Goal: Task Accomplishment & Management: Use online tool/utility

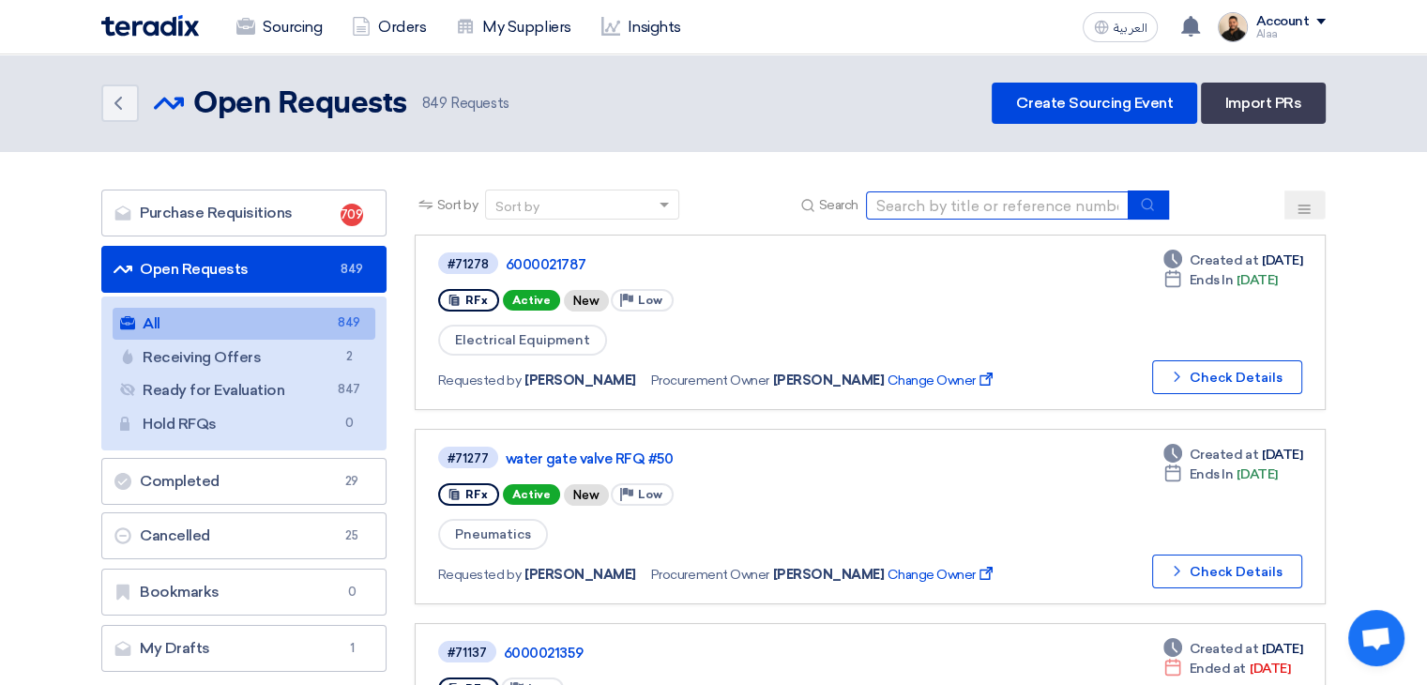
click at [968, 196] on input at bounding box center [997, 205] width 263 height 28
paste input "#ABB DRIVES"
type input "#ABB DRIVES"
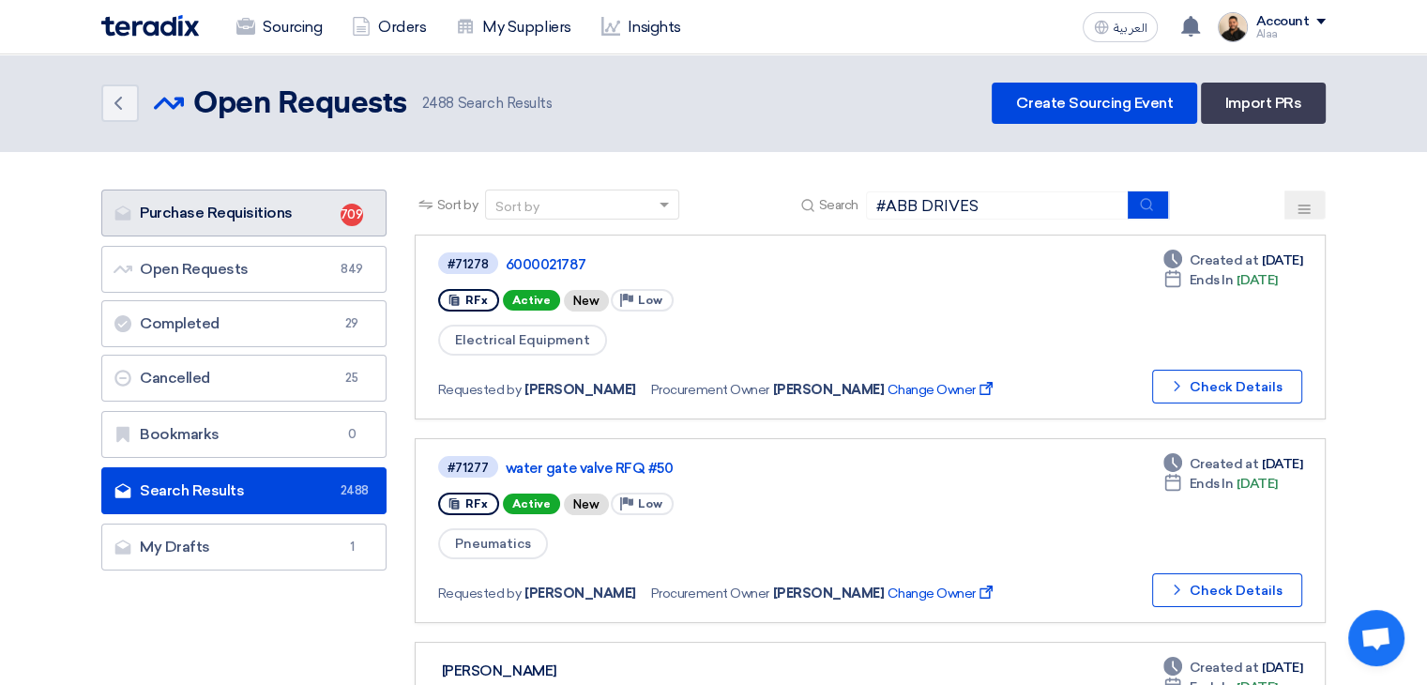
click at [283, 198] on link "Purchase Requisitions Purchase Requisitions 709" at bounding box center [243, 213] width 285 height 47
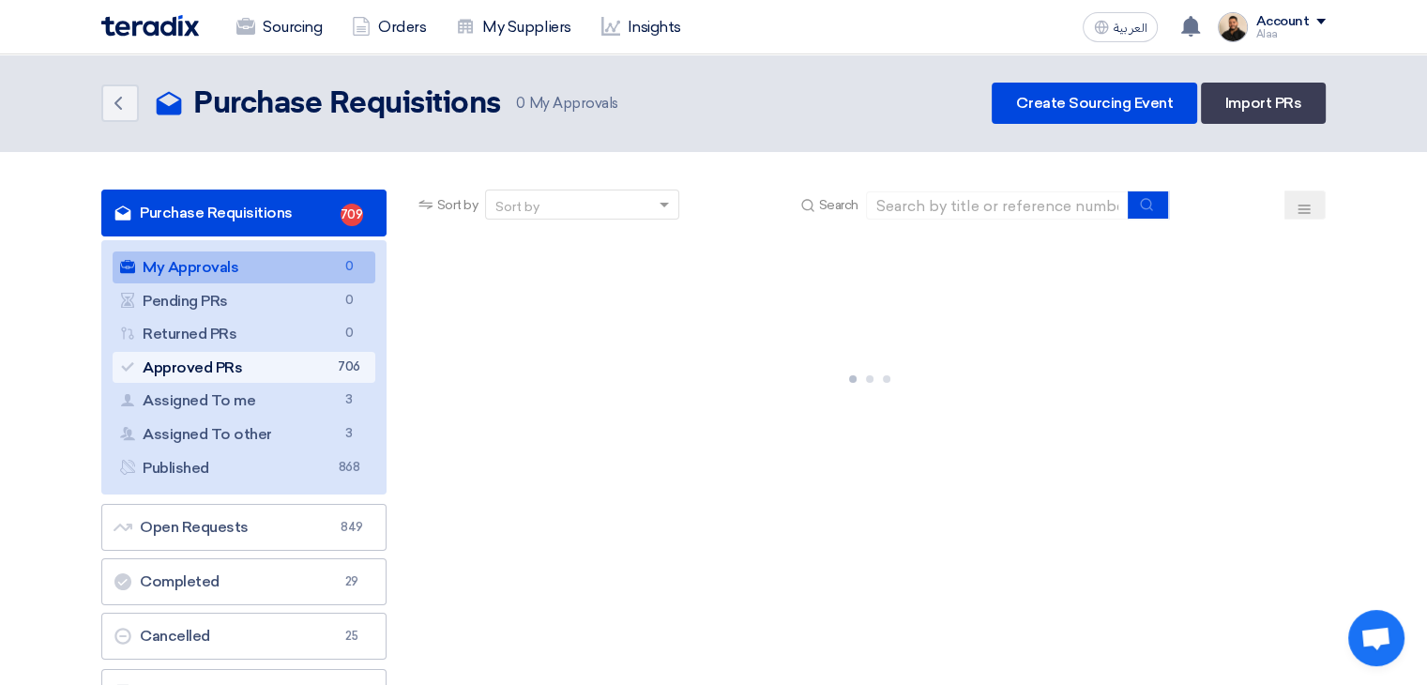
click at [326, 352] on link "Approved PRs Approved PRs 706" at bounding box center [244, 368] width 263 height 32
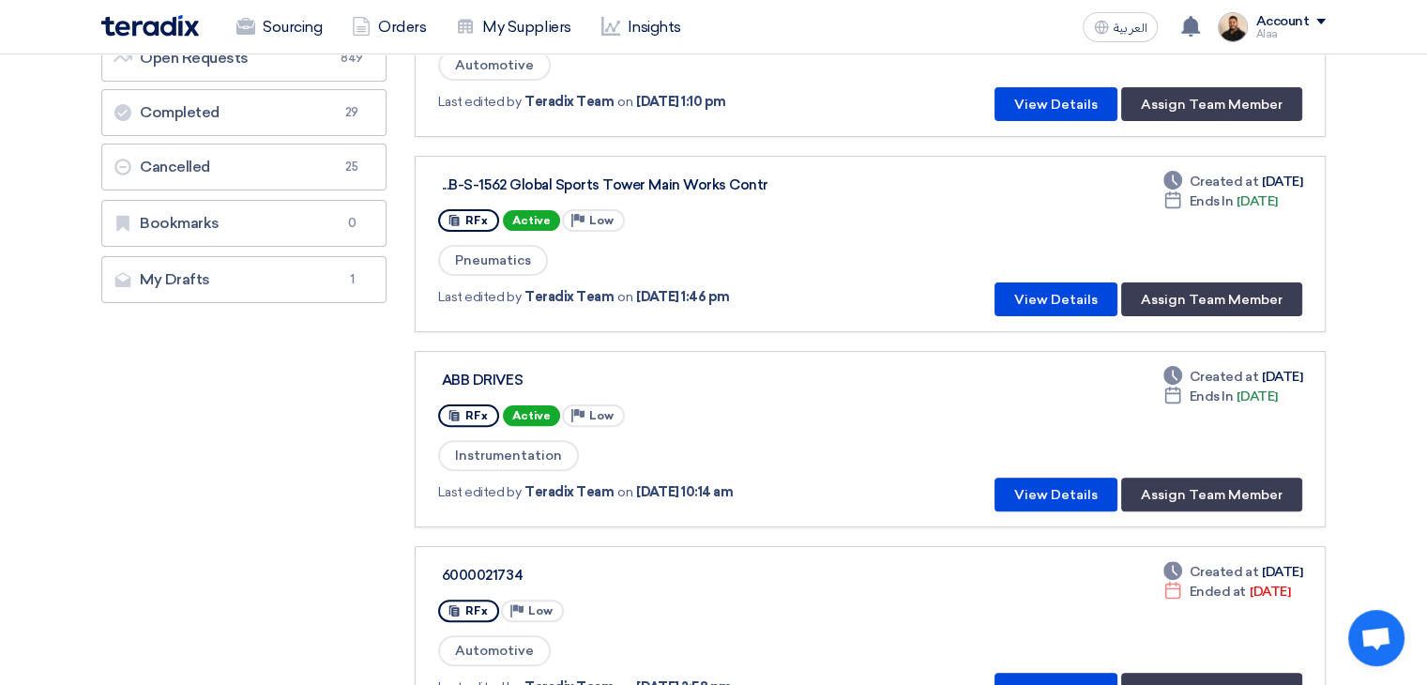
click at [1062, 466] on div "Deadline Created at [DATE] Deadline Ends In [DATE] View Details Assign Team Mem…" at bounding box center [1144, 439] width 315 height 145
click at [1066, 485] on button "View Details" at bounding box center [1056, 495] width 123 height 34
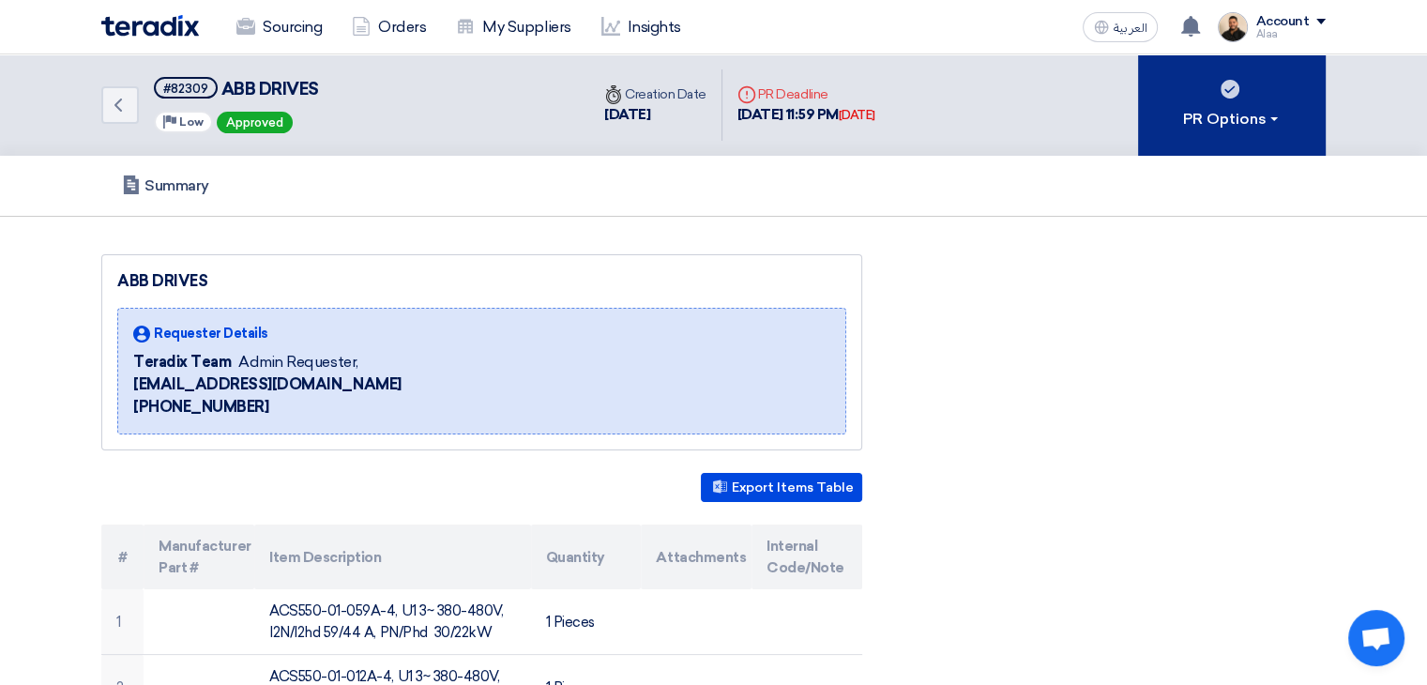
click at [1198, 122] on div "PR Options" at bounding box center [1232, 119] width 99 height 23
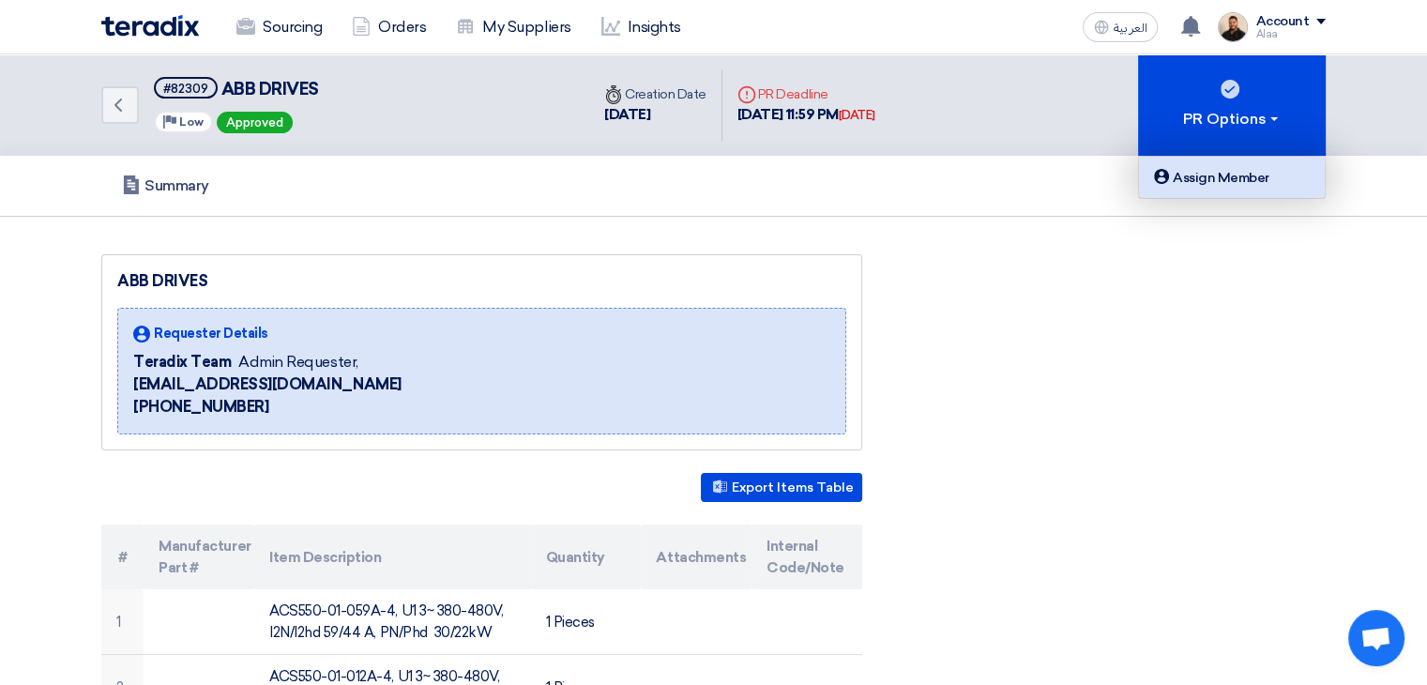
click at [1201, 182] on div "Assign Member" at bounding box center [1232, 177] width 163 height 23
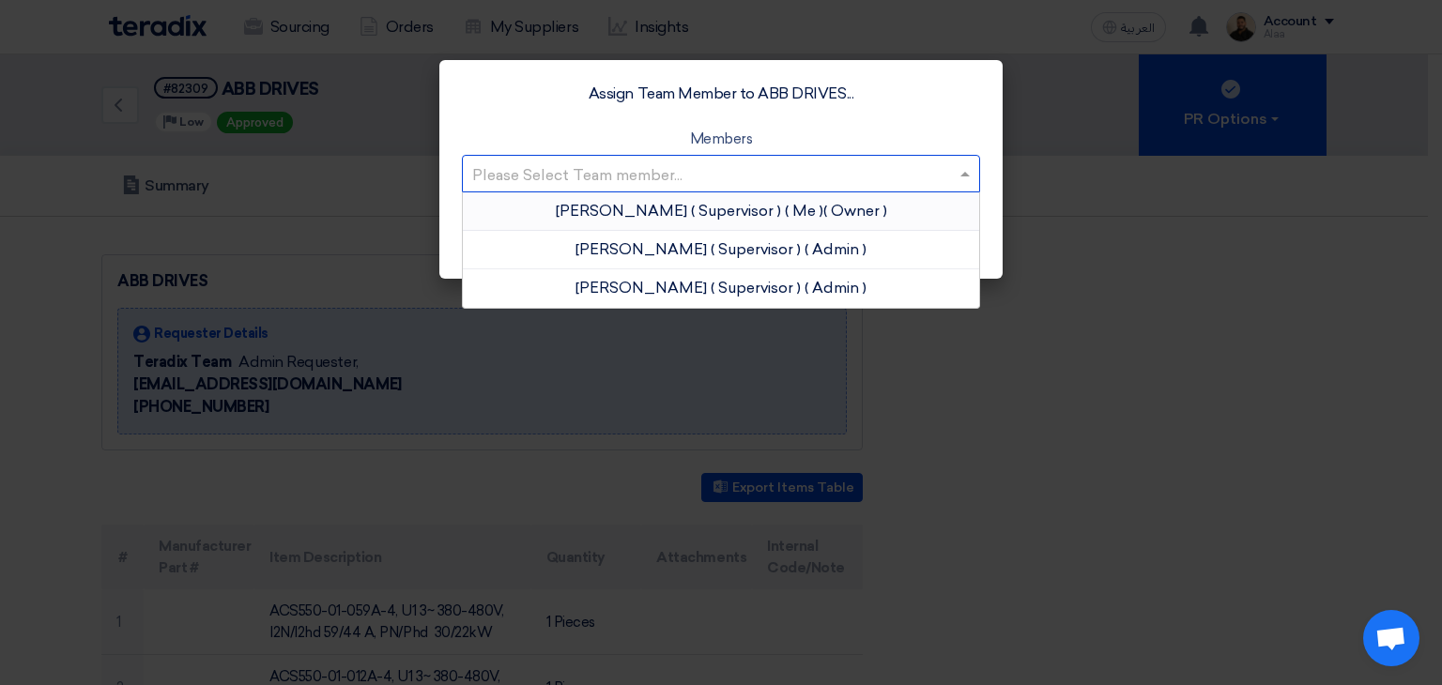
click at [728, 164] on input "text" at bounding box center [711, 175] width 479 height 31
click at [732, 219] on span "( Supervisor )" at bounding box center [736, 211] width 90 height 18
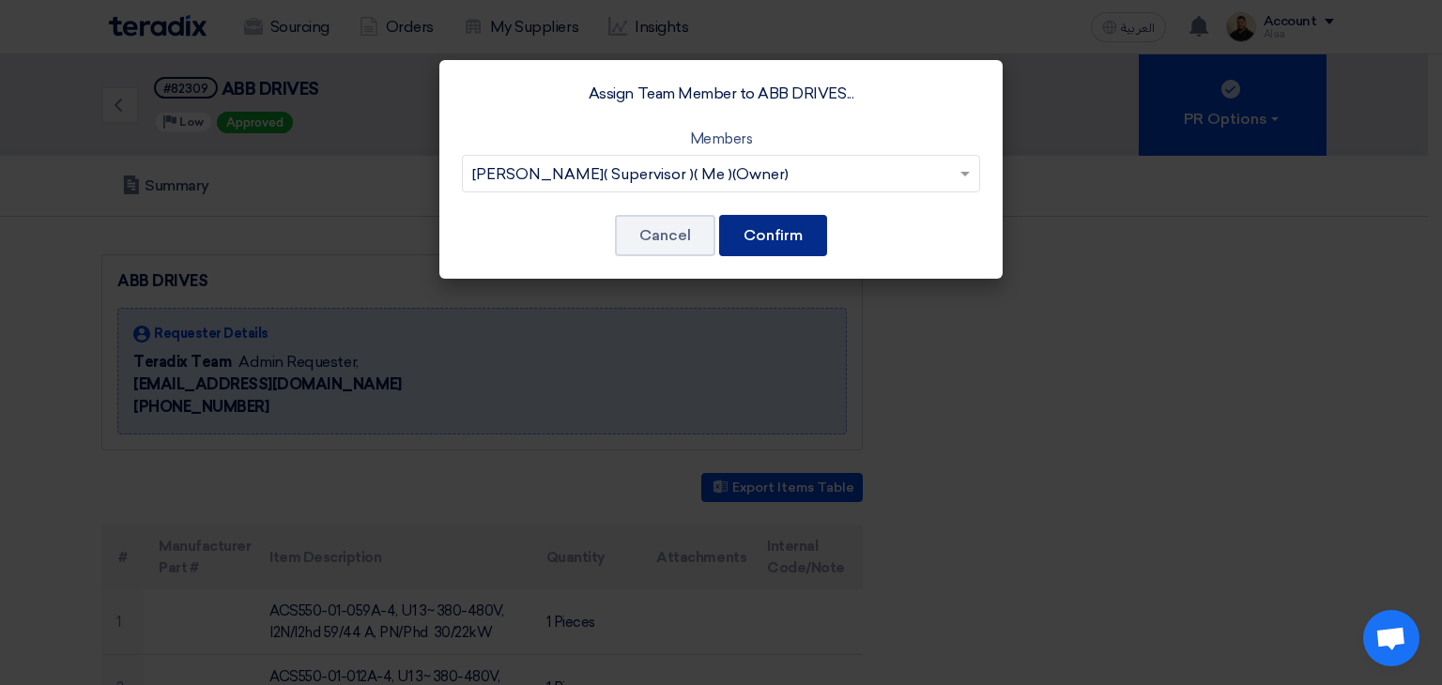
click at [774, 233] on button "Confirm" at bounding box center [773, 235] width 108 height 41
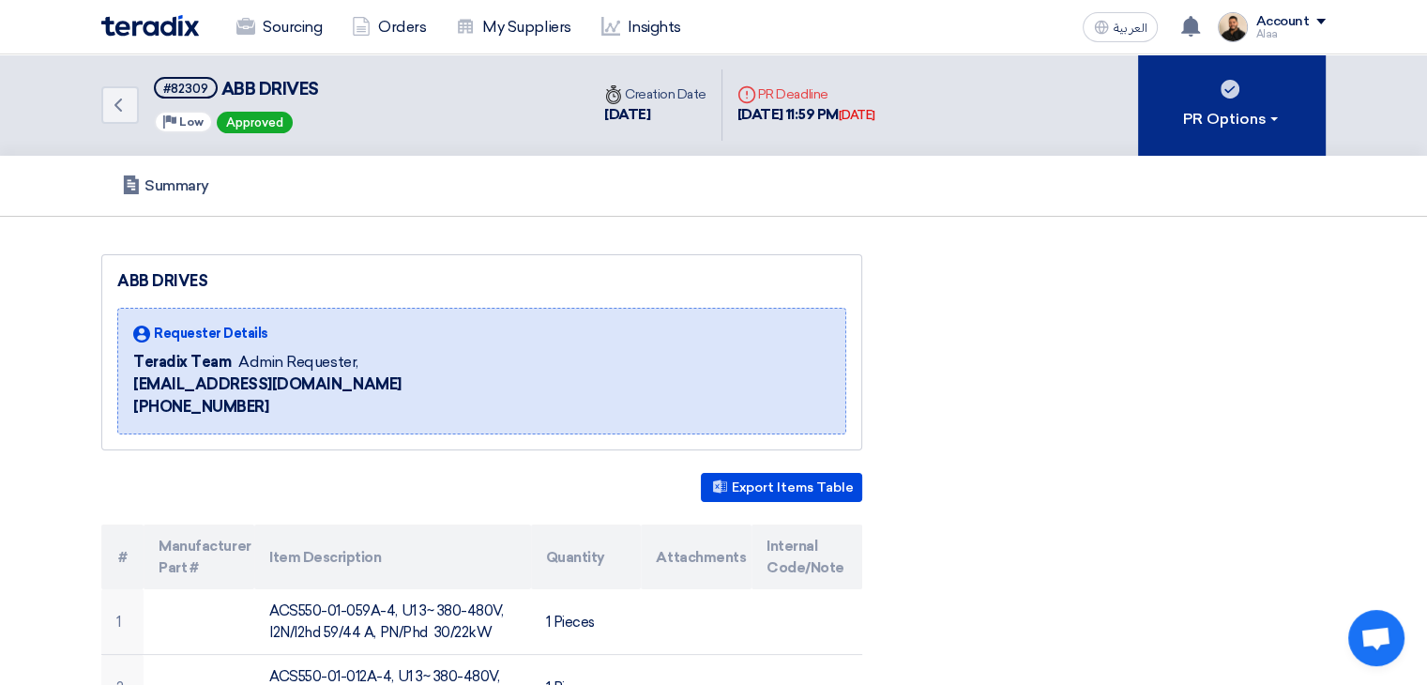
click at [1279, 124] on div "PR Options" at bounding box center [1232, 119] width 99 height 23
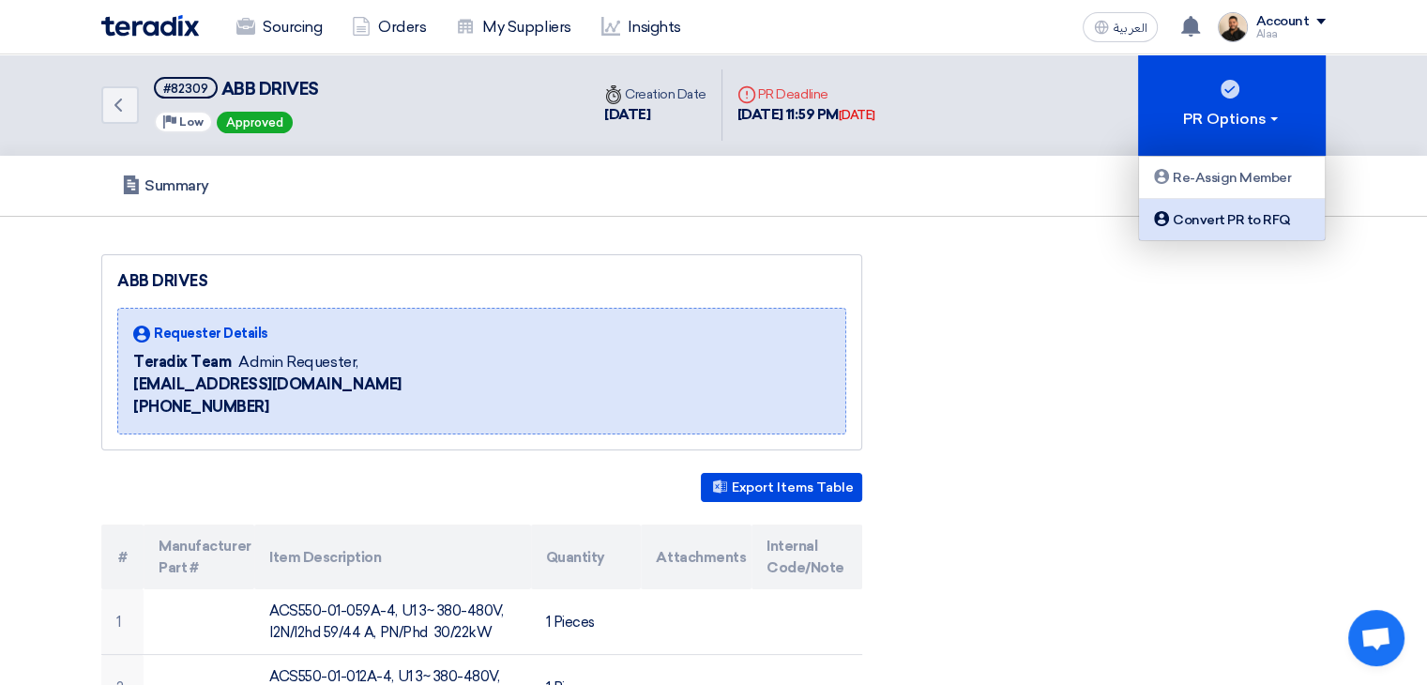
click at [1245, 220] on div "Convert PR to RFQ" at bounding box center [1232, 219] width 163 height 23
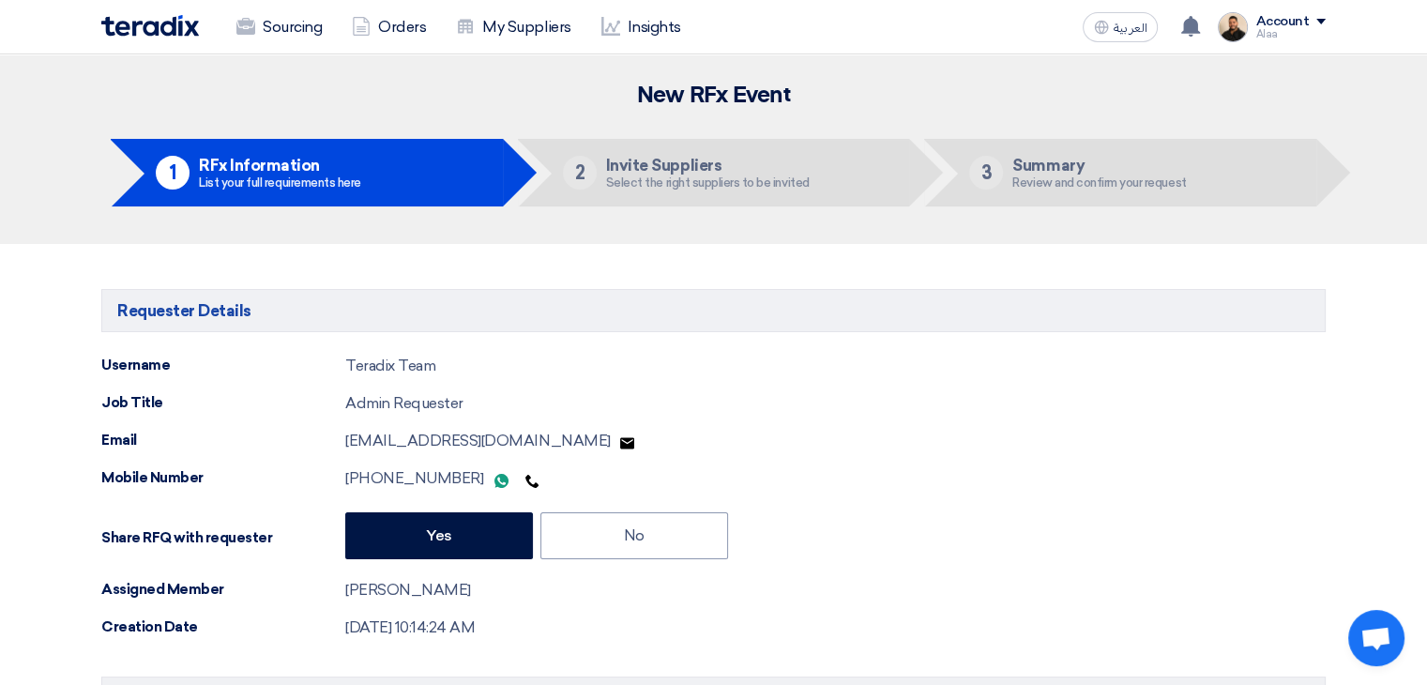
type input "[DATE]"
type input "11"
type input "59"
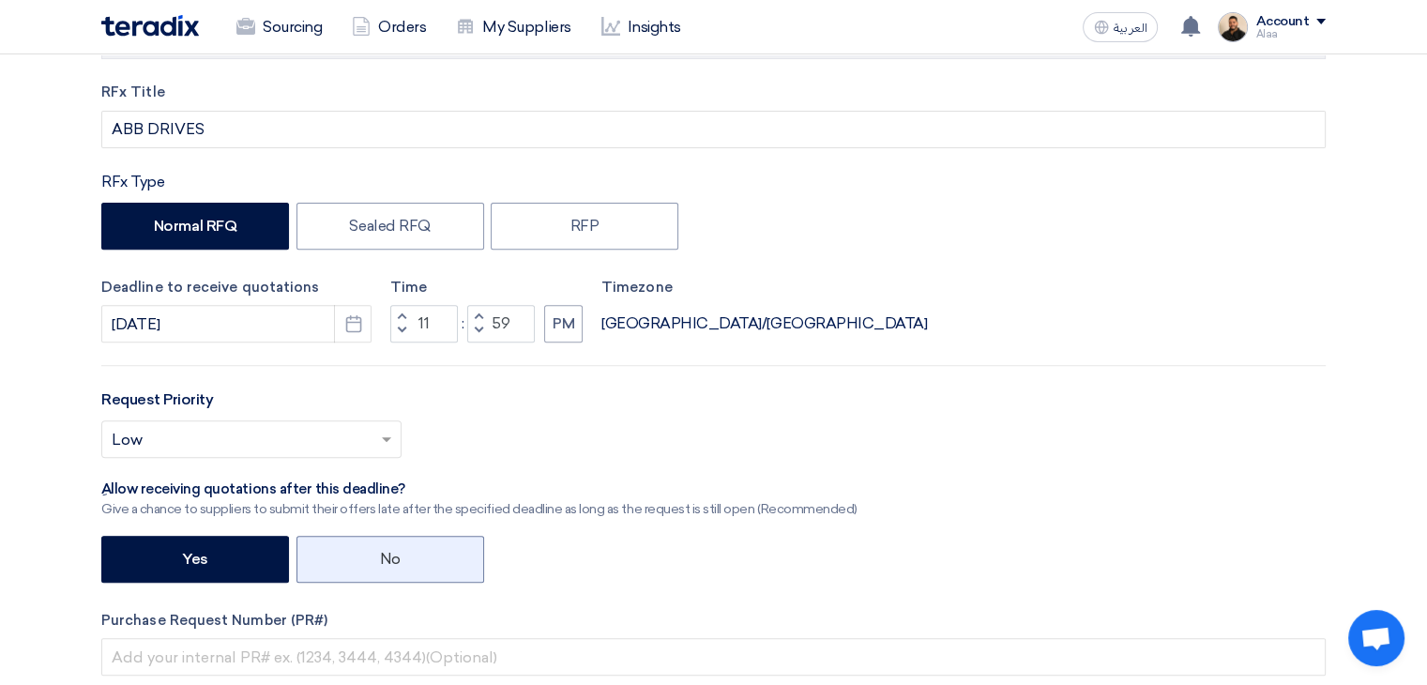
scroll to position [751, 0]
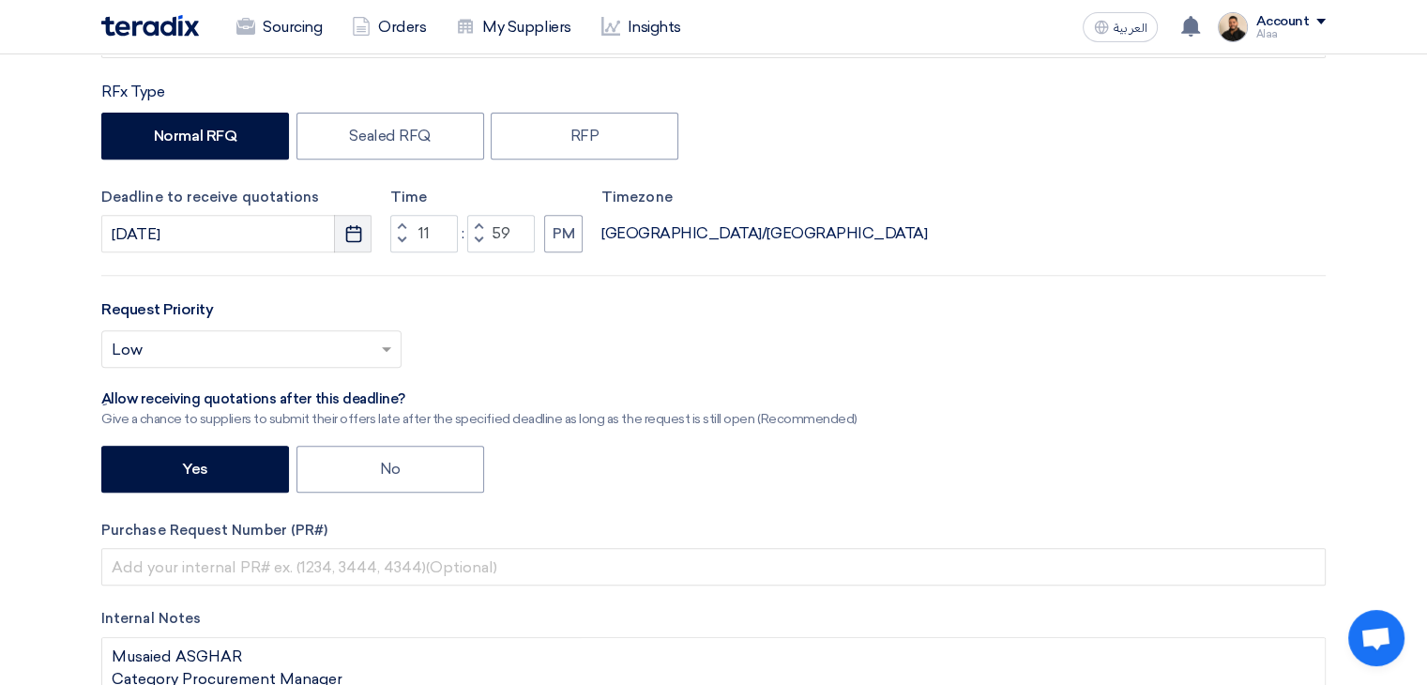
click at [366, 227] on button "Pick a date" at bounding box center [353, 234] width 38 height 38
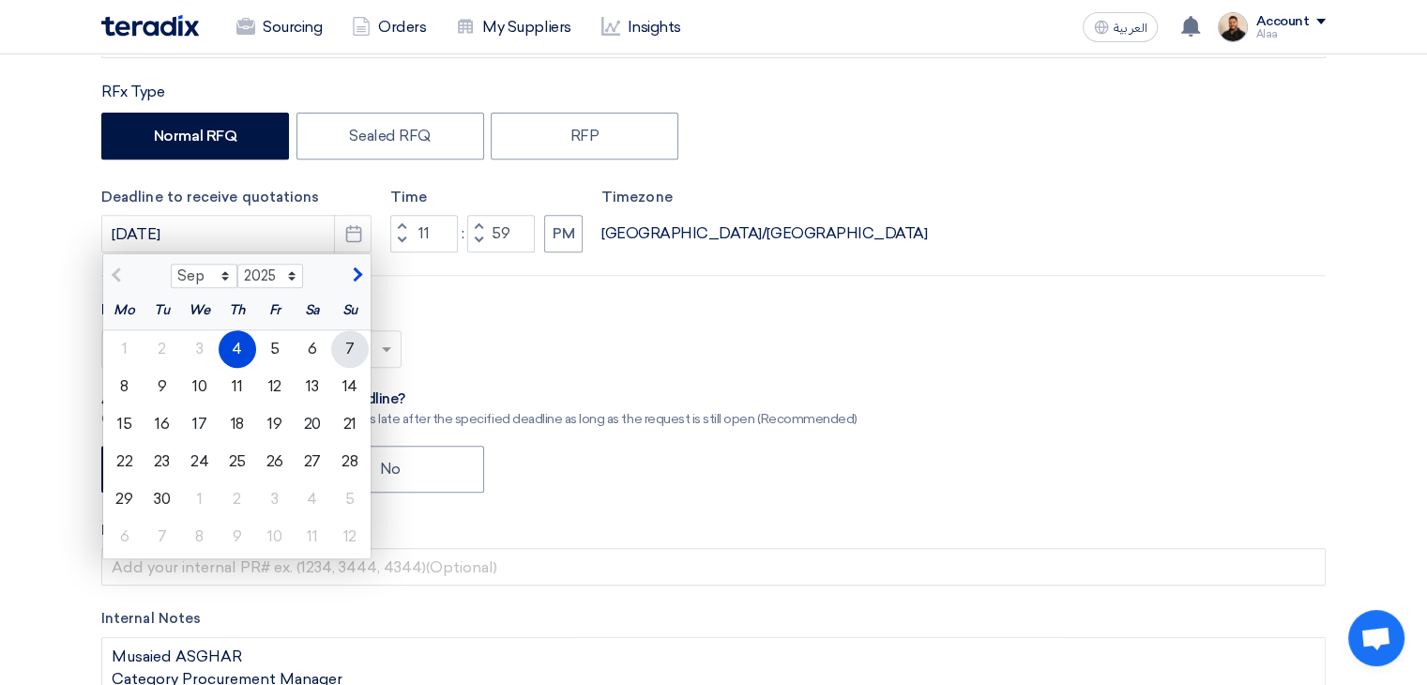
click at [346, 350] on div "7" at bounding box center [350, 349] width 38 height 38
type input "[DATE]"
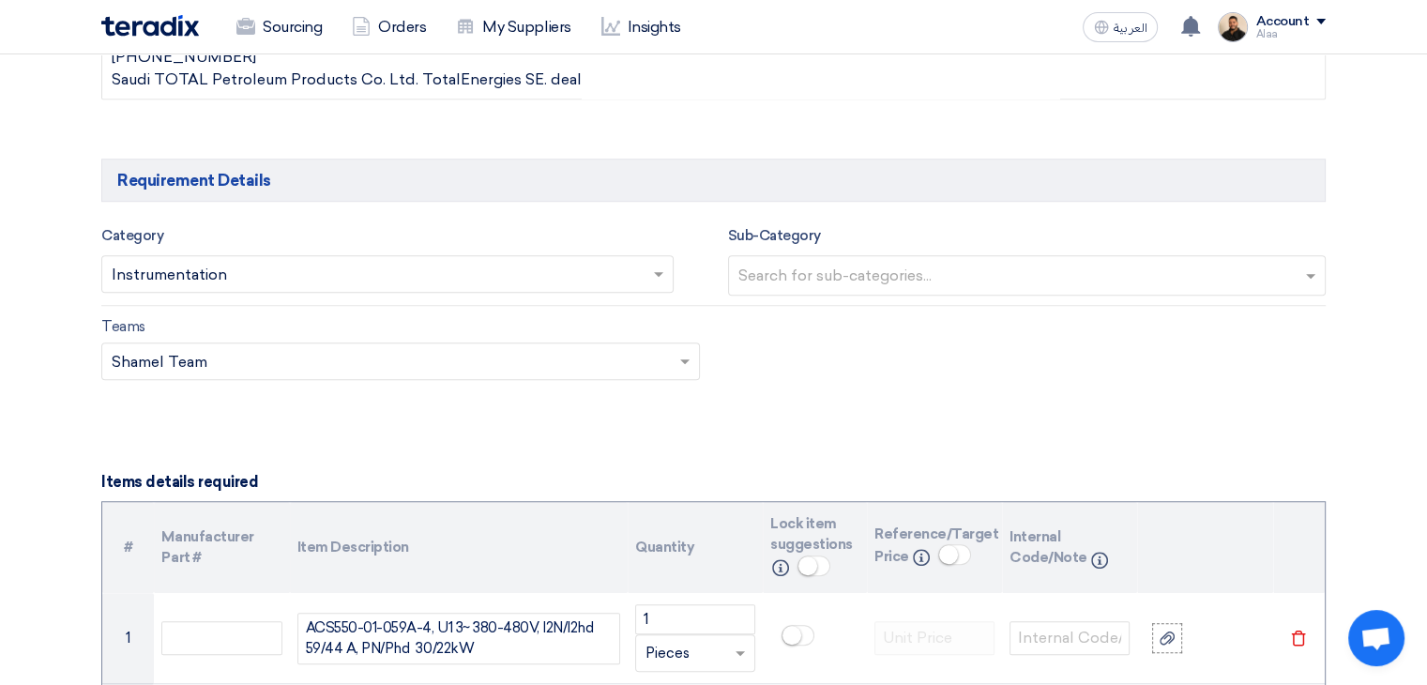
scroll to position [1408, 0]
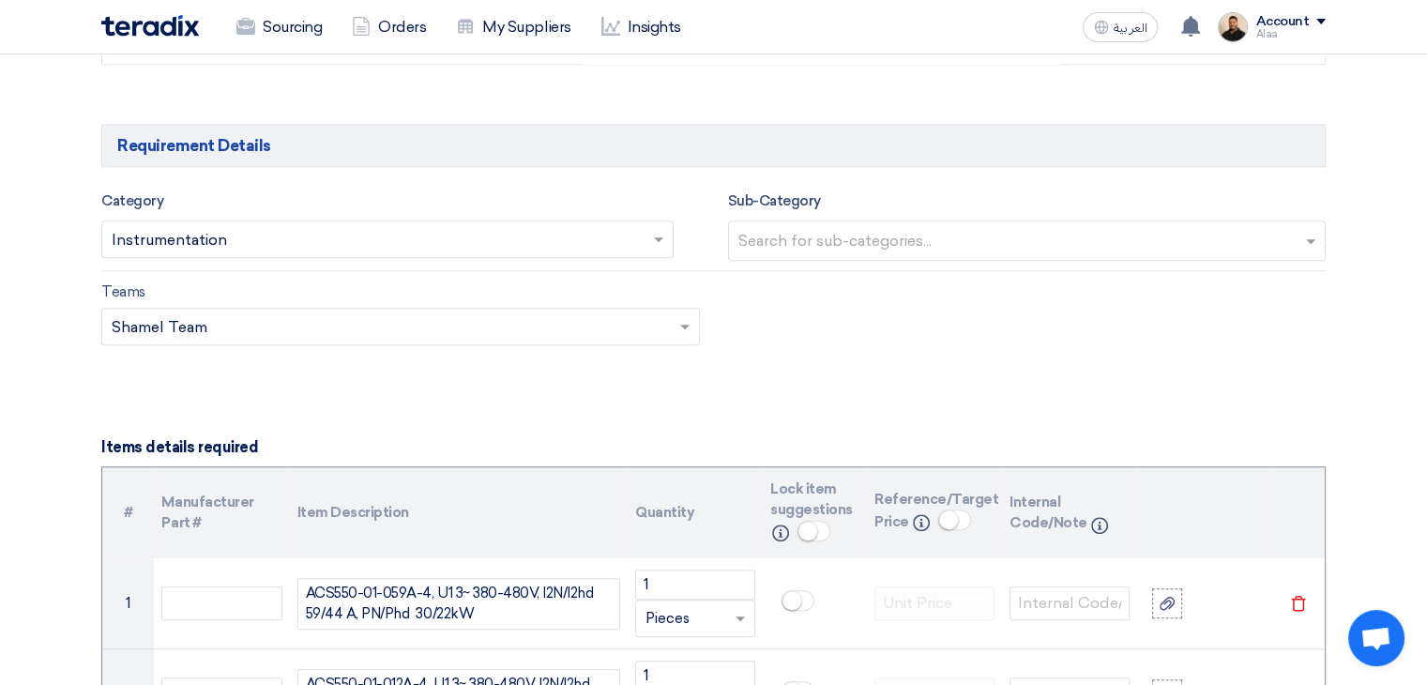
click at [618, 227] on input "text" at bounding box center [378, 241] width 533 height 31
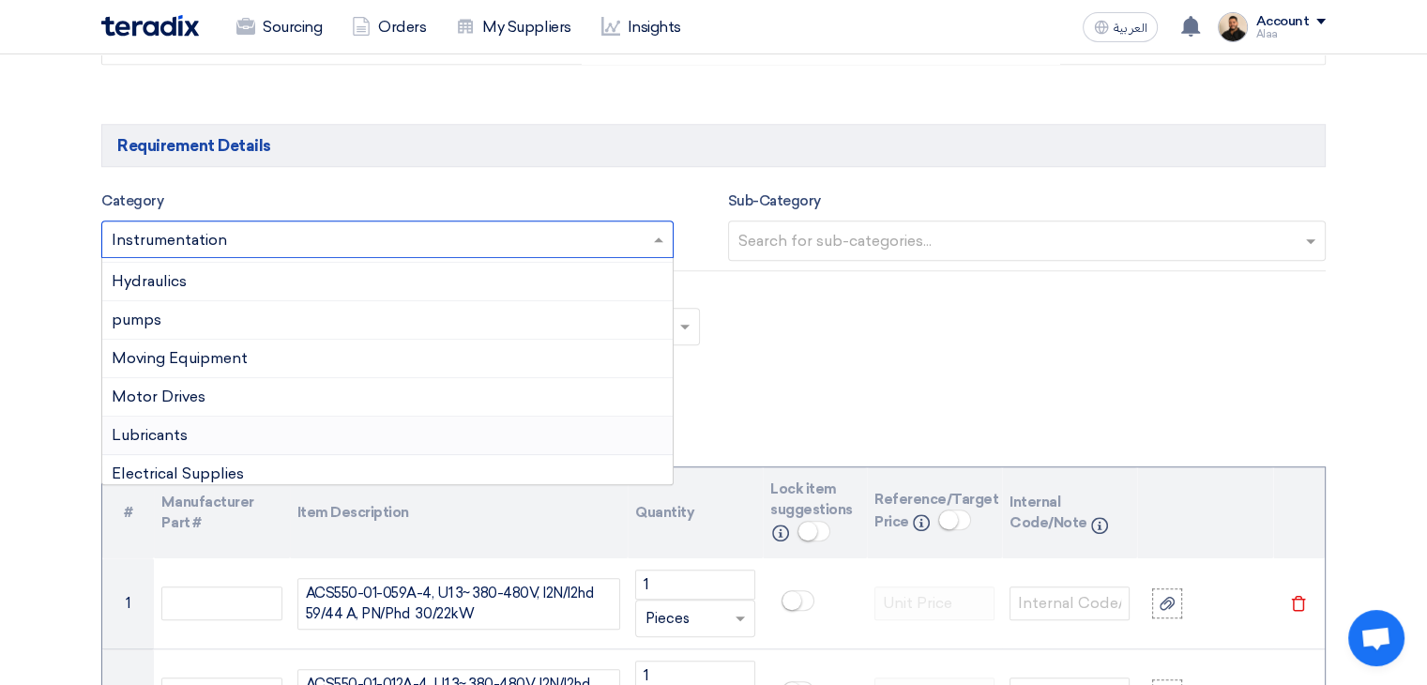
scroll to position [282, 0]
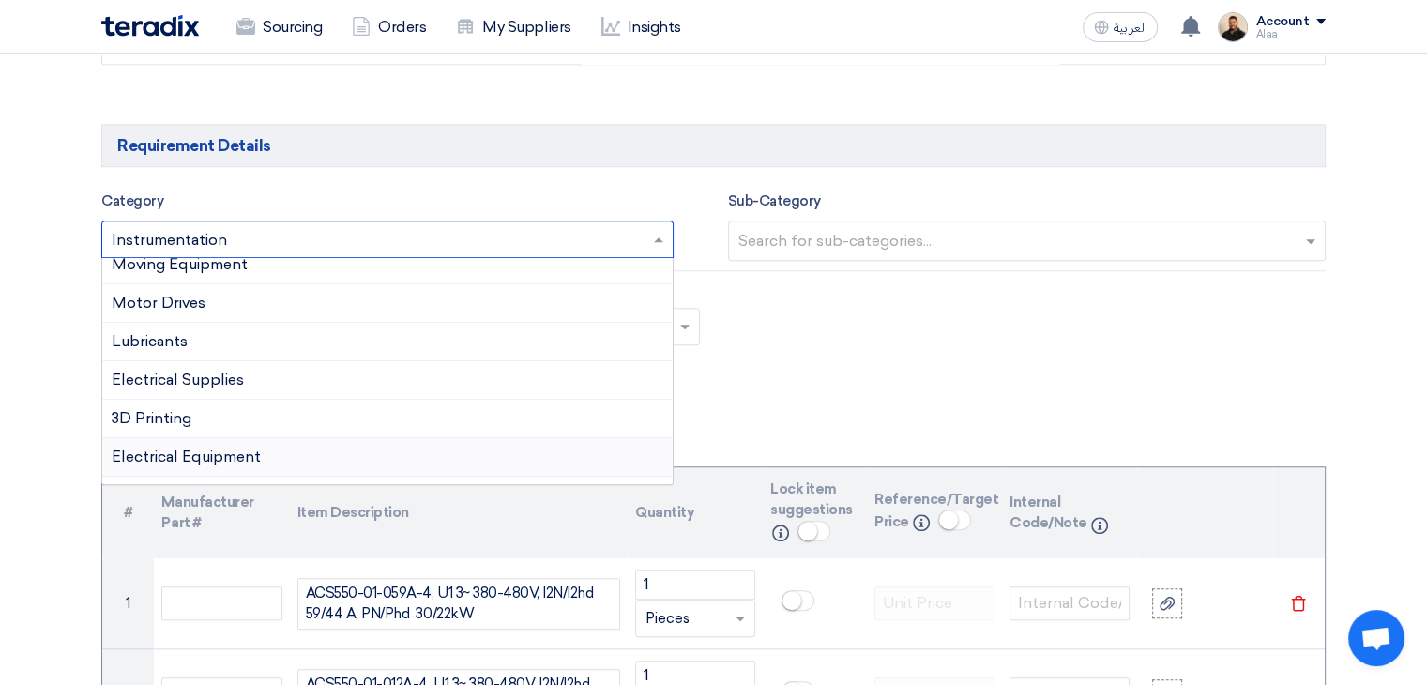
click at [244, 448] on span "Electrical Equipment" at bounding box center [186, 457] width 149 height 18
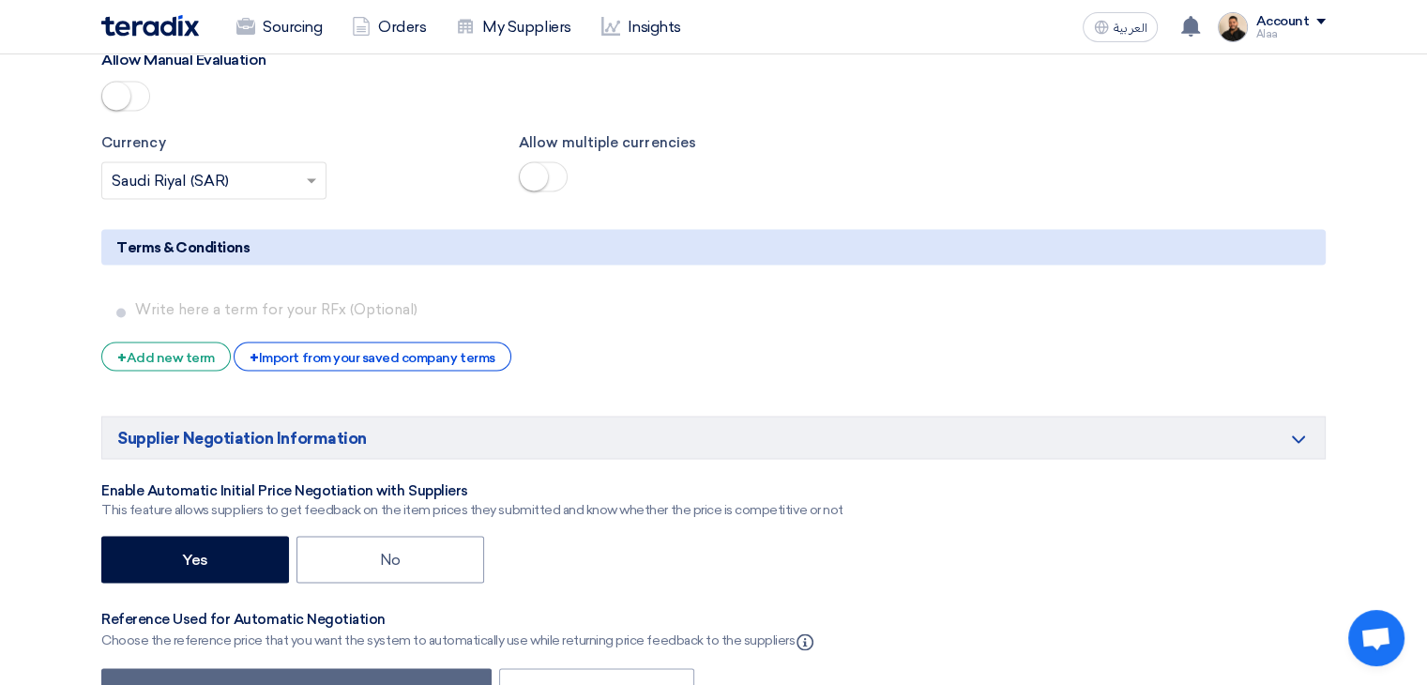
scroll to position [3379, 0]
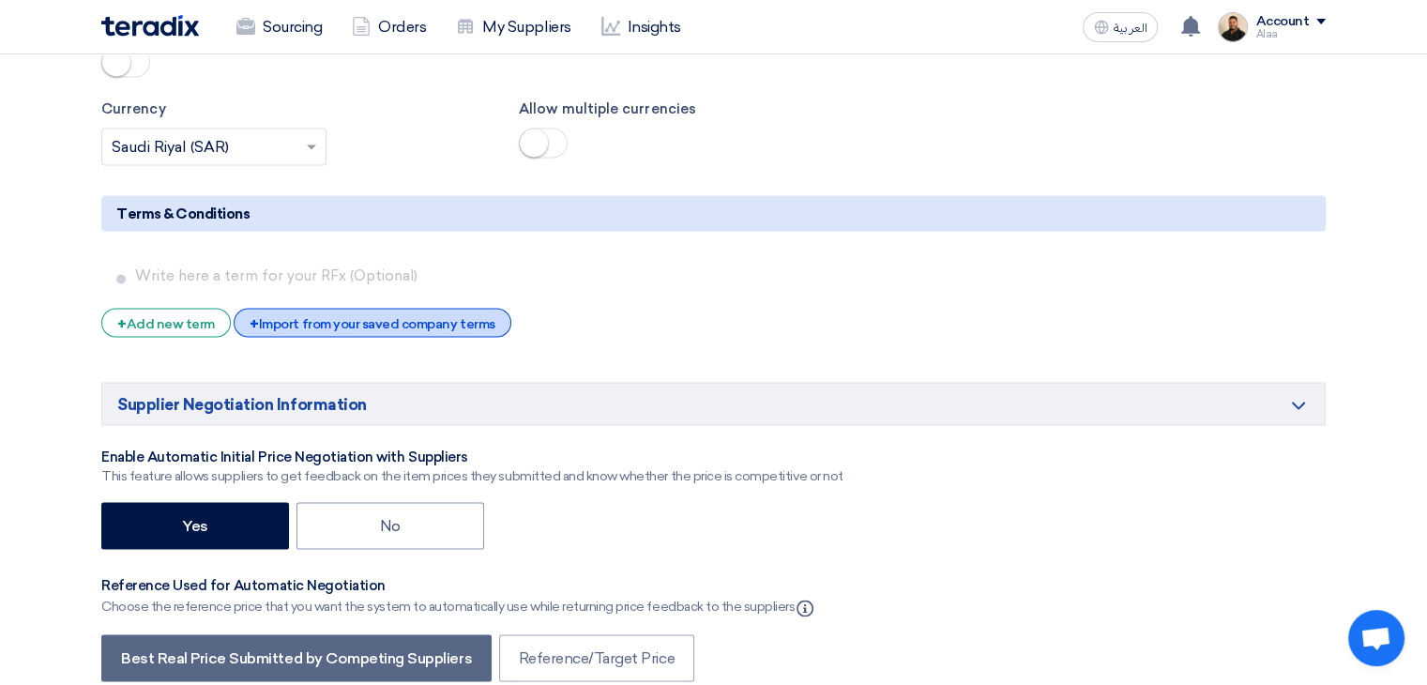
click at [458, 308] on div "+ Import from your saved company terms" at bounding box center [372, 322] width 277 height 29
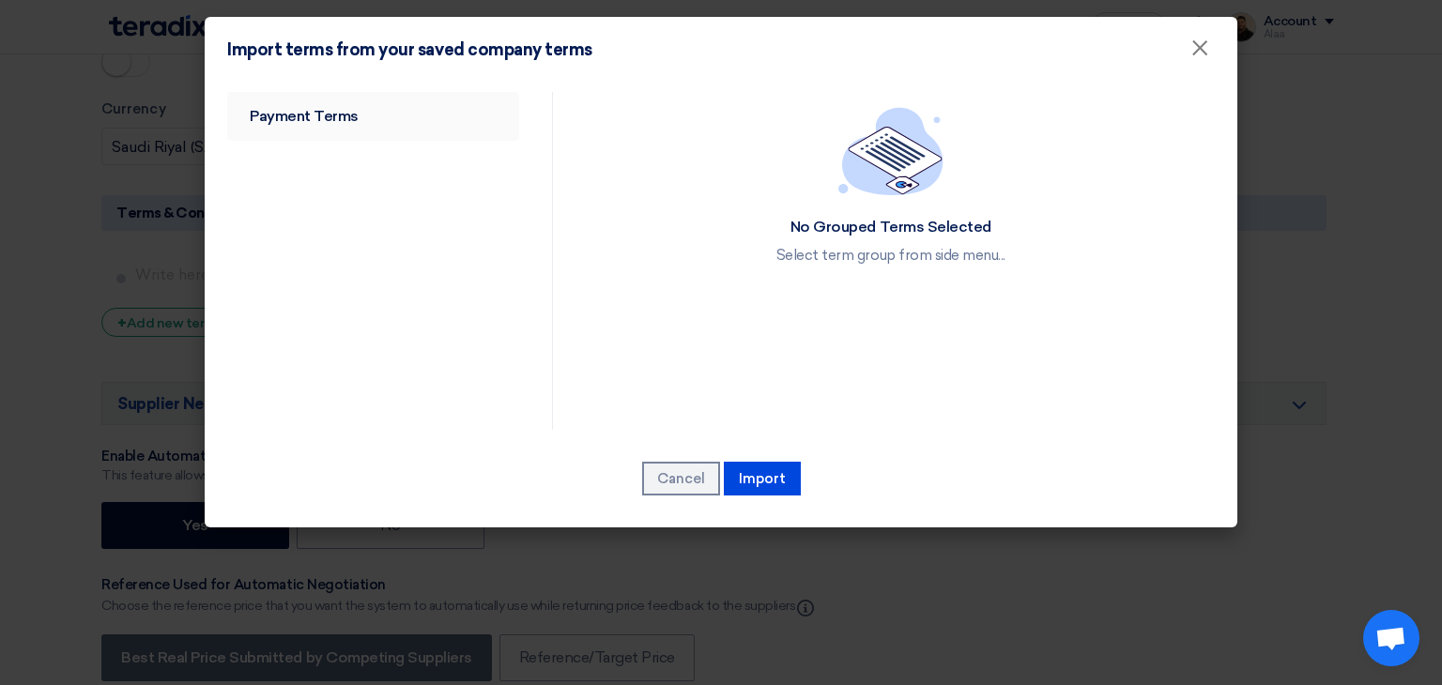
click at [348, 129] on link "Payment Terms" at bounding box center [373, 116] width 292 height 49
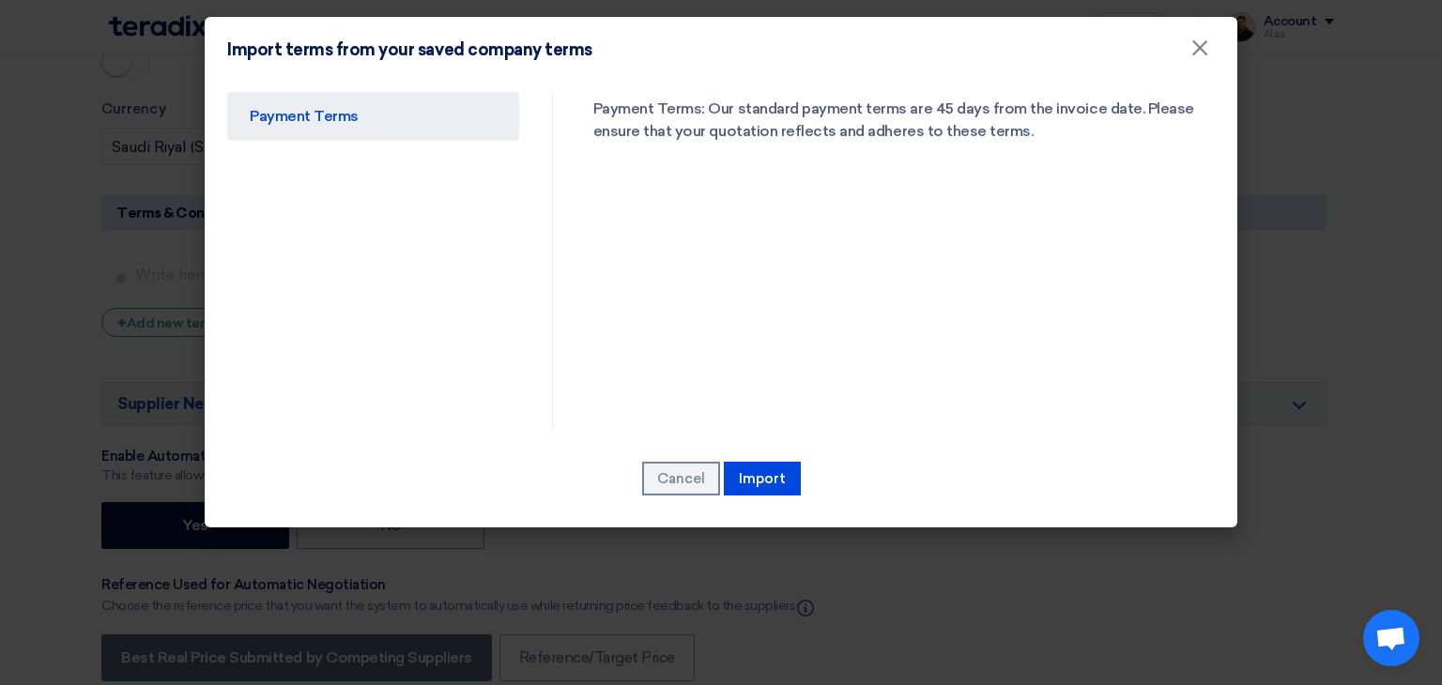
click at [779, 458] on div "Payment Terms Payment Terms: Our standard payment terms are 45 days from the in…" at bounding box center [721, 305] width 1032 height 445
click at [778, 492] on button "Import" at bounding box center [762, 479] width 77 height 34
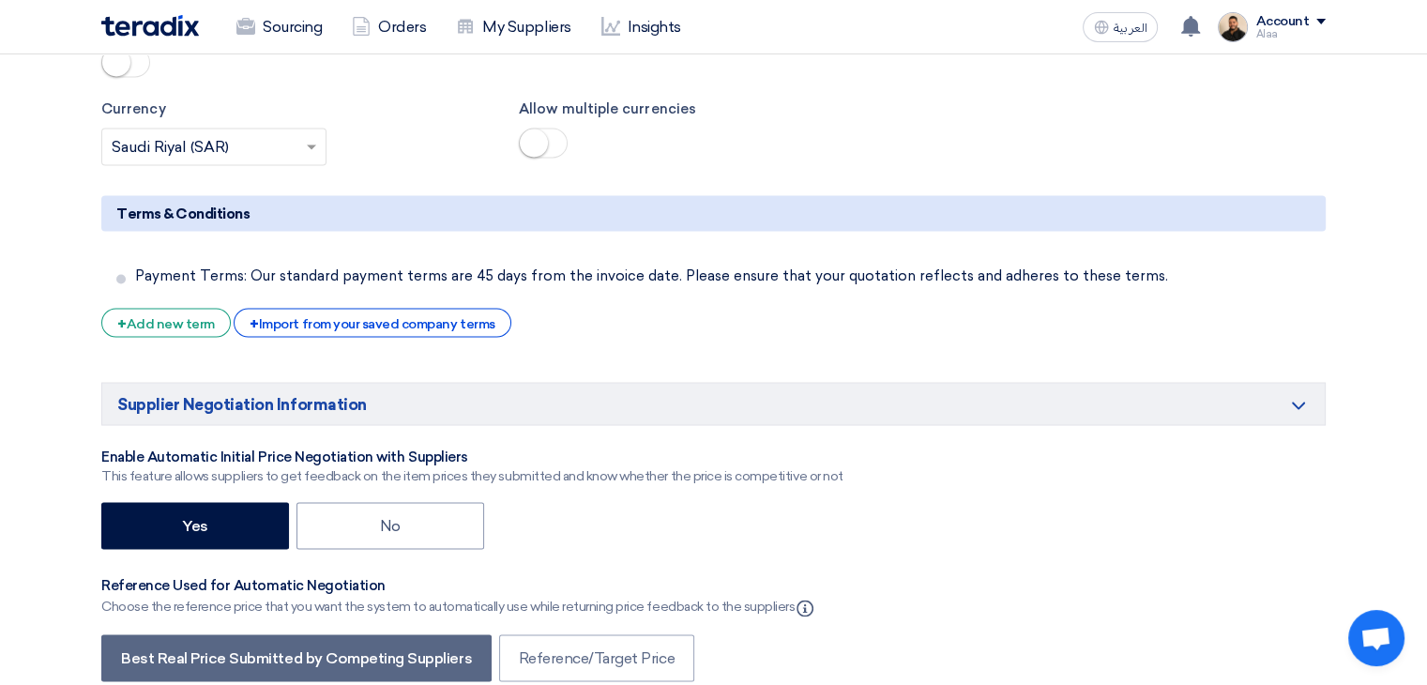
scroll to position [3472, 0]
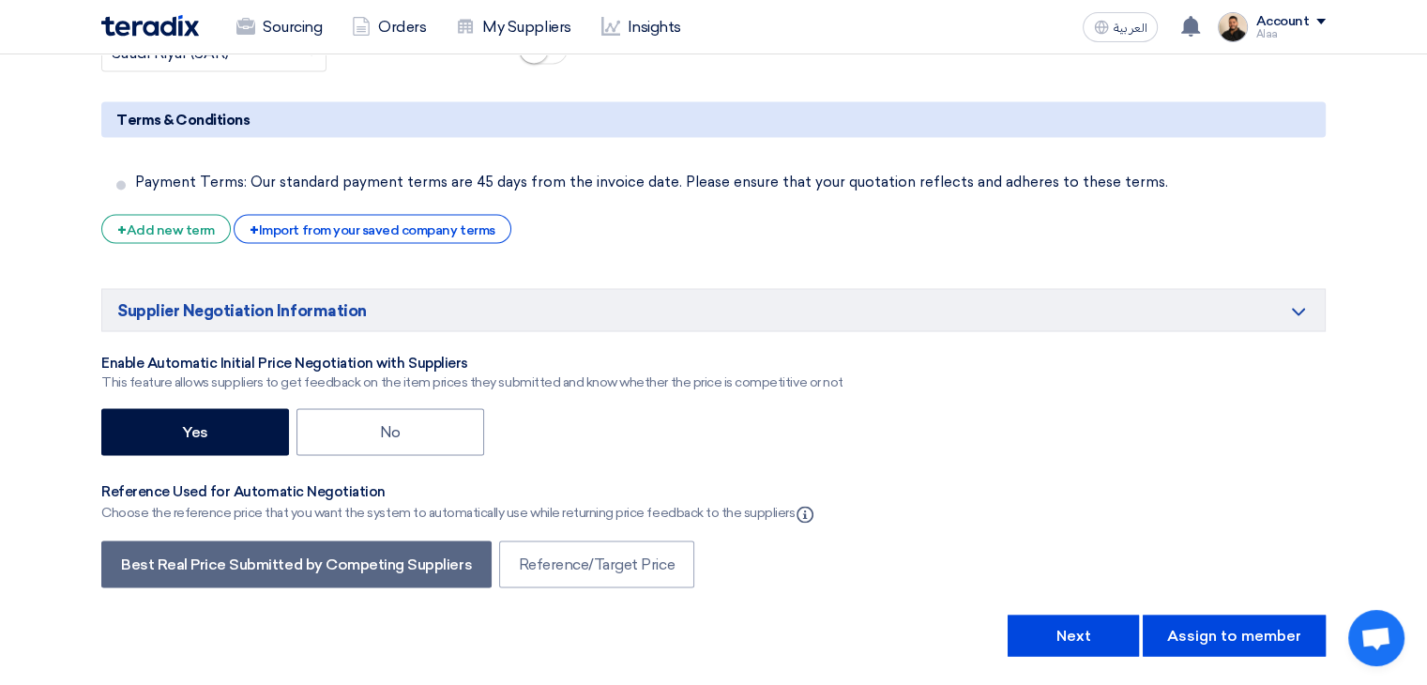
click at [1096, 615] on button "Next" at bounding box center [1073, 635] width 131 height 41
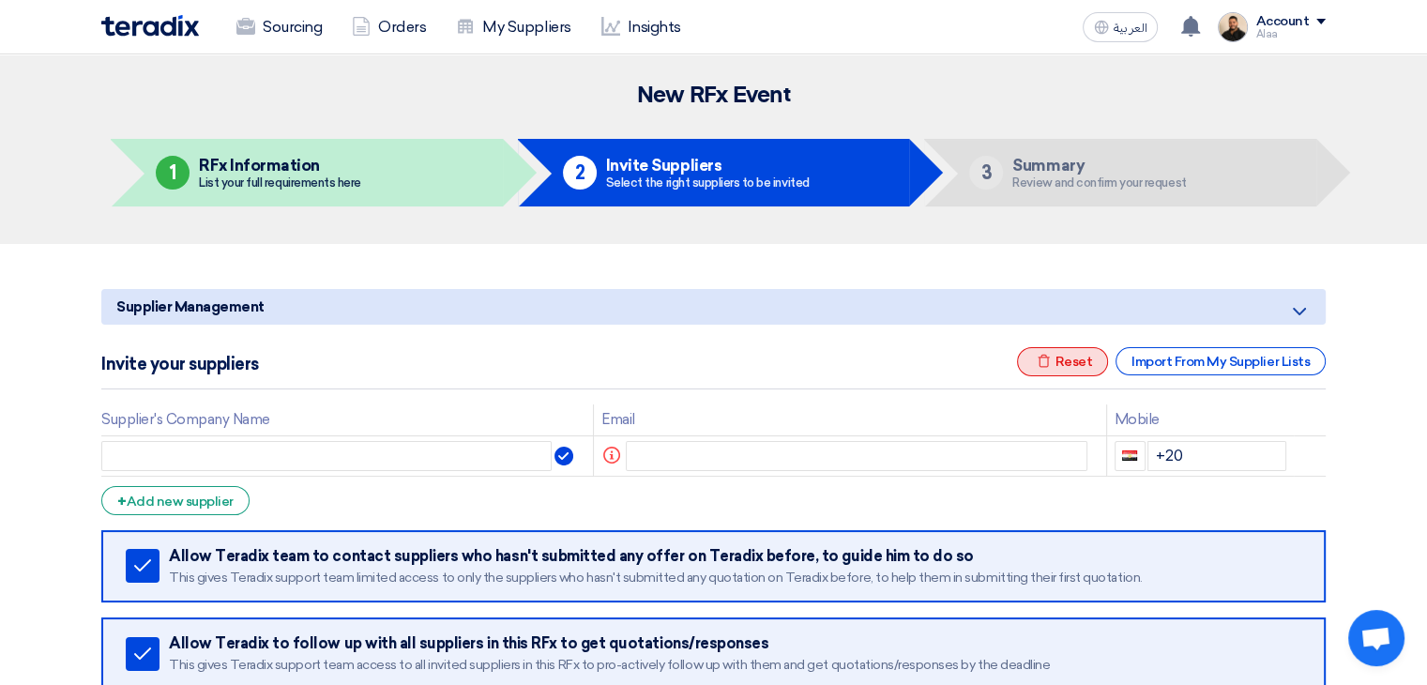
click at [1055, 362] on div "Excel file Reset" at bounding box center [1063, 361] width 92 height 29
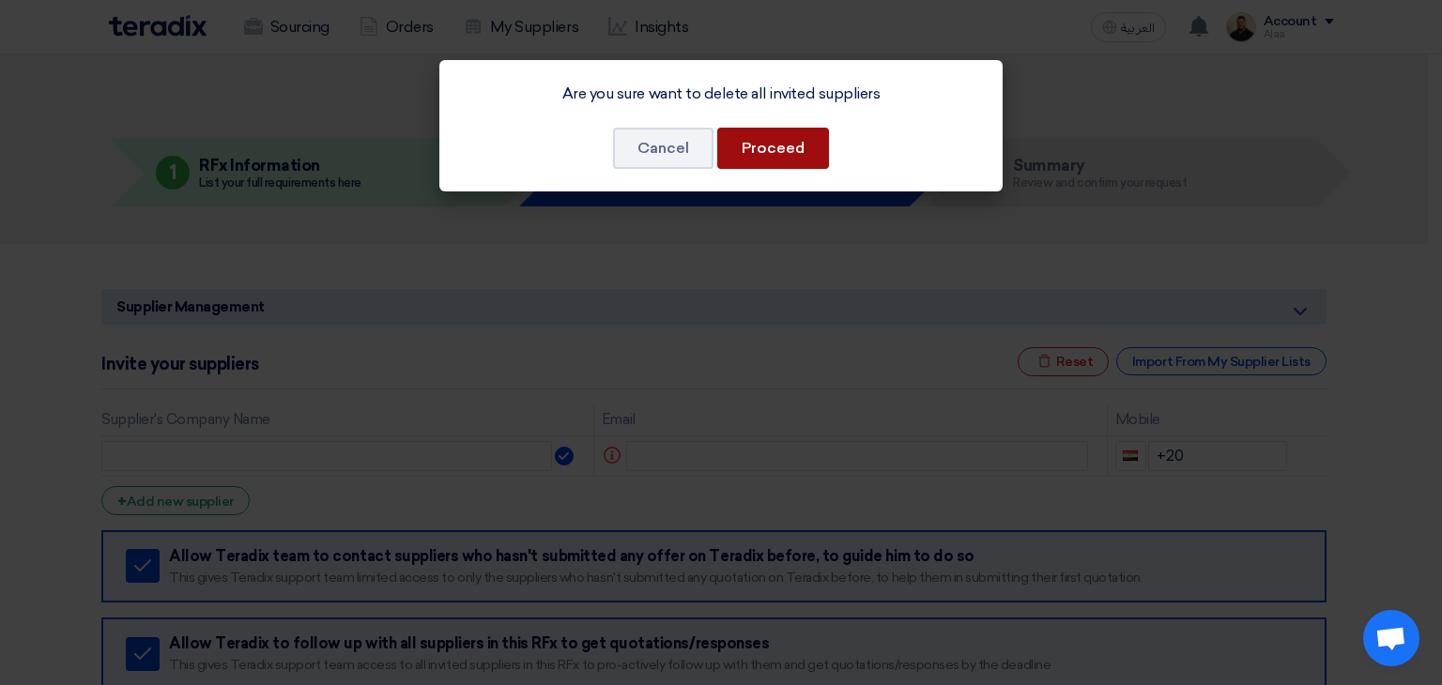
click at [770, 142] on button "Proceed" at bounding box center [773, 148] width 112 height 41
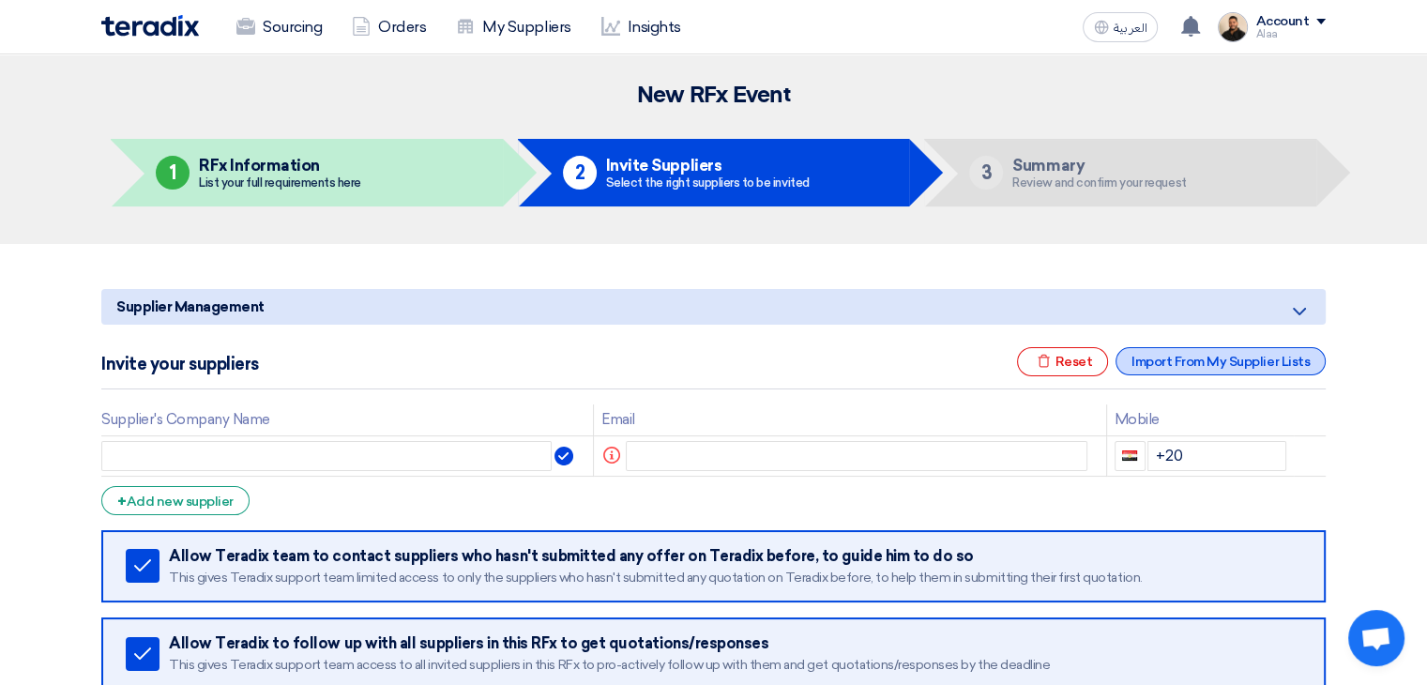
click at [1154, 359] on div "Import From My Supplier Lists" at bounding box center [1221, 361] width 210 height 28
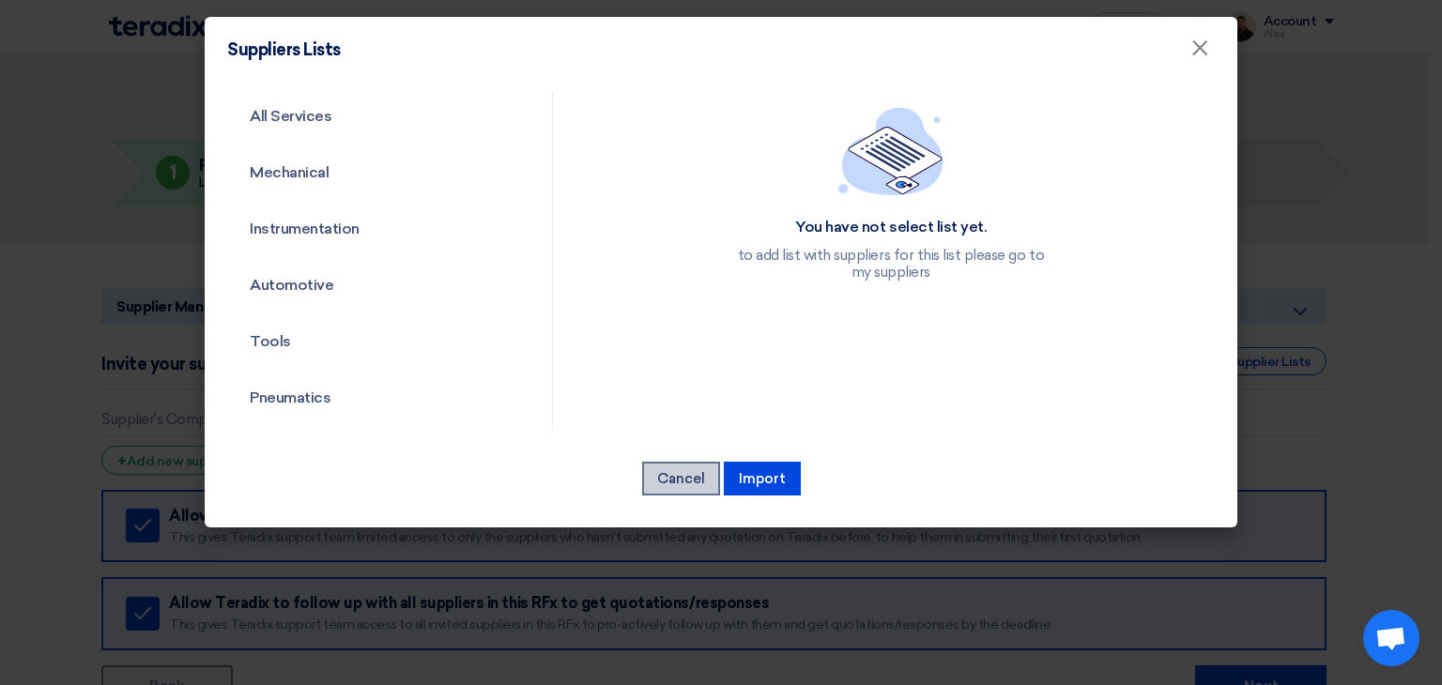
click at [709, 472] on button "Cancel" at bounding box center [681, 479] width 78 height 34
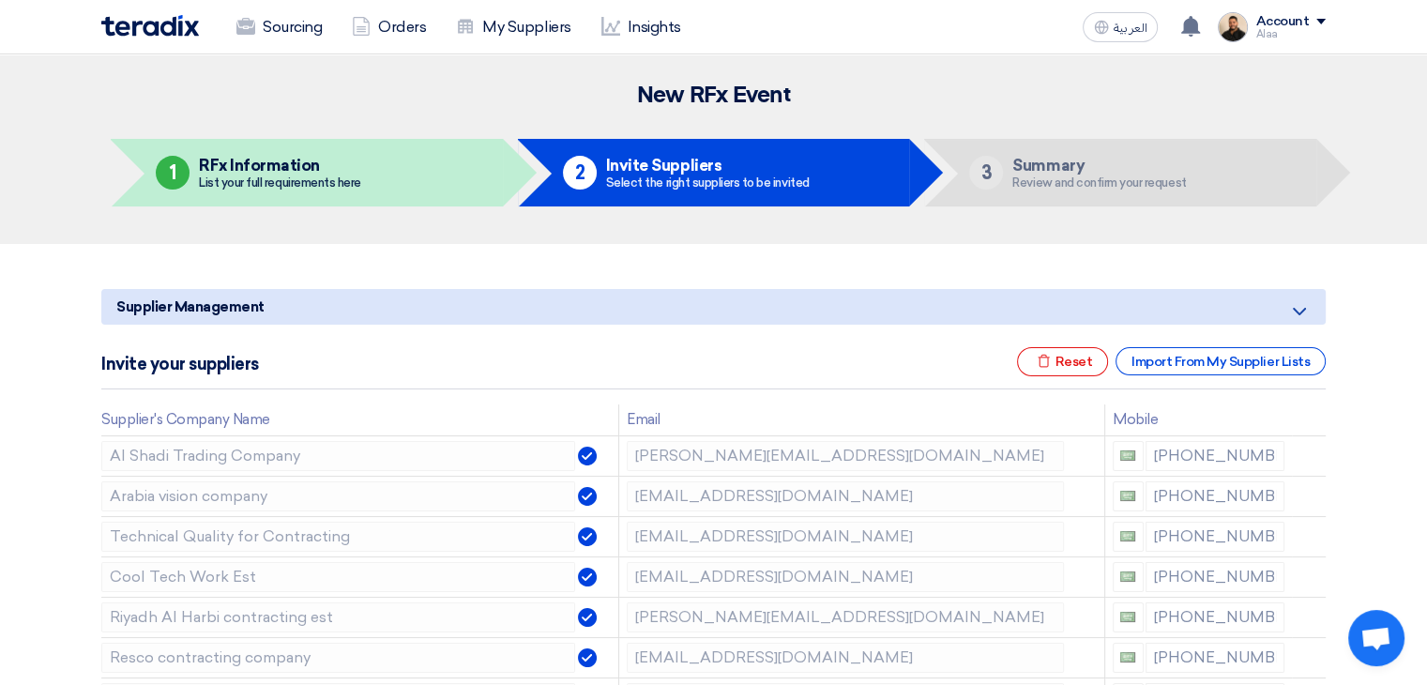
click at [1069, 382] on div "Invite your suppliers Excel file Reset Import From My Supplier Lists" at bounding box center [713, 368] width 1225 height 42
click at [1071, 369] on div "Excel file Reset" at bounding box center [1063, 361] width 92 height 29
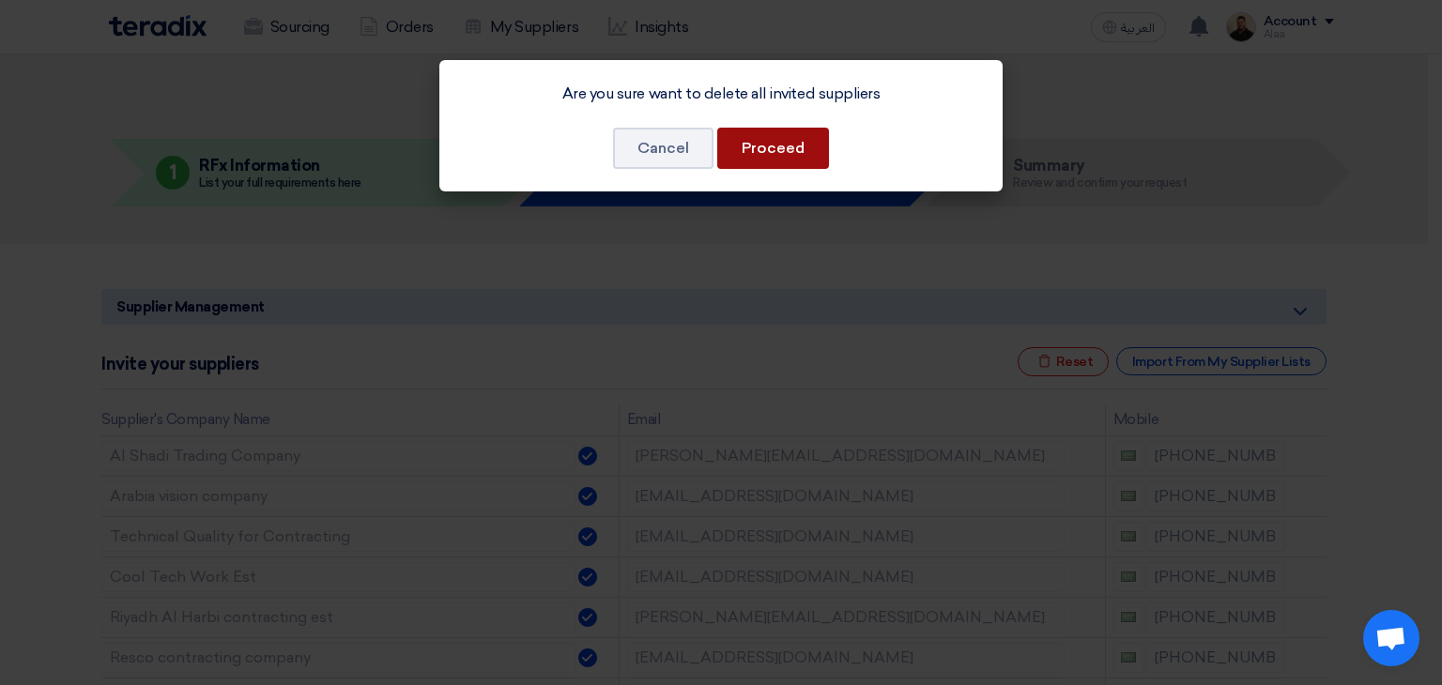
click at [801, 151] on button "Proceed" at bounding box center [773, 148] width 112 height 41
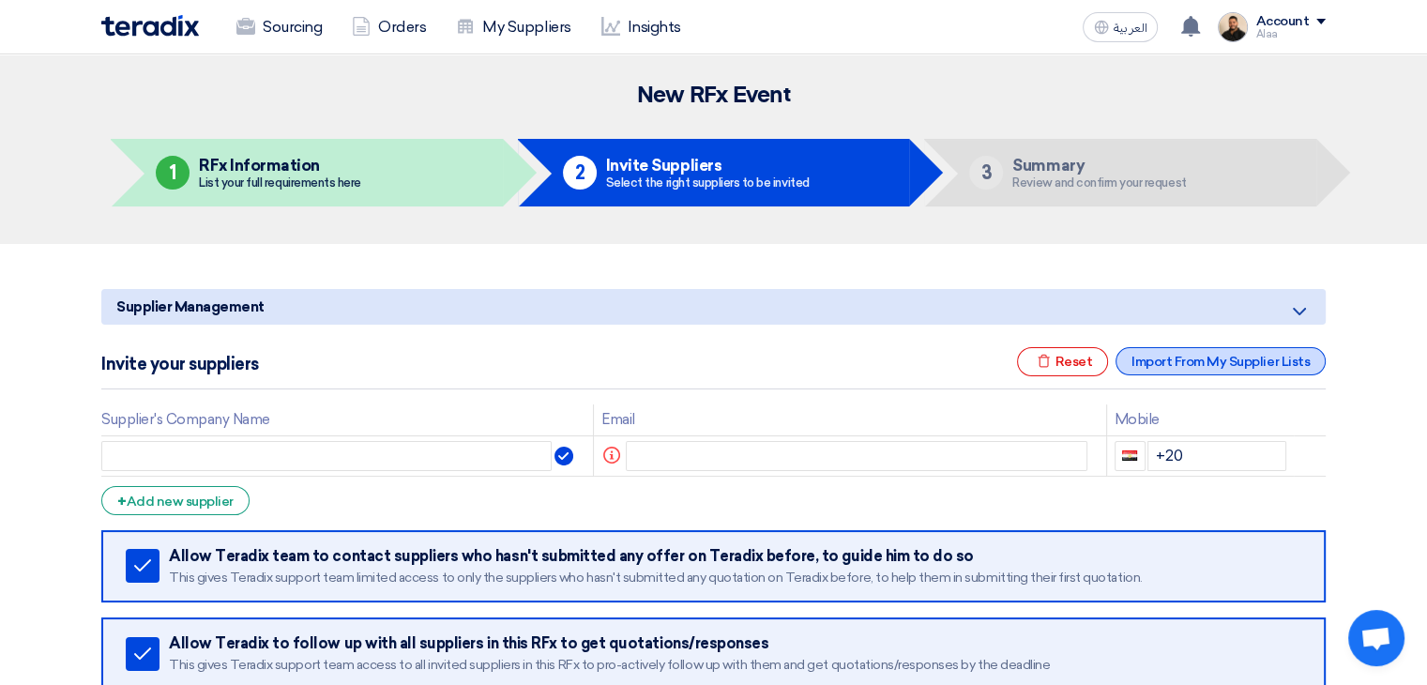
click at [1165, 355] on div "Import From My Supplier Lists" at bounding box center [1221, 361] width 210 height 28
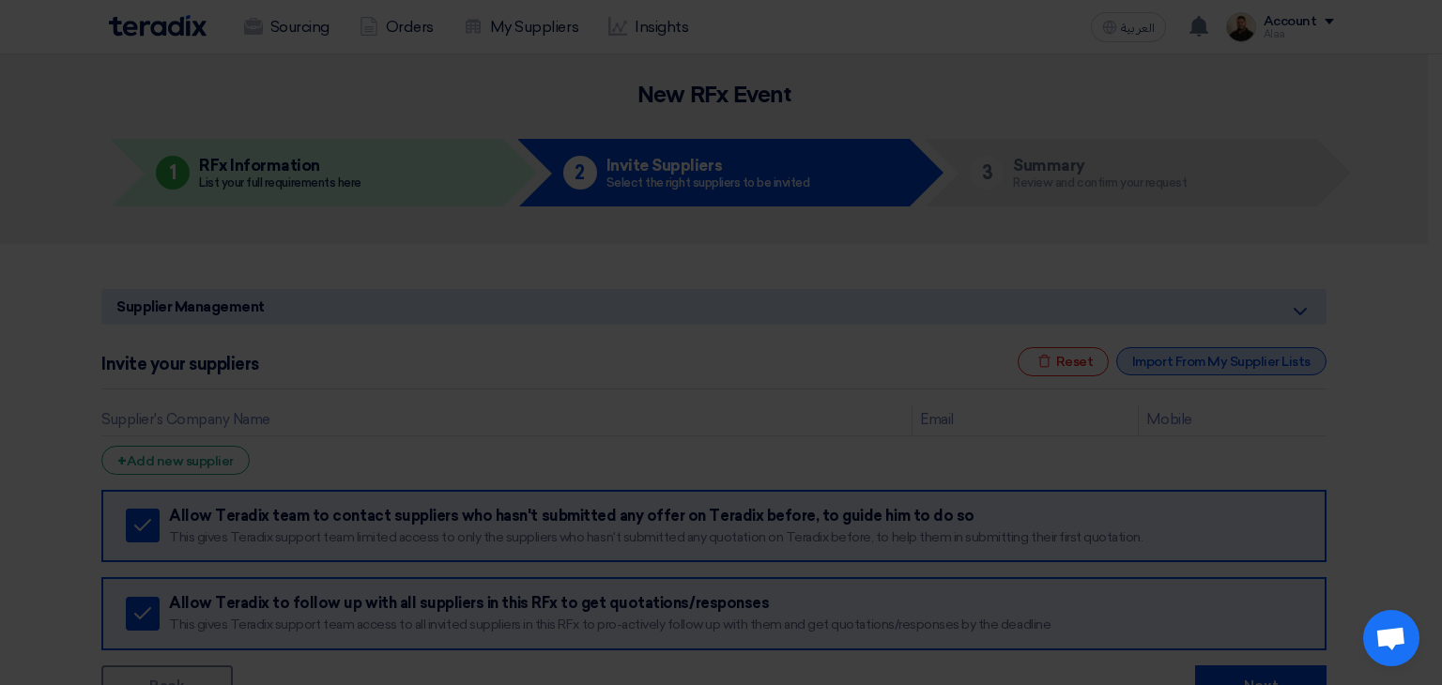
click at [1152, 368] on div "You have not select list yet. to add list with suppliers for this list please g…" at bounding box center [890, 552] width 677 height 1015
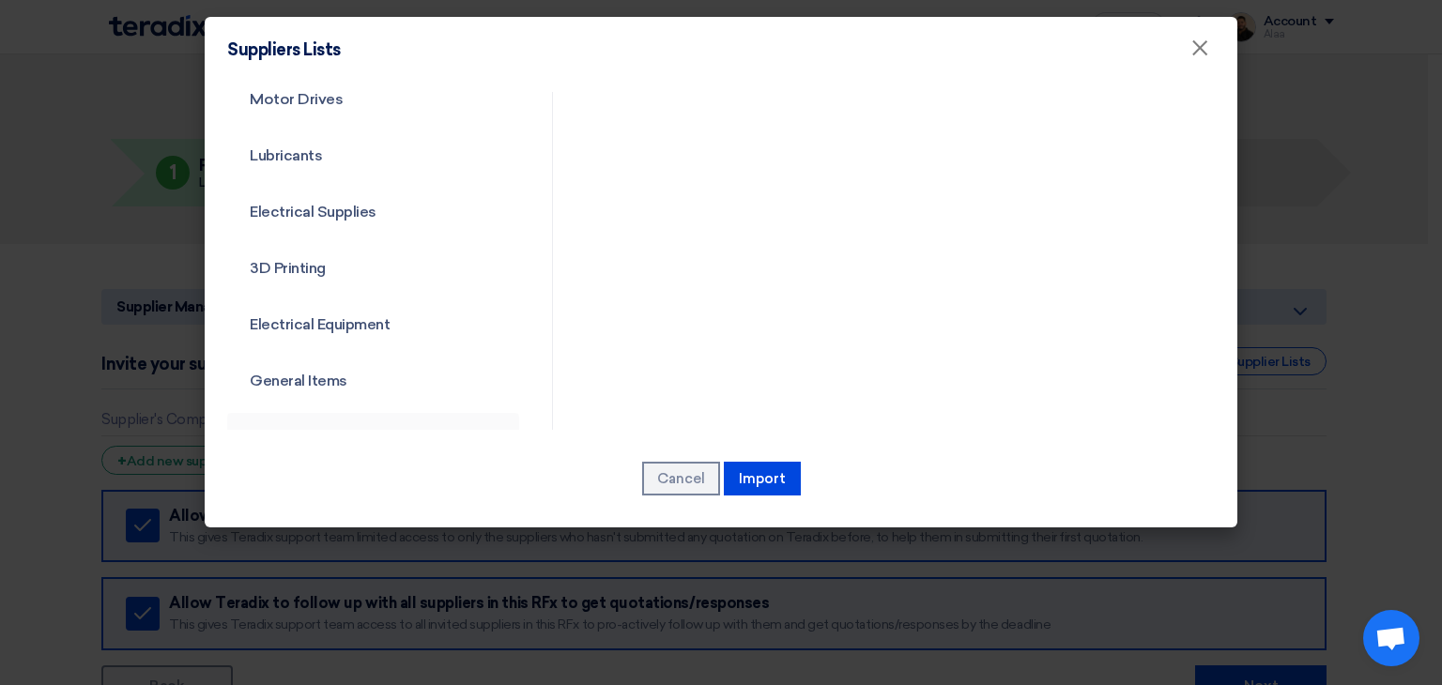
scroll to position [677, 0]
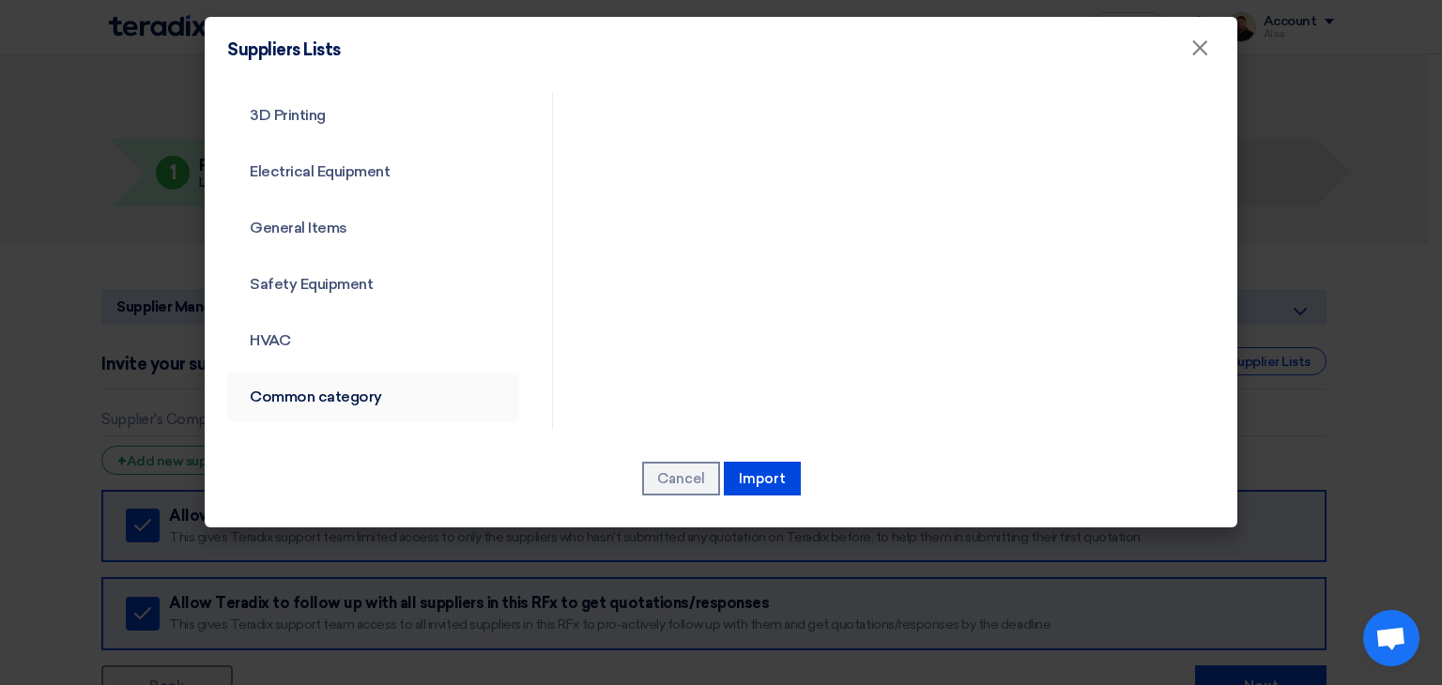
click at [301, 390] on link "Common category" at bounding box center [373, 397] width 292 height 49
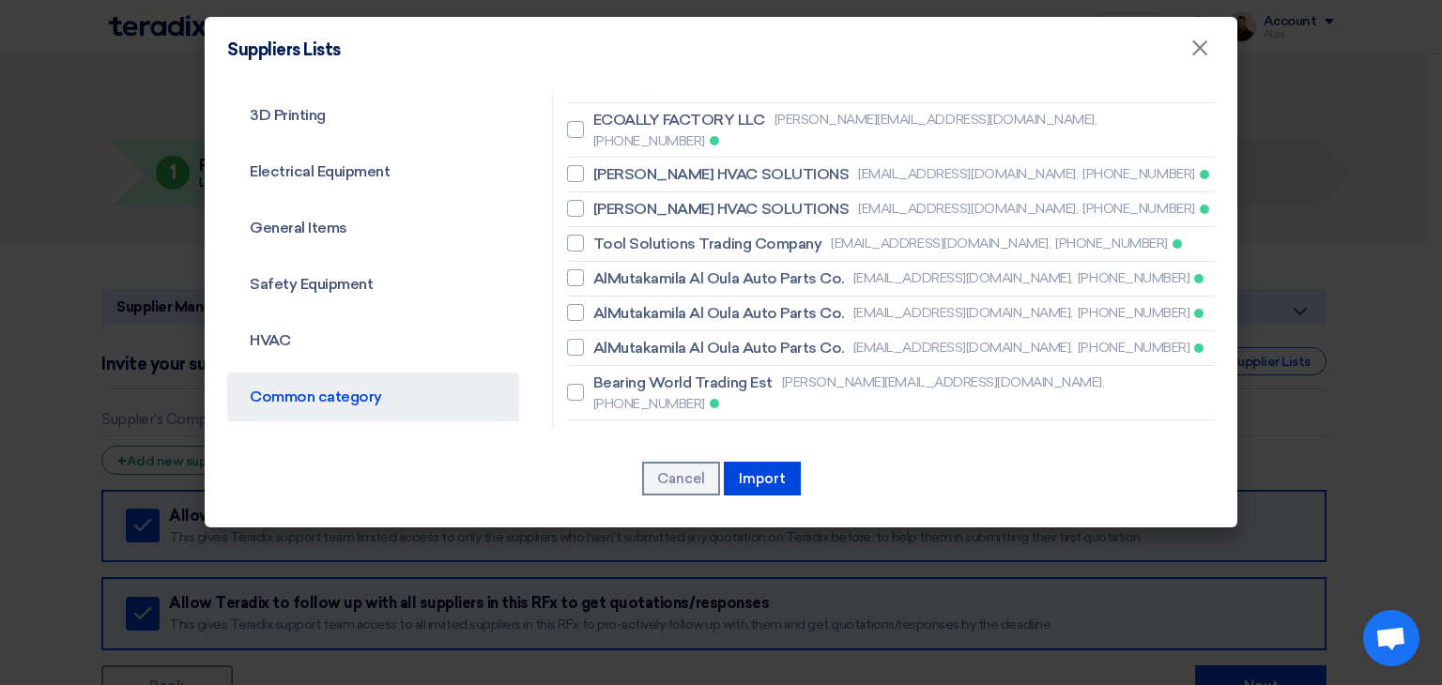
click at [678, 481] on span "SHINING HORIZON TRADING EST" at bounding box center [710, 492] width 235 height 23
click at [605, 485] on input "SHINING HORIZON TRADING EST [EMAIL_ADDRESS][DOMAIN_NAME], [PHONE_NUMBER]" at bounding box center [599, 491] width 12 height 12
checkbox input "true"
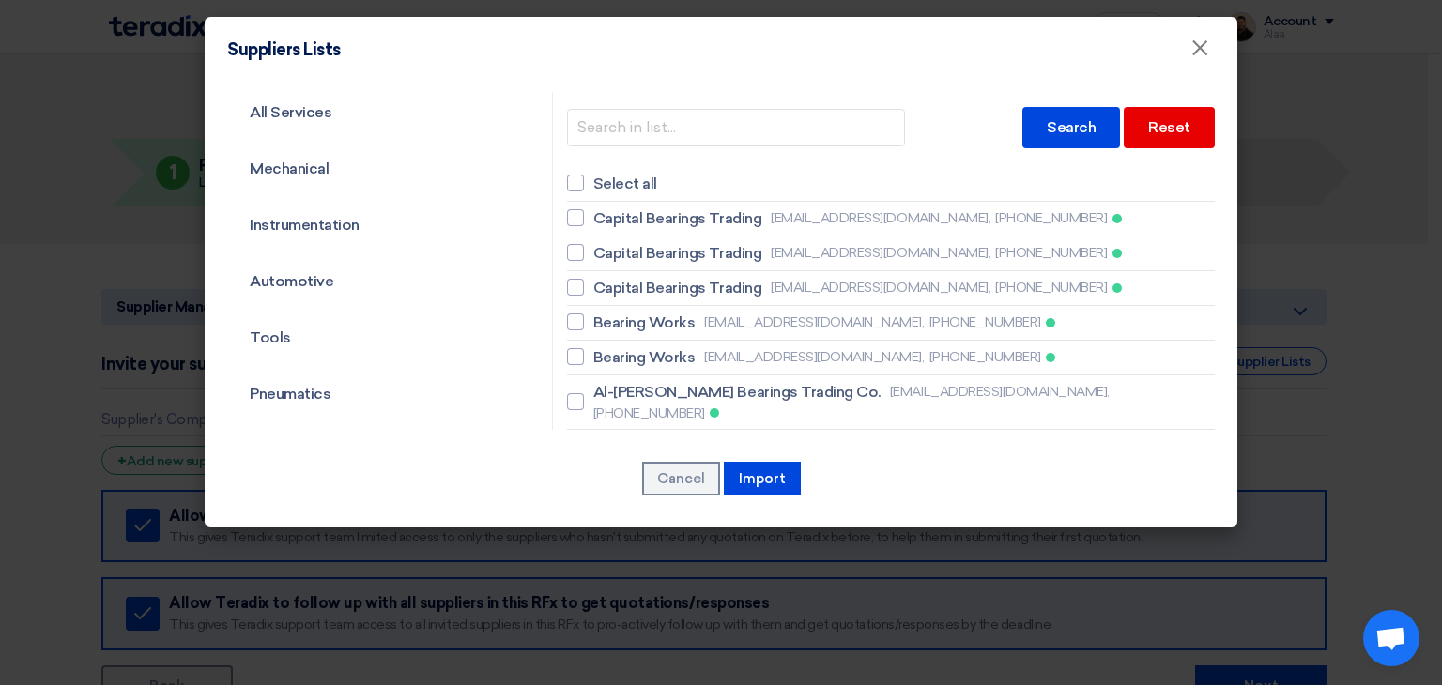
scroll to position [0, 0]
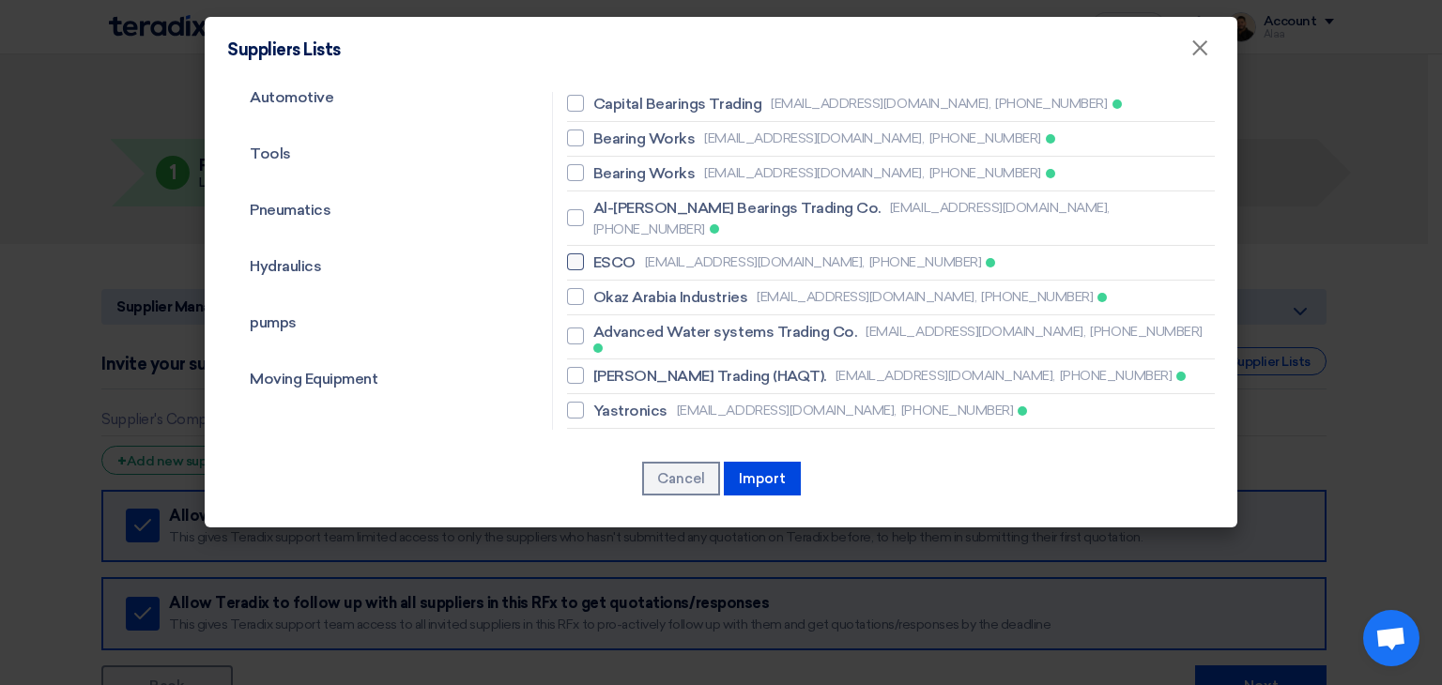
click at [635, 252] on label "ESCO [EMAIL_ADDRESS][DOMAIN_NAME], [PHONE_NUMBER]" at bounding box center [891, 263] width 648 height 23
click at [605, 256] on input "ESCO [EMAIL_ADDRESS][DOMAIN_NAME], [PHONE_NUMBER]" at bounding box center [599, 262] width 12 height 12
checkbox input "true"
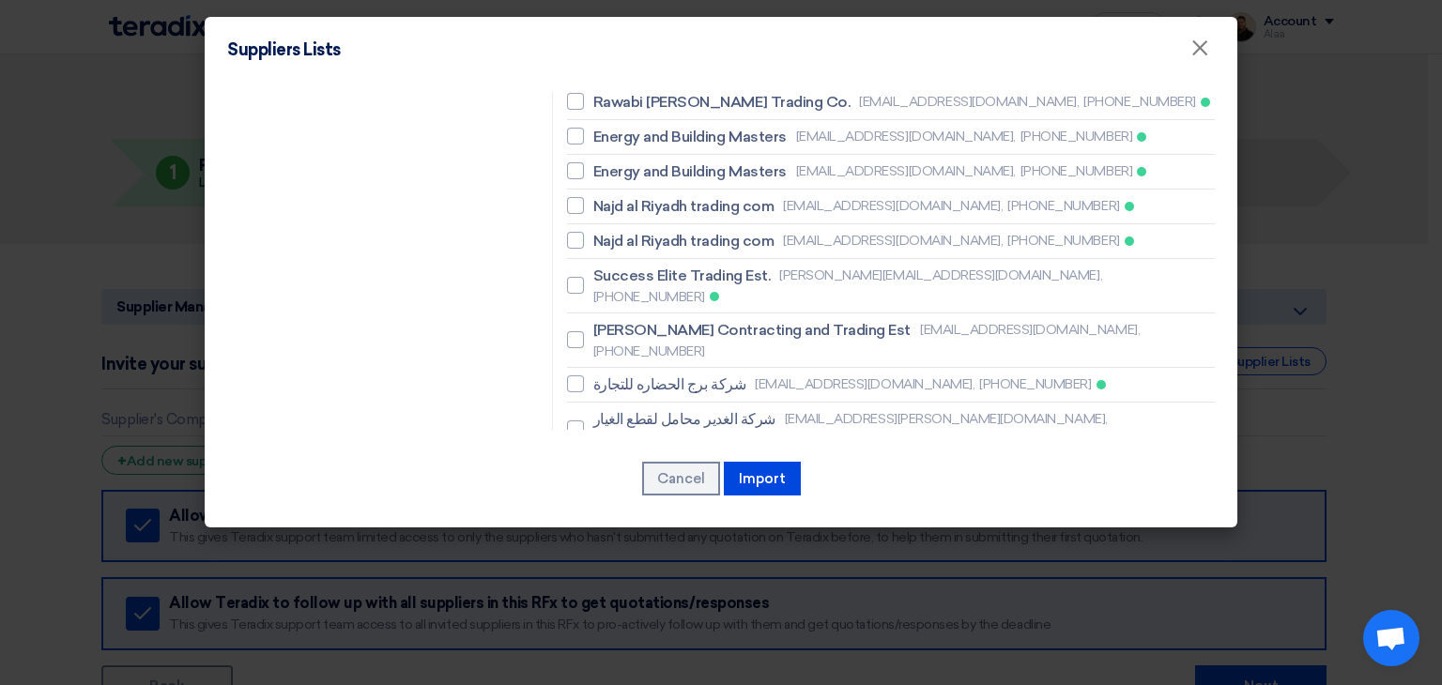
scroll to position [1314, 0]
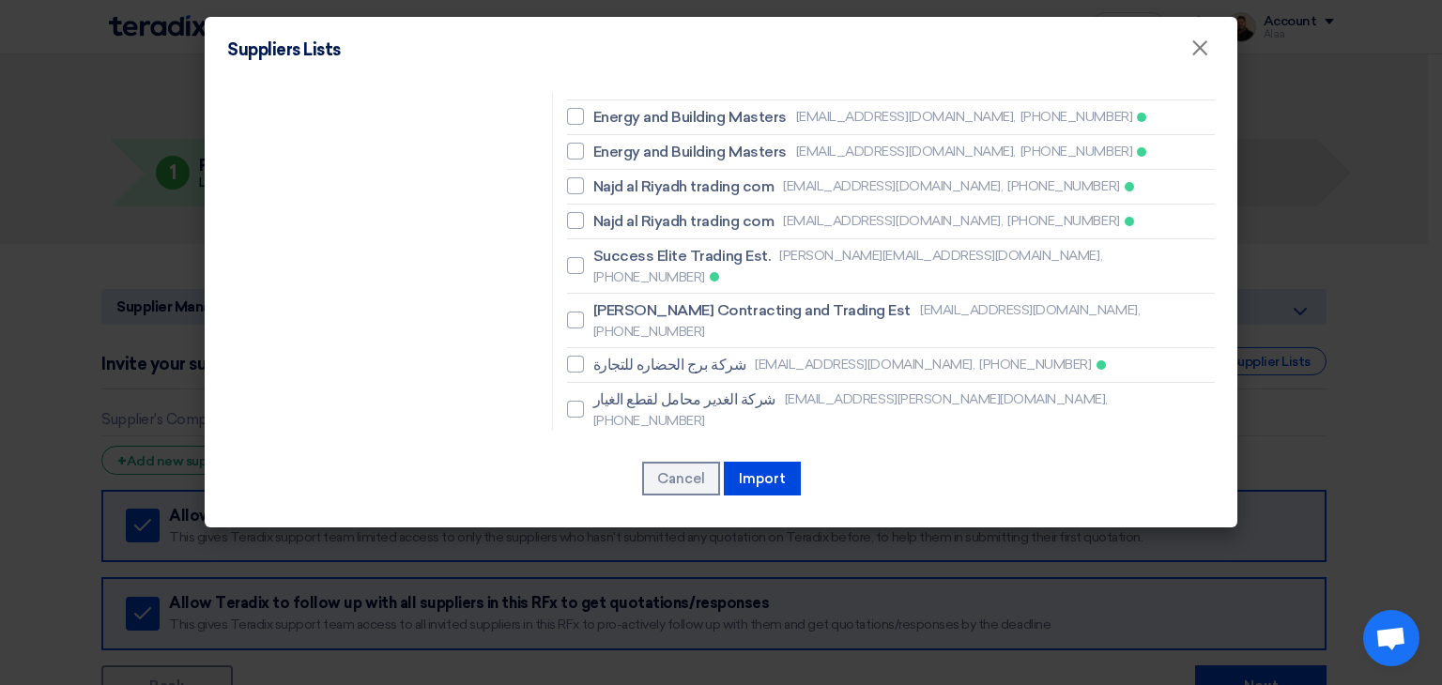
click at [677, 443] on span "BESTOPTION A/C & REFRIGERTION EST" at bounding box center [734, 454] width 283 height 23
click at [605, 458] on input "BESTOPTION A/C & REFRIGERTION EST [EMAIL_ADDRESS][DOMAIN_NAME], [PHONE_NUMBER]" at bounding box center [599, 464] width 12 height 12
checkbox input "true"
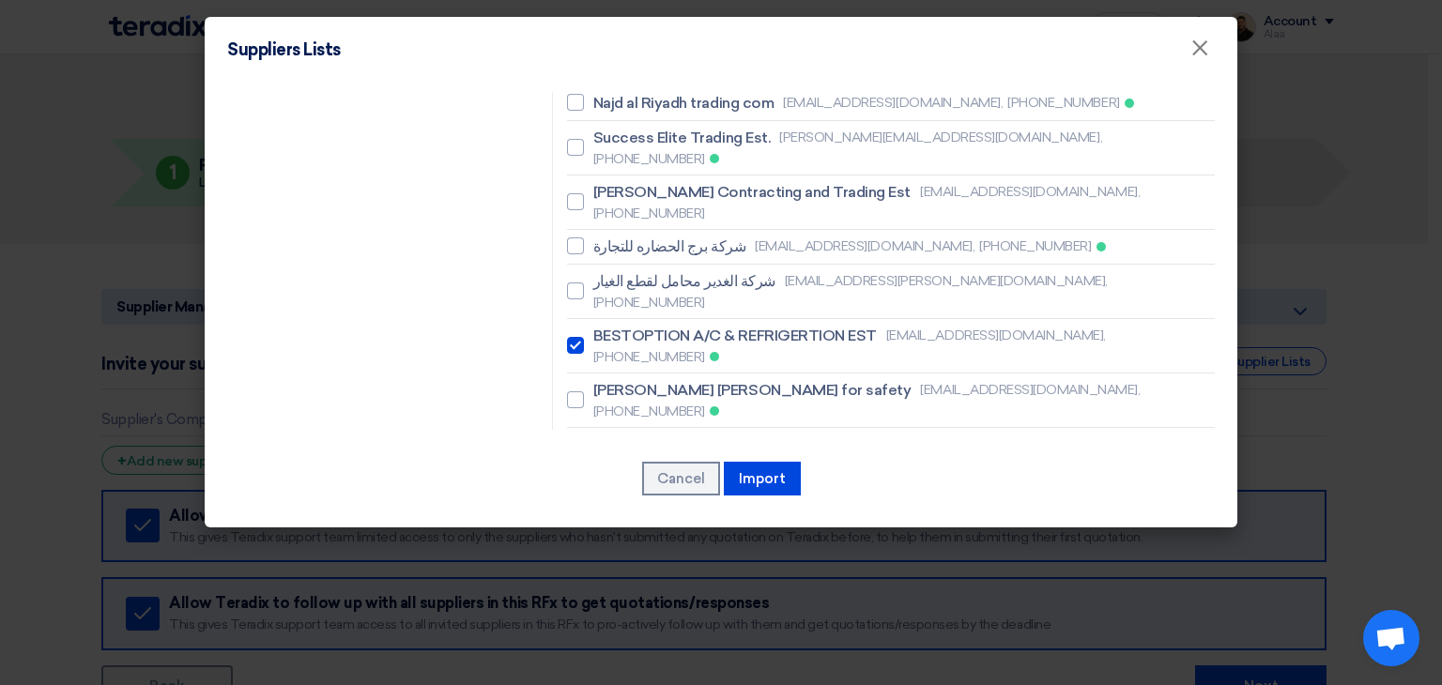
scroll to position [1502, 0]
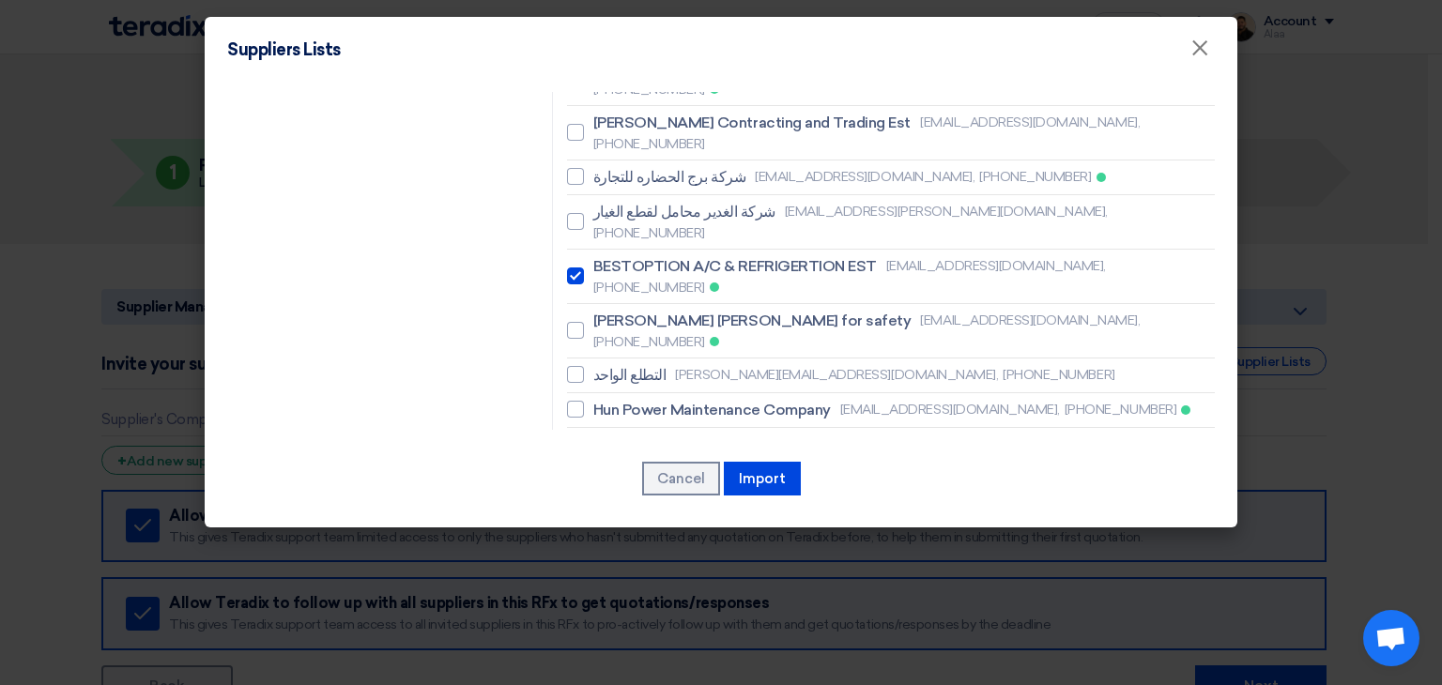
click at [649, 434] on span "Saad Traders" at bounding box center [639, 445] width 92 height 23
click at [605, 438] on input "Saad Traders [EMAIL_ADDRESS][DOMAIN_NAME], [PHONE_NUMBER]" at bounding box center [599, 444] width 12 height 12
checkbox input "true"
click at [680, 627] on span "Resco contracting company" at bounding box center [692, 638] width 198 height 23
click at [605, 632] on input "Resco contracting company [EMAIL_ADDRESS][DOMAIN_NAME], [PHONE_NUMBER]" at bounding box center [599, 638] width 12 height 12
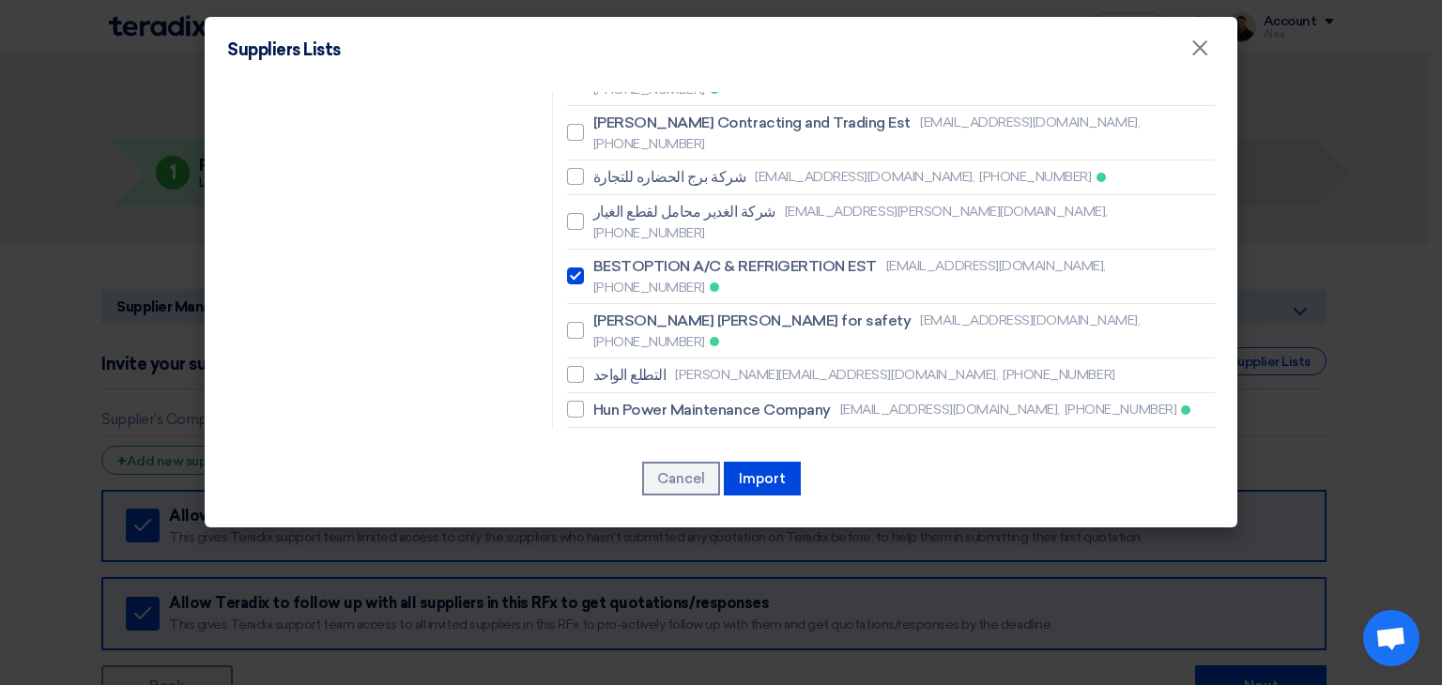
checkbox input "true"
click at [652, 434] on span "Saad Traders" at bounding box center [639, 445] width 92 height 23
click at [605, 438] on input "Saad Traders [EMAIL_ADDRESS][DOMAIN_NAME], [PHONE_NUMBER]" at bounding box center [599, 444] width 12 height 12
checkbox input "false"
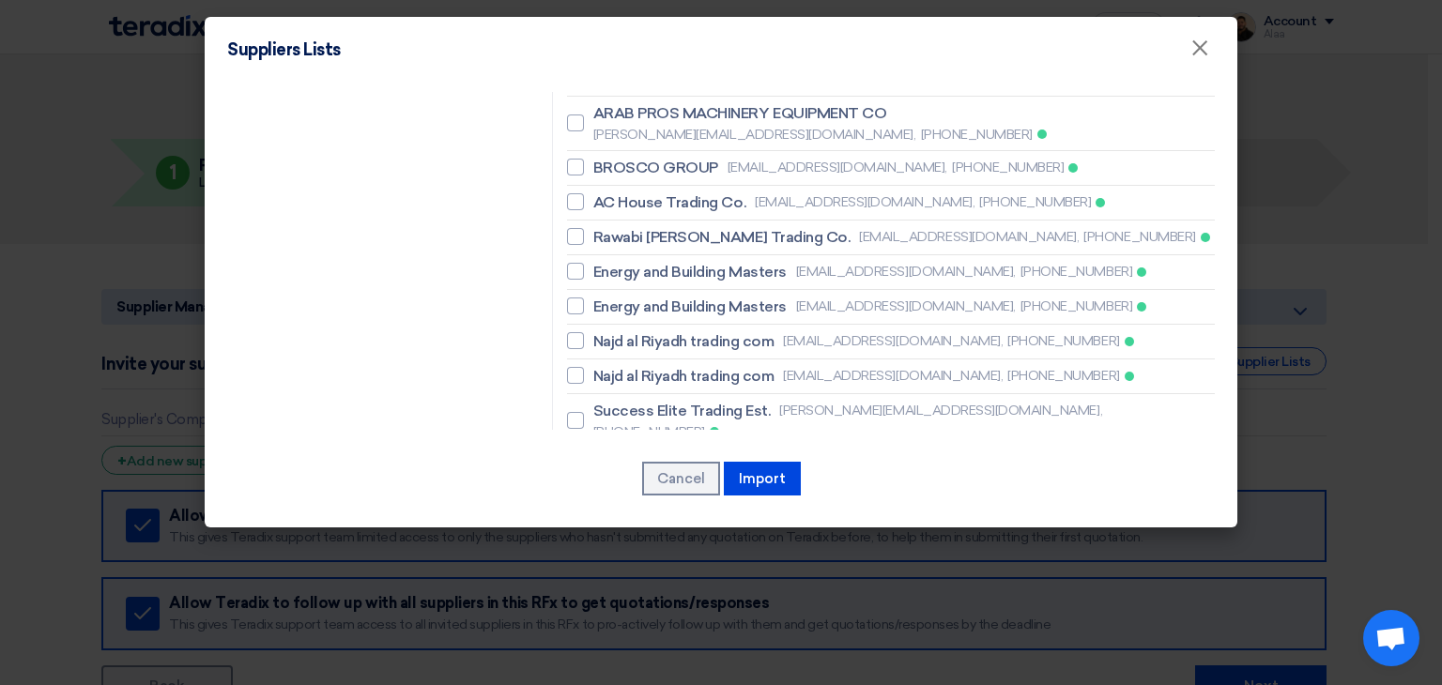
scroll to position [1130, 0]
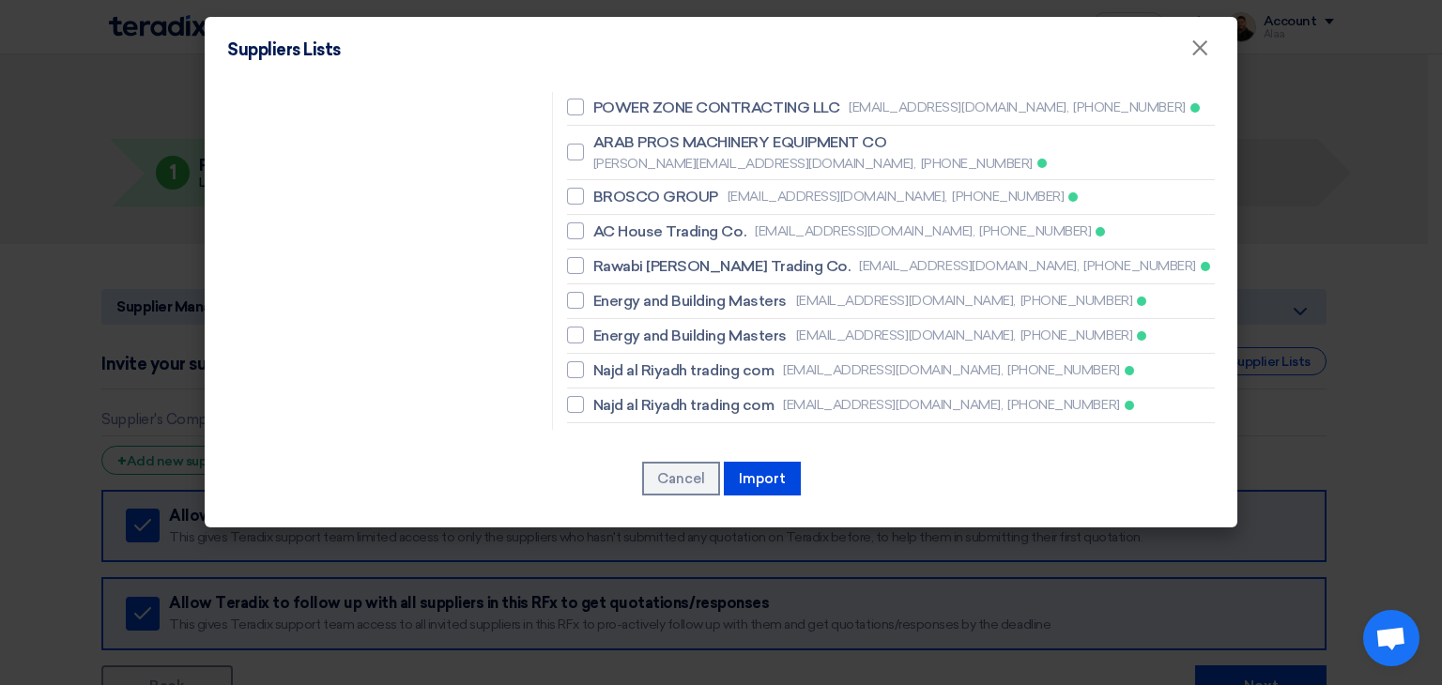
click at [640, 429] on span "Success Elite Trading Est." at bounding box center [681, 440] width 177 height 23
click at [605, 444] on input "Success Elite Trading Est. [PERSON_NAME][EMAIL_ADDRESS][DOMAIN_NAME], [PHONE_NU…" at bounding box center [599, 450] width 12 height 12
click at [640, 429] on span "Success Elite Trading Est." at bounding box center [681, 440] width 177 height 23
click at [605, 444] on input "Success Elite Trading Est. [PERSON_NAME][EMAIL_ADDRESS][DOMAIN_NAME], [PHONE_NU…" at bounding box center [599, 450] width 12 height 12
checkbox input "false"
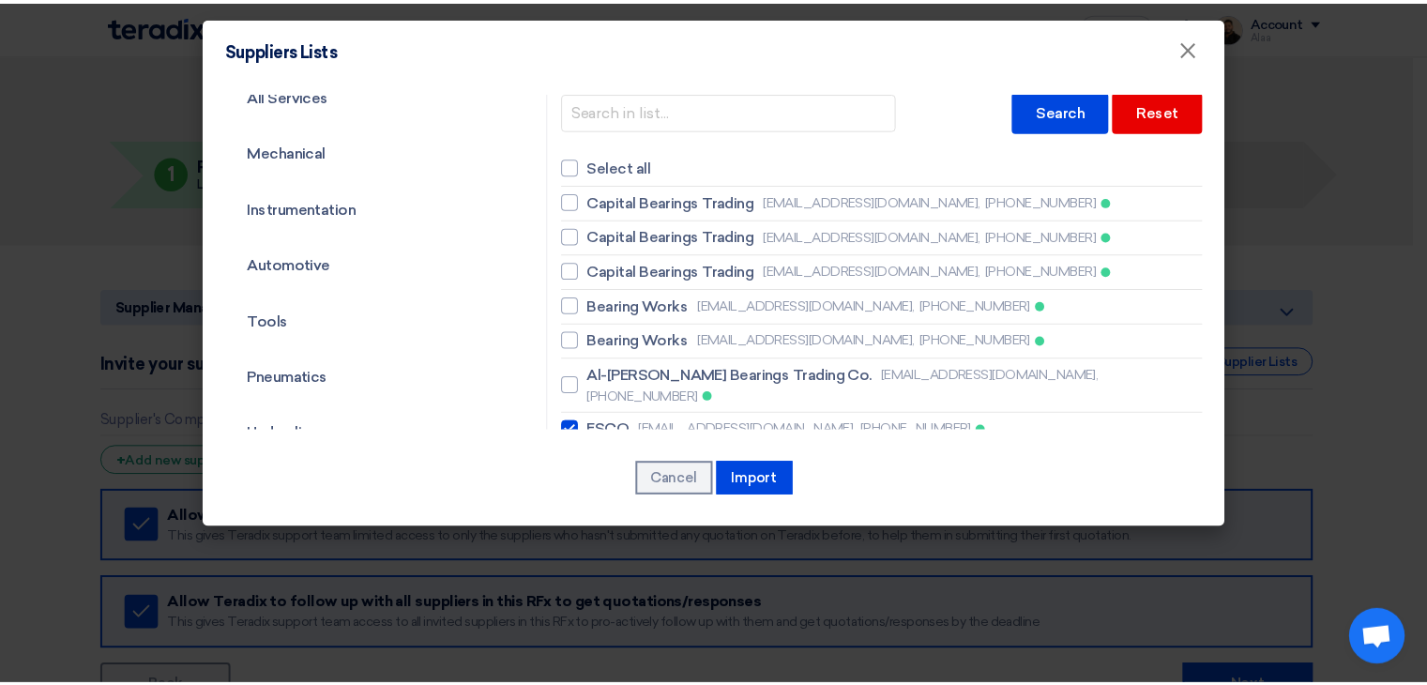
scroll to position [4, 0]
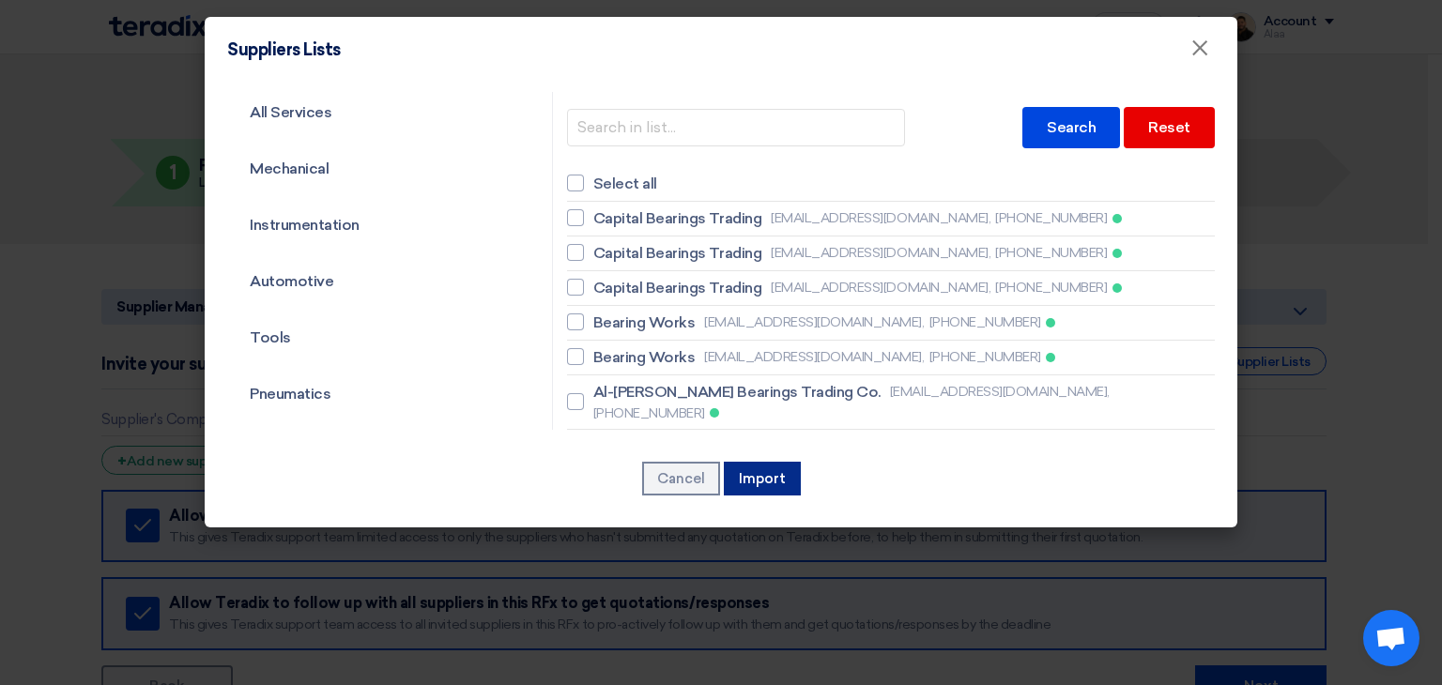
click at [776, 477] on button "Import" at bounding box center [762, 479] width 77 height 34
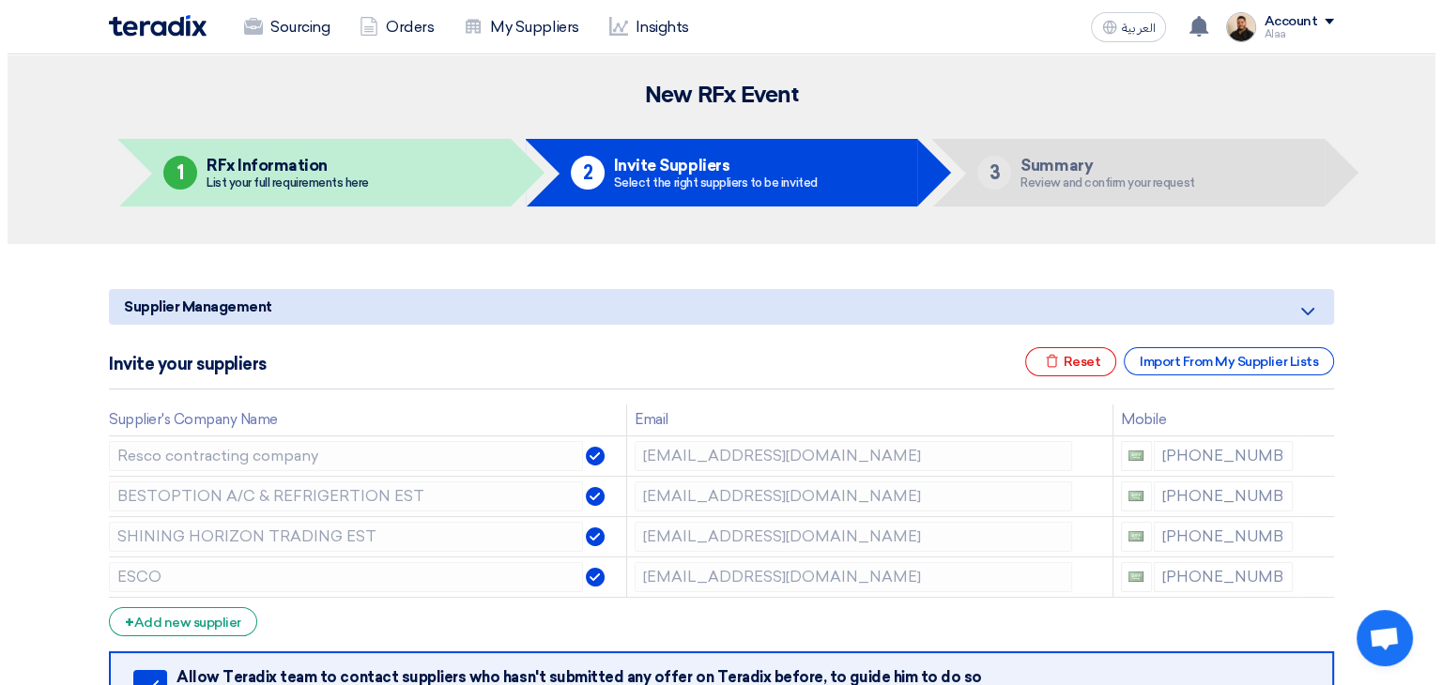
scroll to position [0, 0]
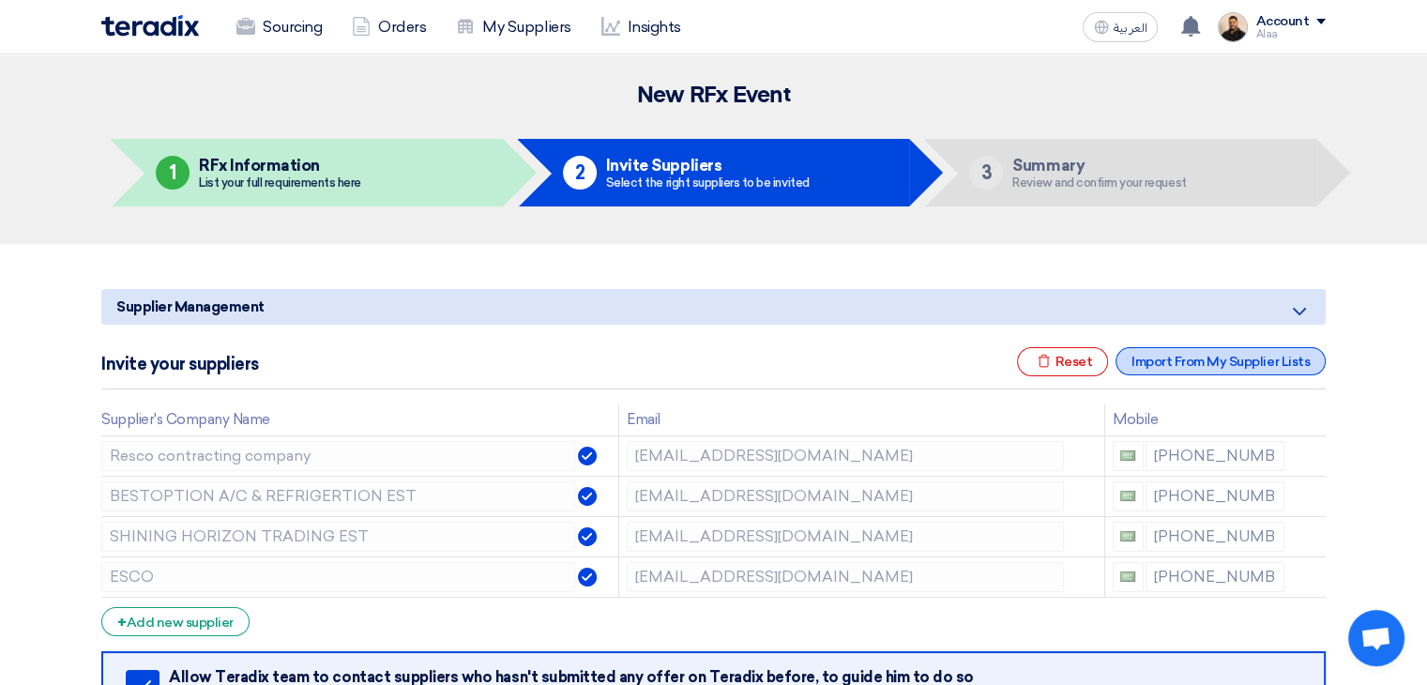
click at [1195, 363] on div "Import From My Supplier Lists" at bounding box center [1221, 361] width 210 height 28
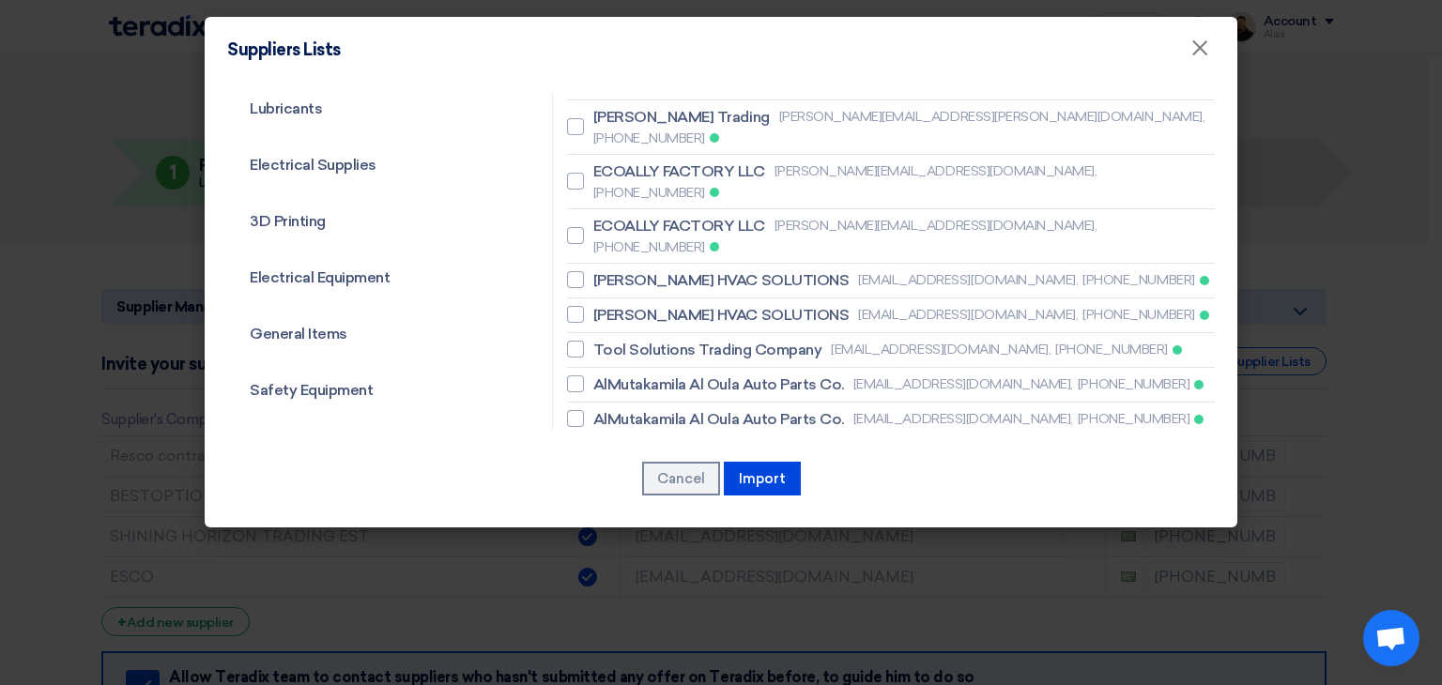
scroll to position [563, 0]
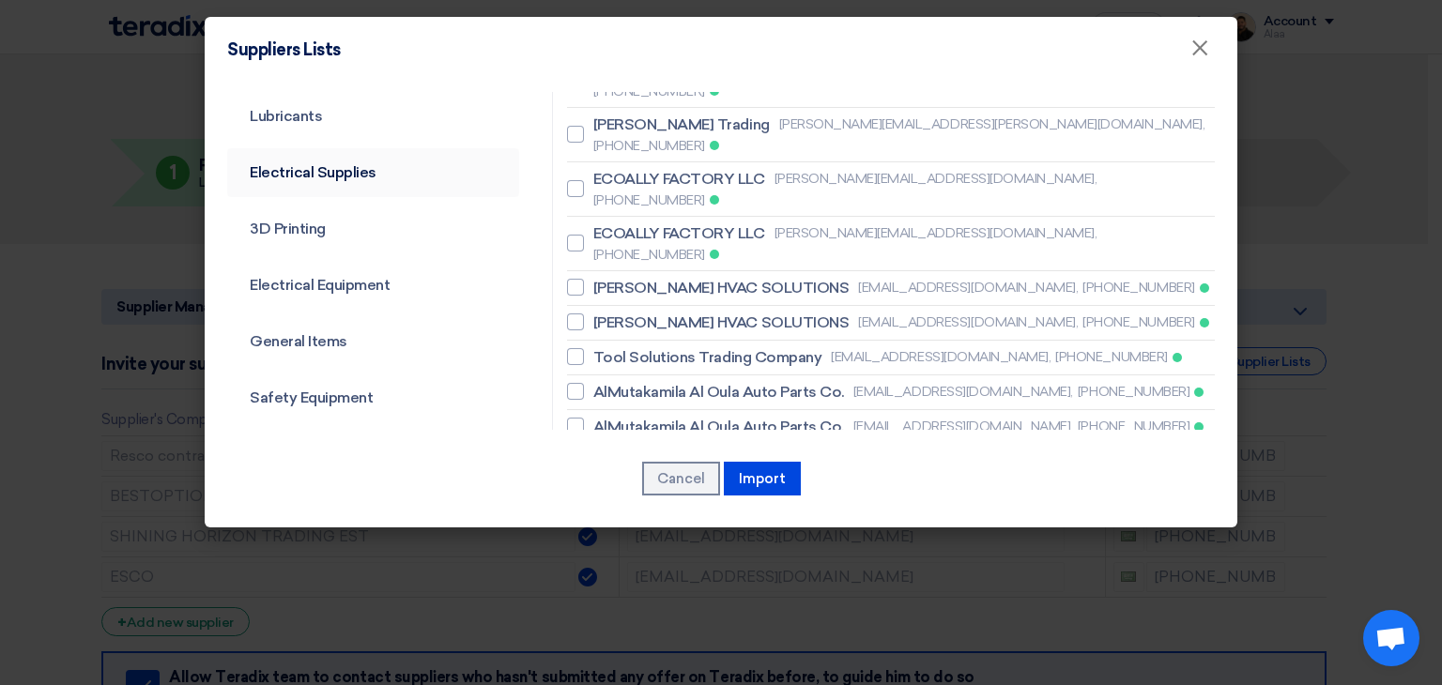
click at [349, 169] on link "Electrical Supplies" at bounding box center [373, 172] width 292 height 49
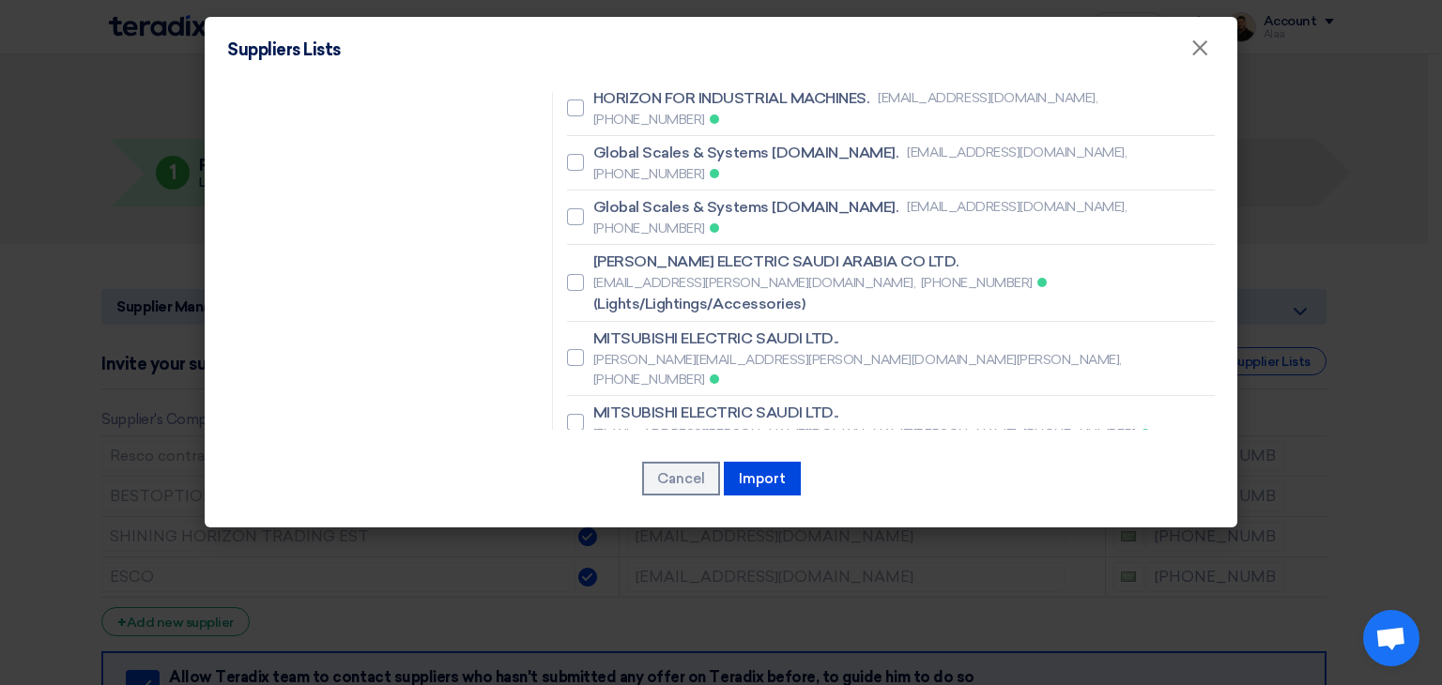
scroll to position [1595, 0]
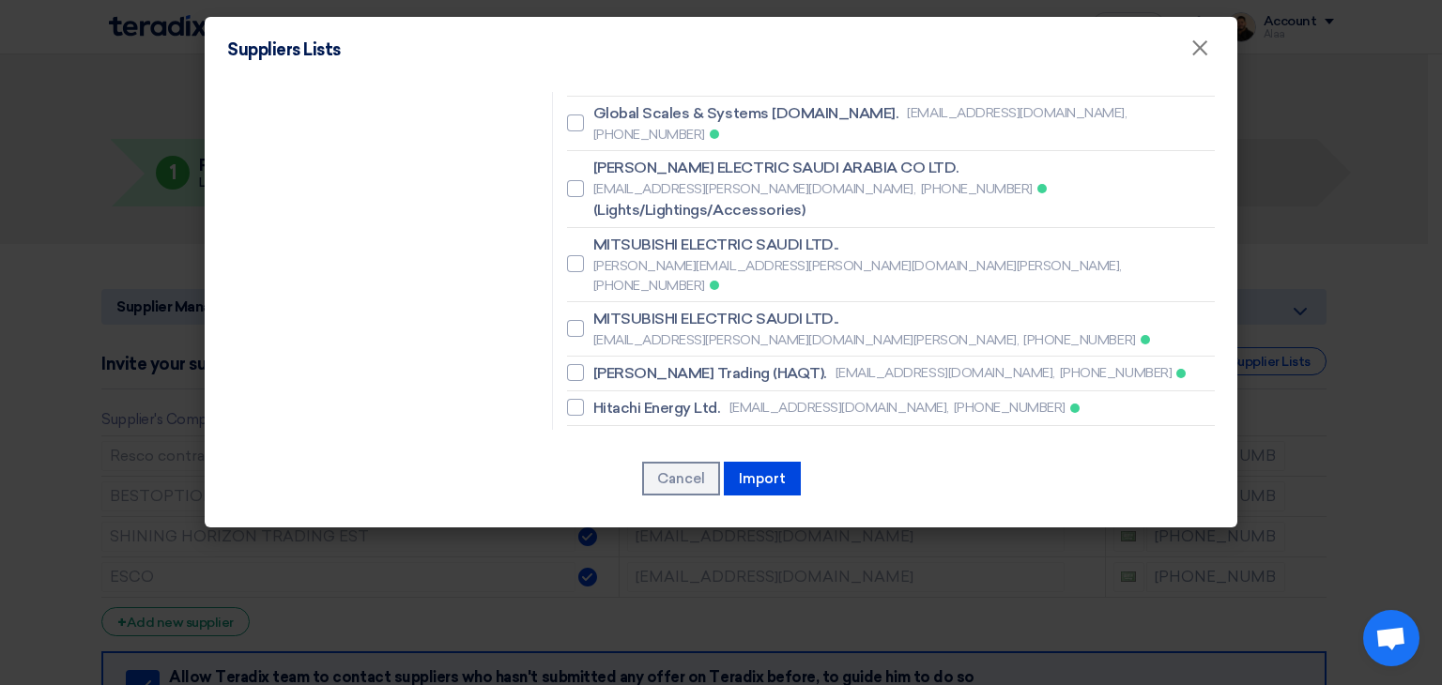
drag, startPoint x: 587, startPoint y: 252, endPoint x: 881, endPoint y: 256, distance: 293.8
click at [881, 669] on label "FIRST SOPHISTICATED BASIS FOR TRADI [EMAIL_ADDRESS][DOMAIN_NAME], 569159437" at bounding box center [891, 680] width 648 height 23
drag, startPoint x: 839, startPoint y: 256, endPoint x: 834, endPoint y: 265, distance: 9.7
drag, startPoint x: 886, startPoint y: 257, endPoint x: 1002, endPoint y: 261, distance: 116.4
click at [1002, 669] on label "FIRST SOPHISTICATED BASIS FOR TRADI [EMAIL_ADDRESS][DOMAIN_NAME], 569159437" at bounding box center [891, 680] width 648 height 23
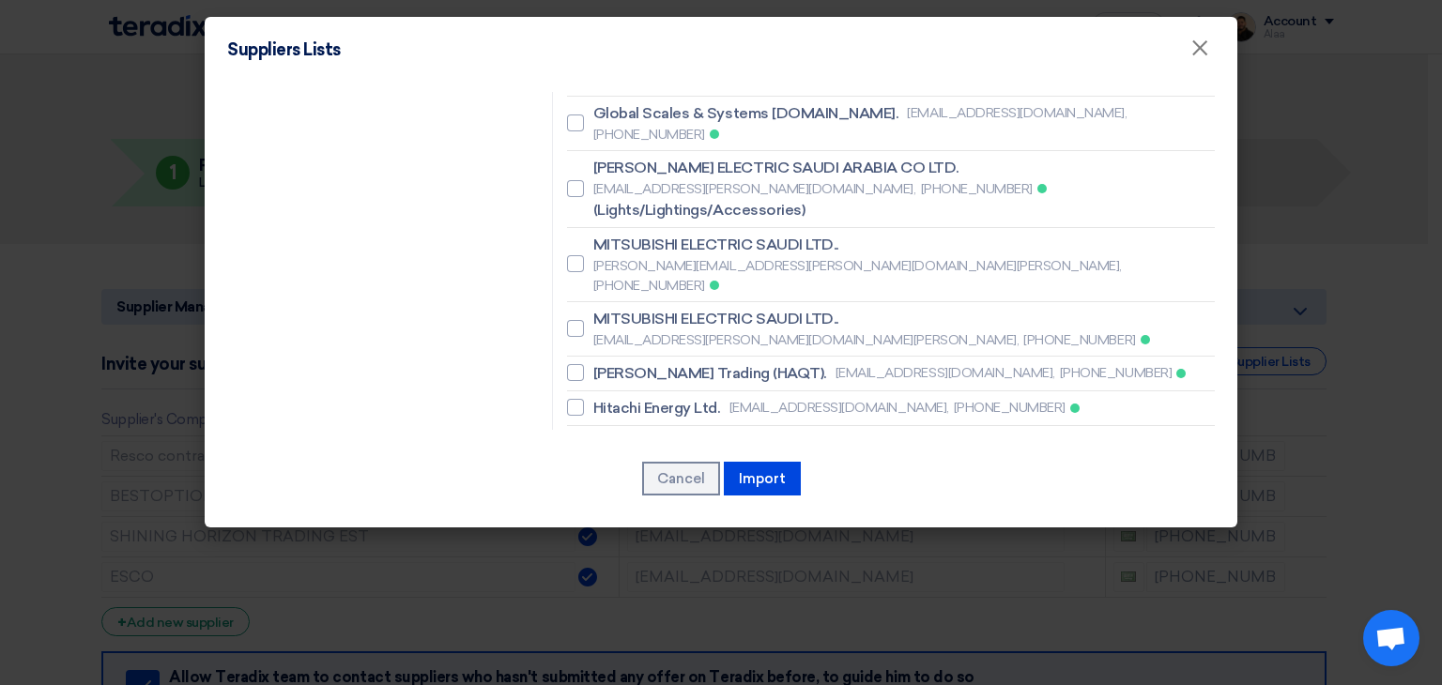
click at [582, 669] on label "FIRST SOPHISTICATED BASIS FOR TRADI [EMAIL_ADDRESS][DOMAIN_NAME], 569159437" at bounding box center [891, 680] width 648 height 23
click at [593, 674] on input "FIRST SOPHISTICATED BASIS FOR TRADI [EMAIL_ADDRESS][DOMAIN_NAME], 569159437" at bounding box center [599, 680] width 12 height 12
checkbox input "true"
click at [663, 600] on span "Express Supply Trading Est" at bounding box center [686, 611] width 187 height 23
click at [605, 604] on input "Express Supply Trading Est [EMAIL_ADDRESS][DOMAIN_NAME], 507248895" at bounding box center [599, 610] width 12 height 12
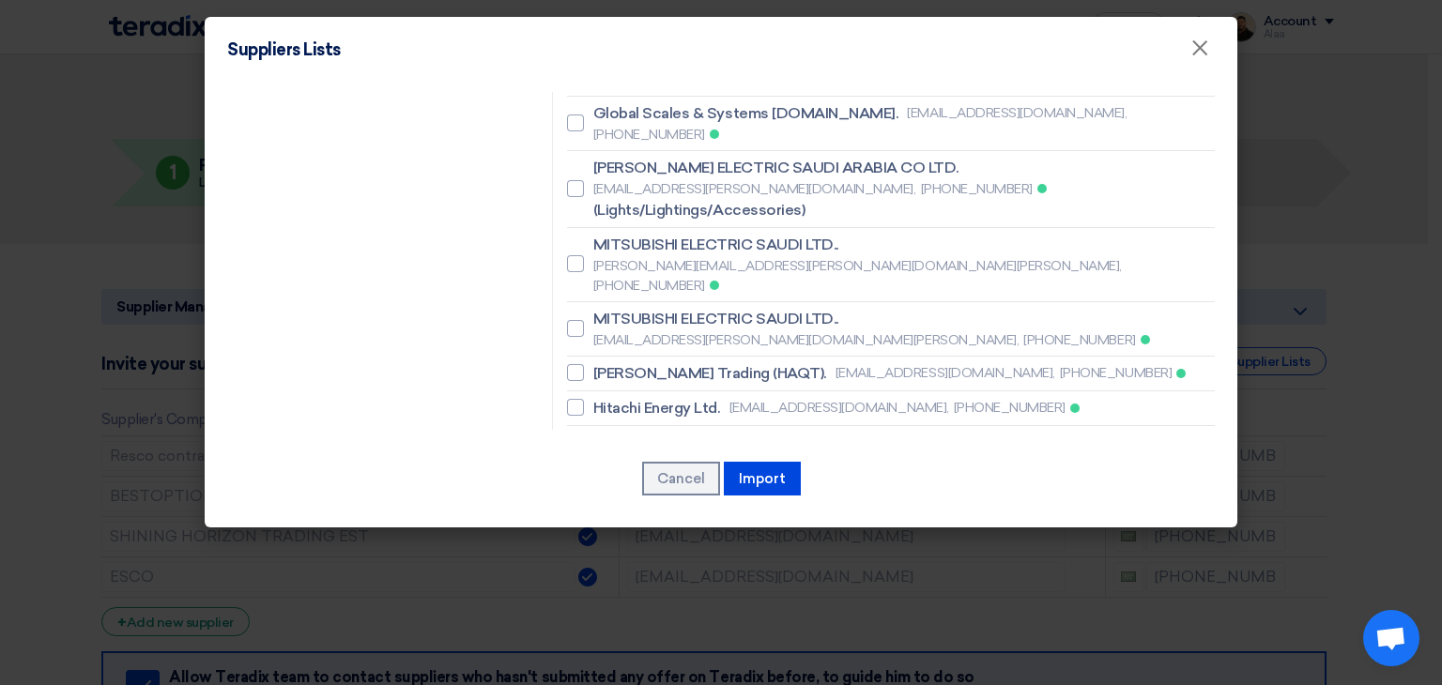
checkbox input "true"
drag, startPoint x: 671, startPoint y: 293, endPoint x: 800, endPoint y: 295, distance: 128.6
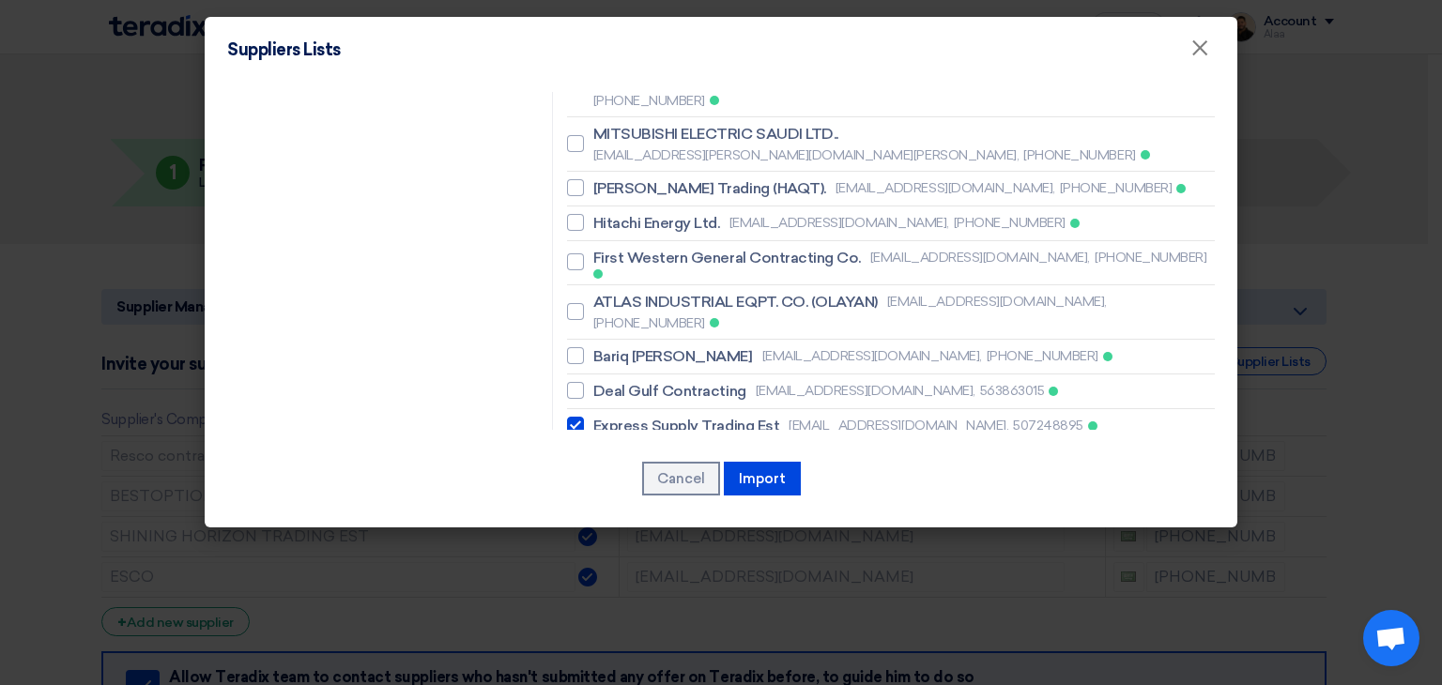
scroll to position [1783, 0]
drag, startPoint x: 589, startPoint y: 345, endPoint x: 834, endPoint y: 347, distance: 245.0
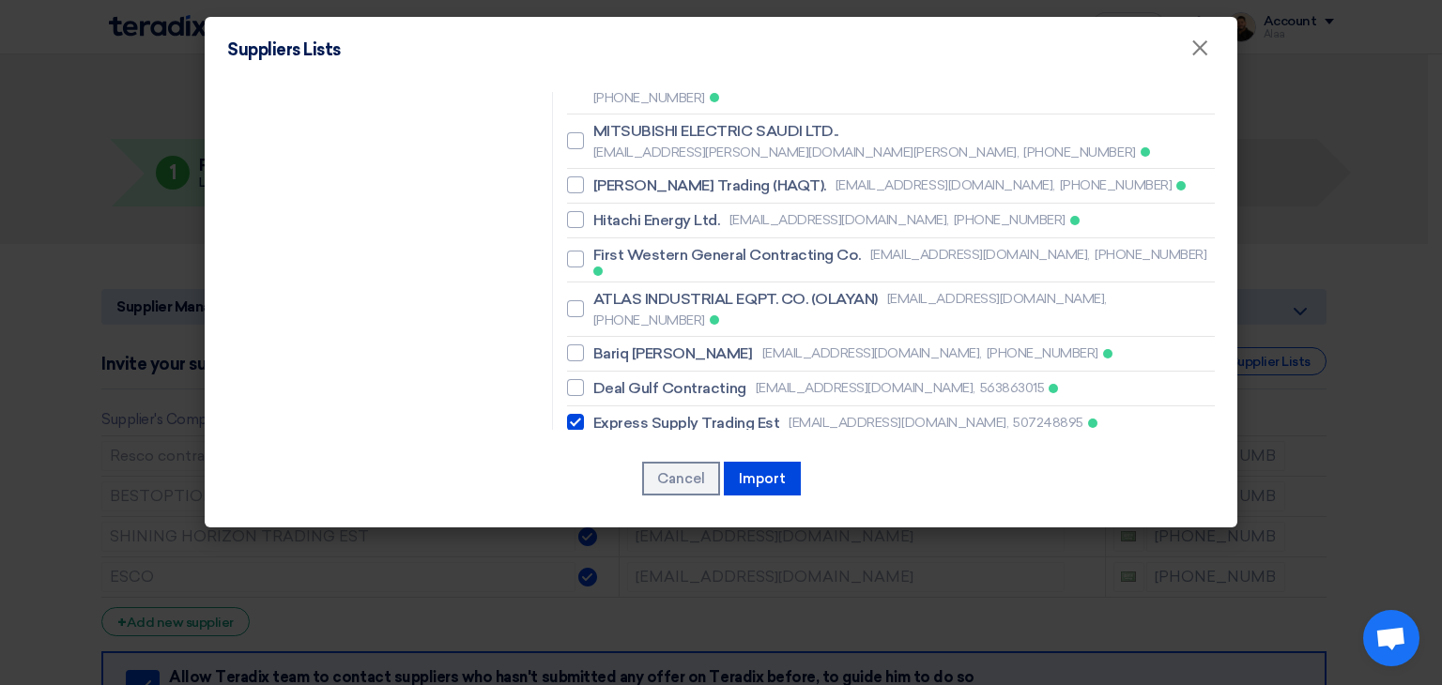
checkbox input "true"
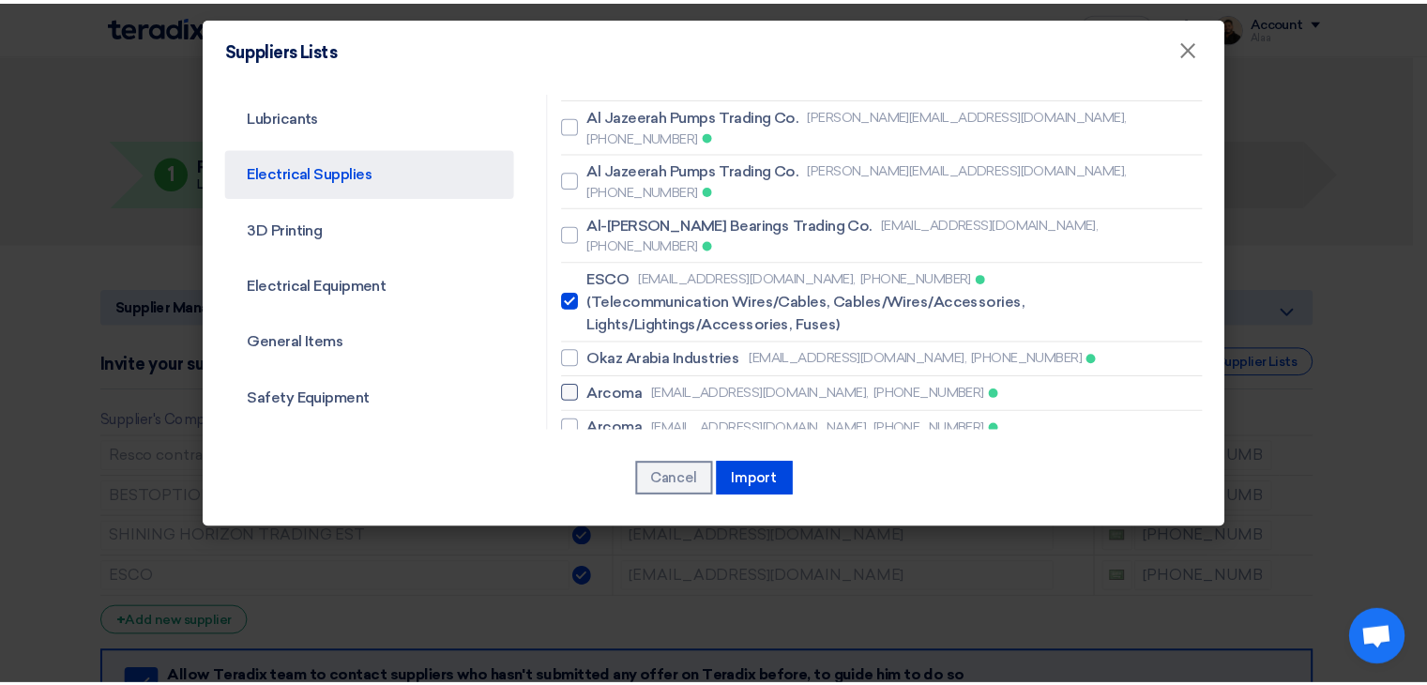
scroll to position [469, 0]
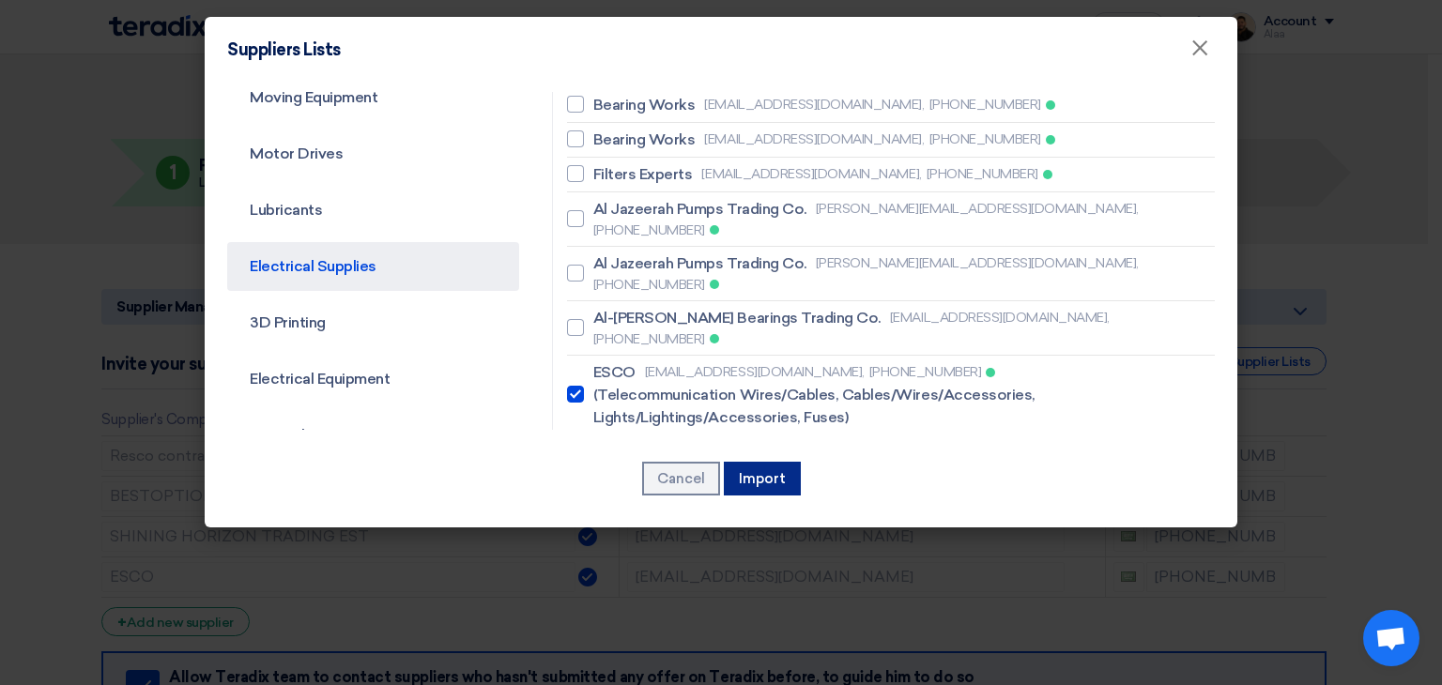
click at [771, 478] on button "Import" at bounding box center [762, 479] width 77 height 34
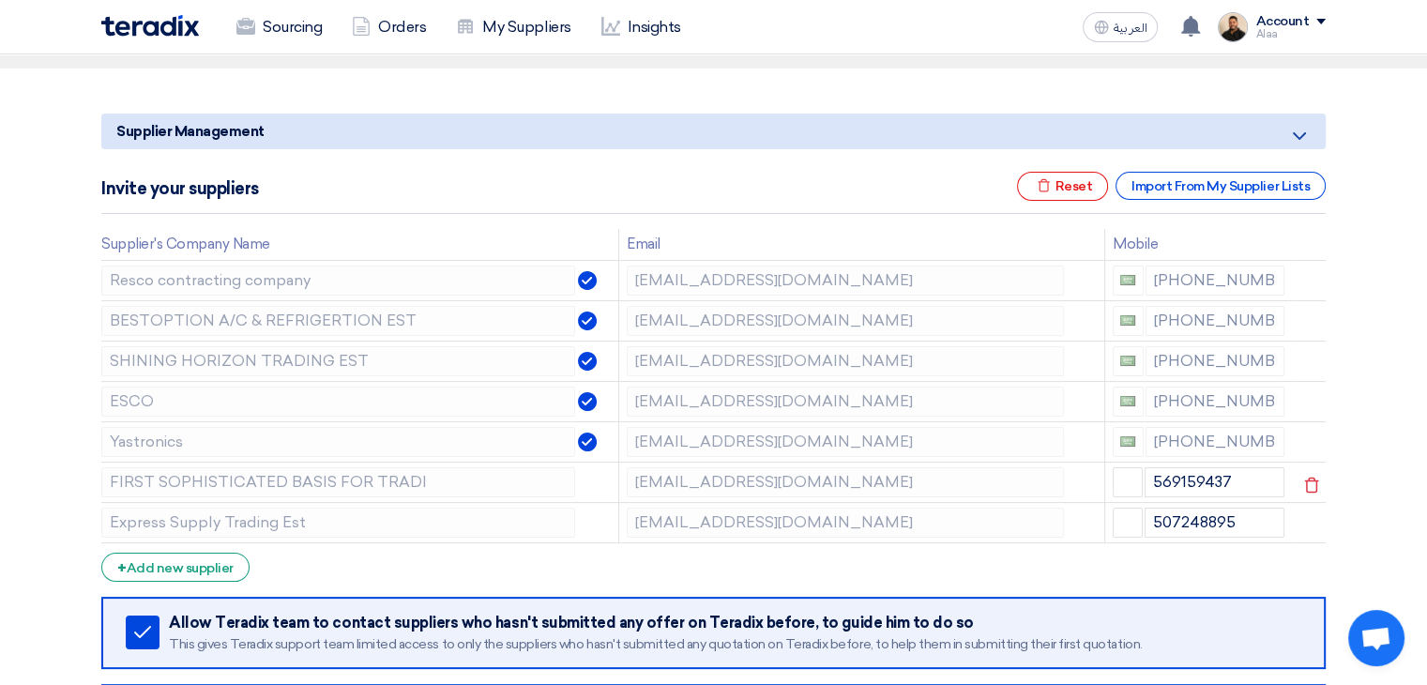
scroll to position [188, 0]
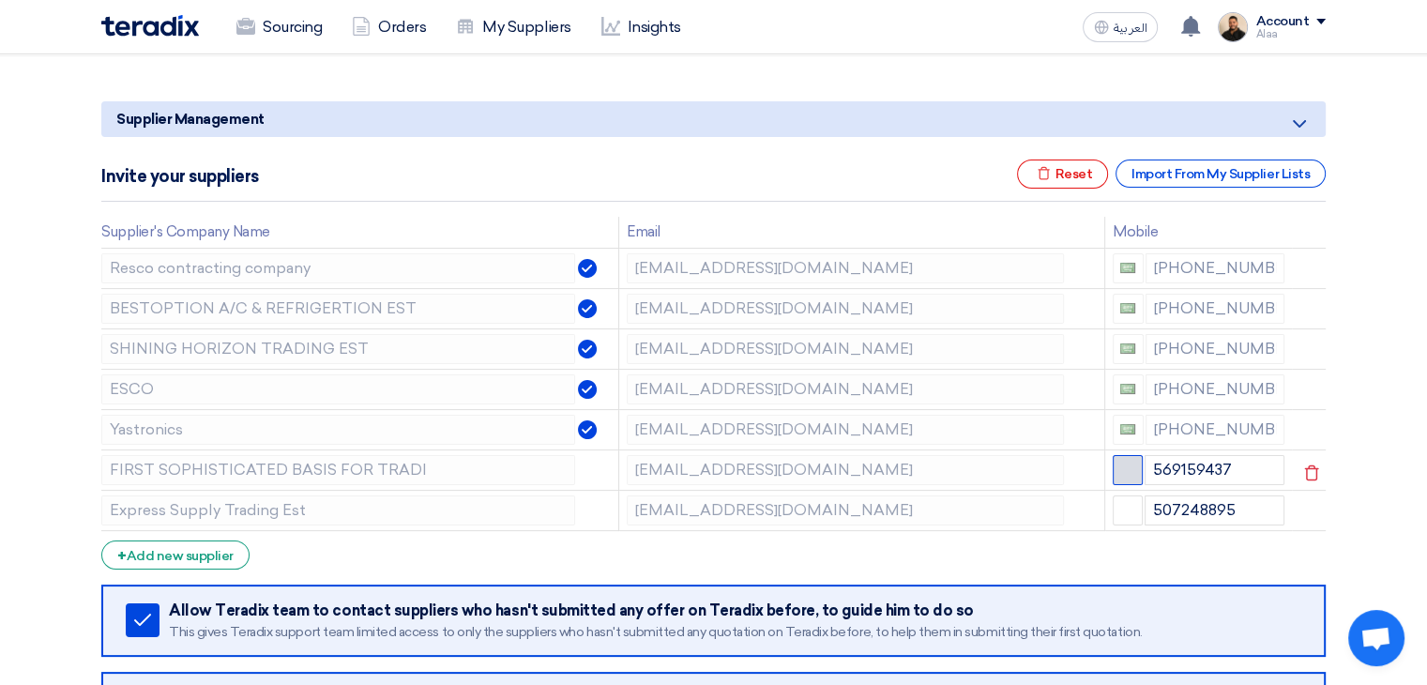
click at [1123, 468] on span "button" at bounding box center [1128, 468] width 14 height 14
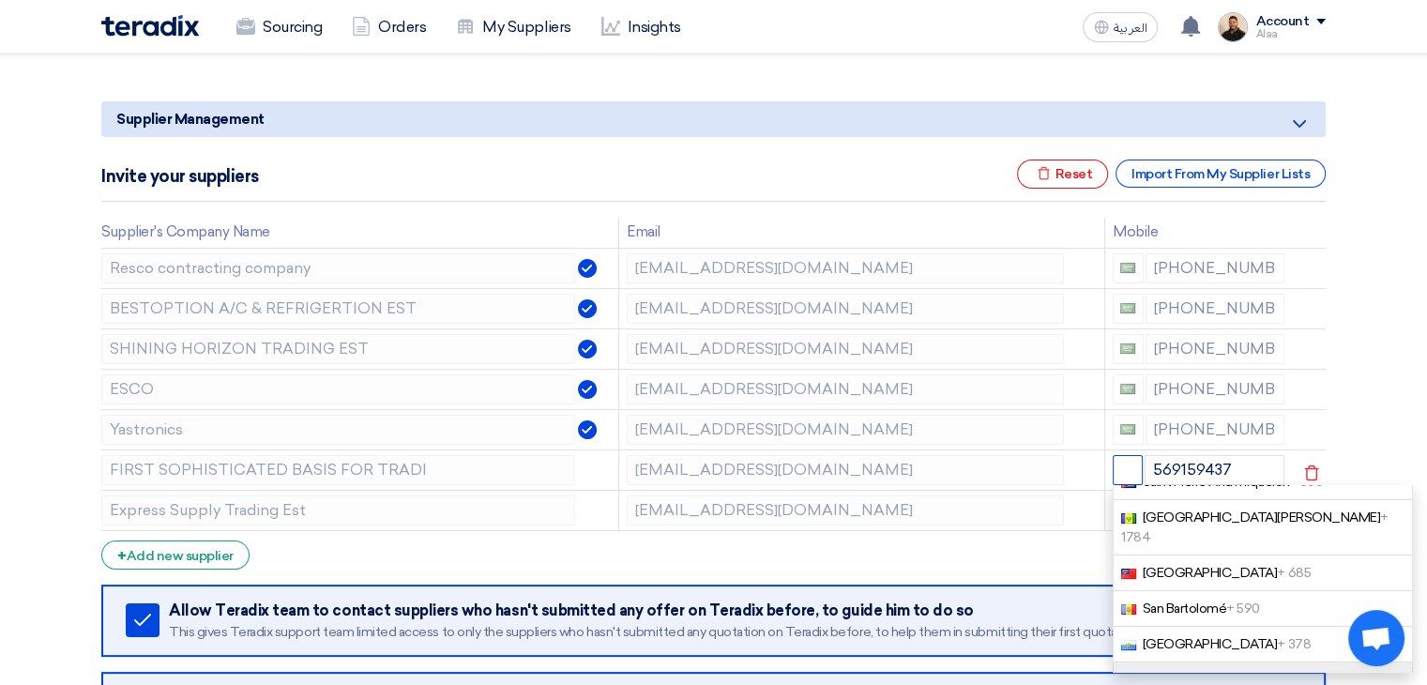
scroll to position [282, 0]
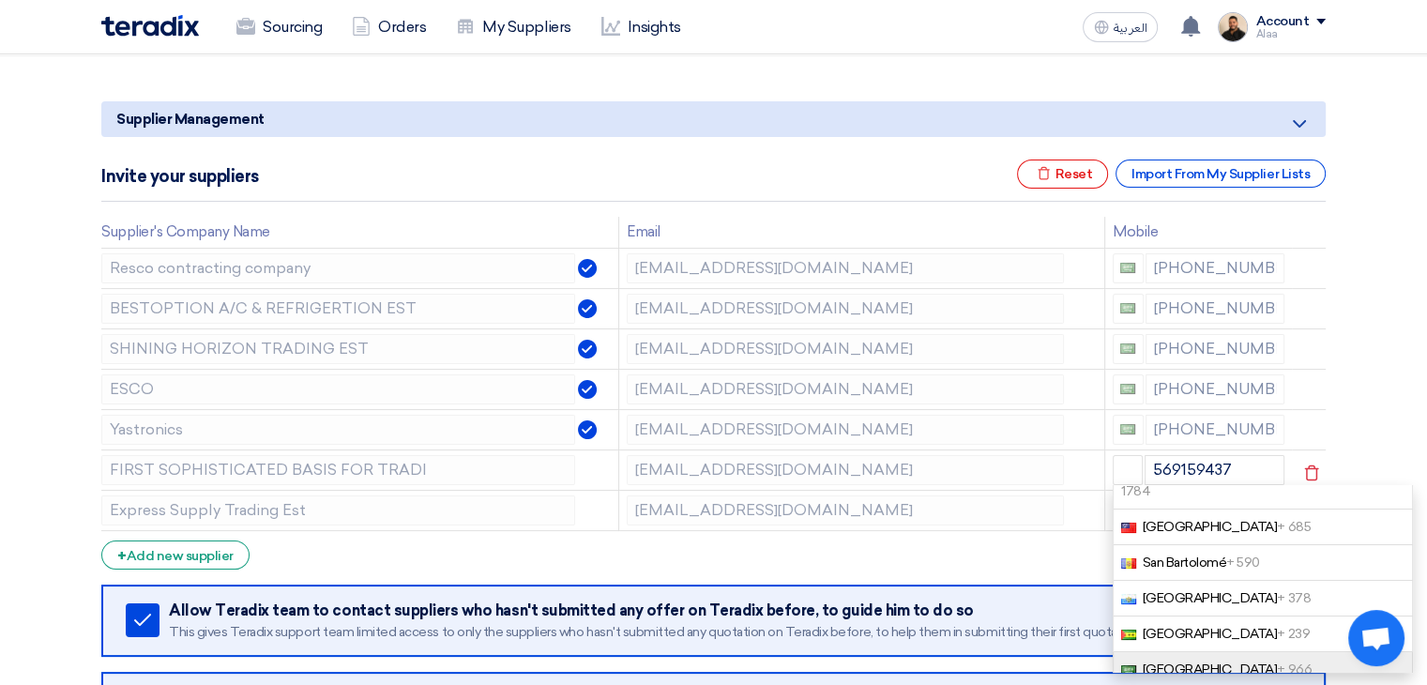
click at [1175, 662] on span "[GEOGRAPHIC_DATA] + 966" at bounding box center [1226, 670] width 169 height 16
type input "[PHONE_NUMBER]"
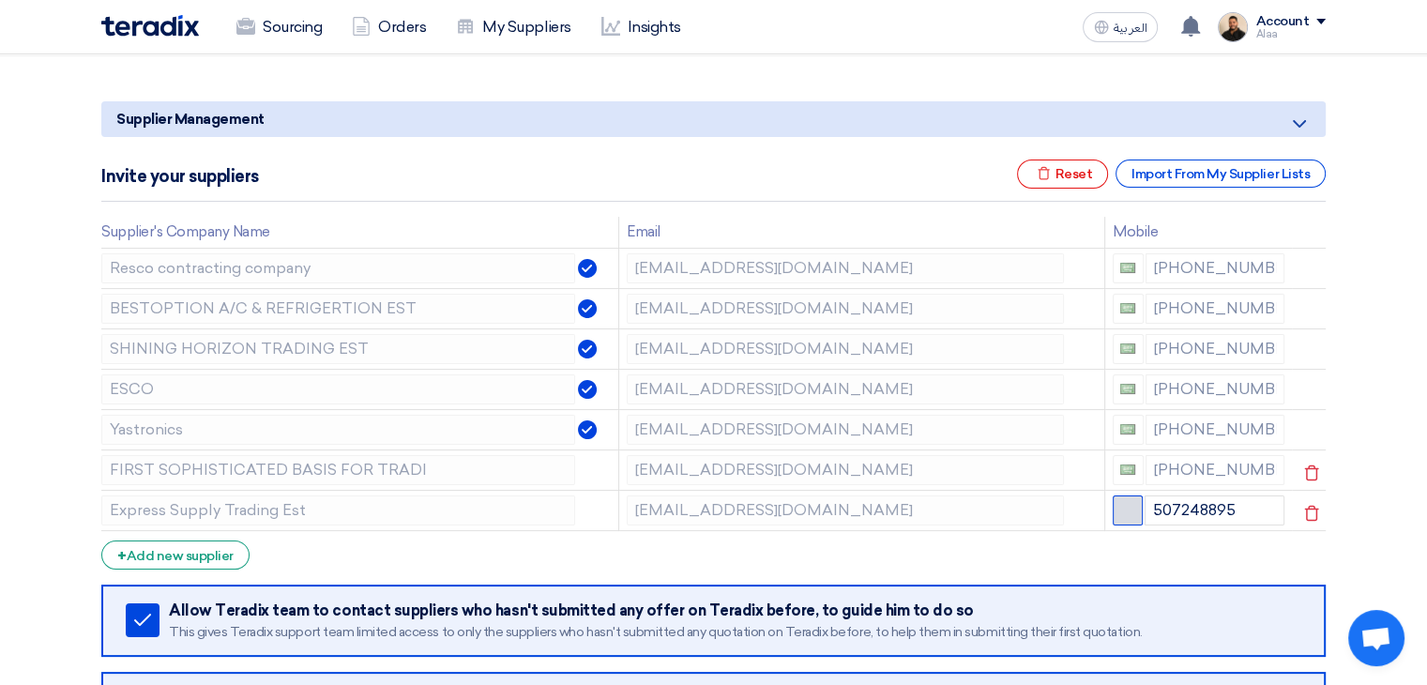
click at [1121, 508] on span "button" at bounding box center [1128, 508] width 14 height 14
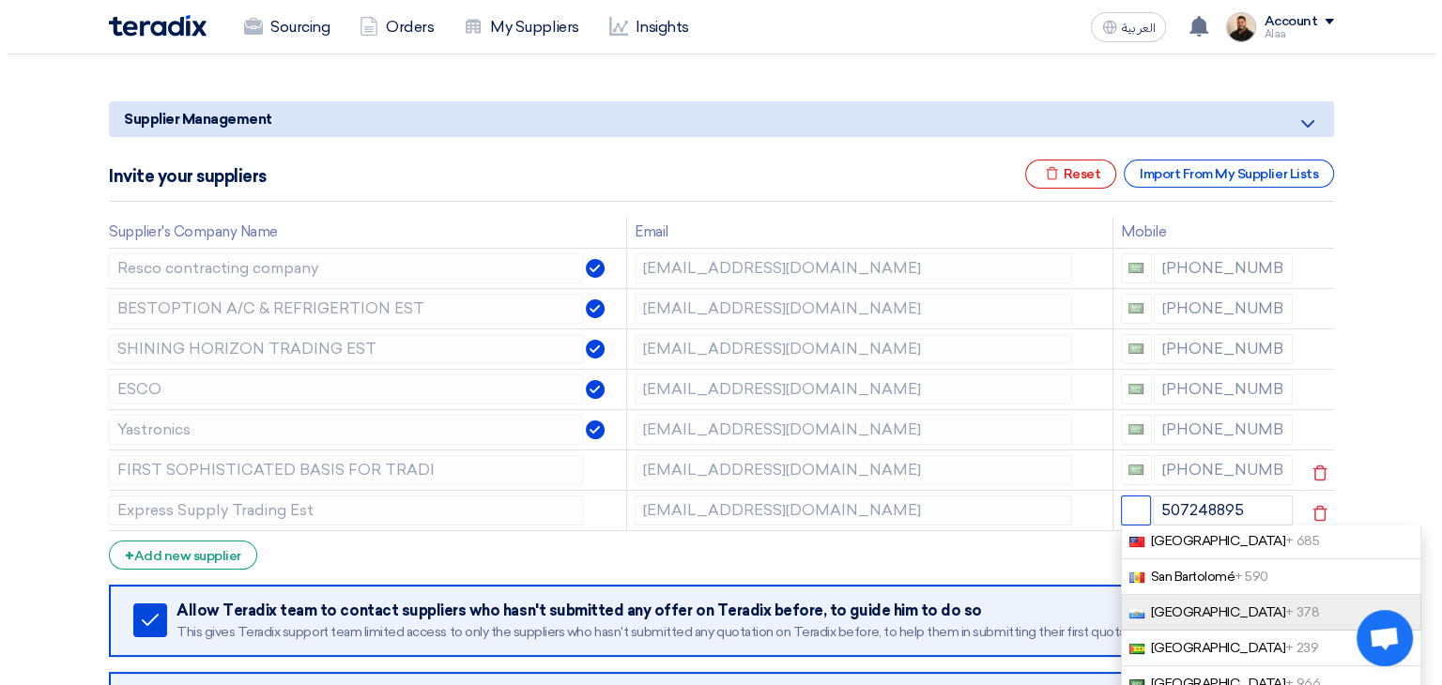
scroll to position [309, 0]
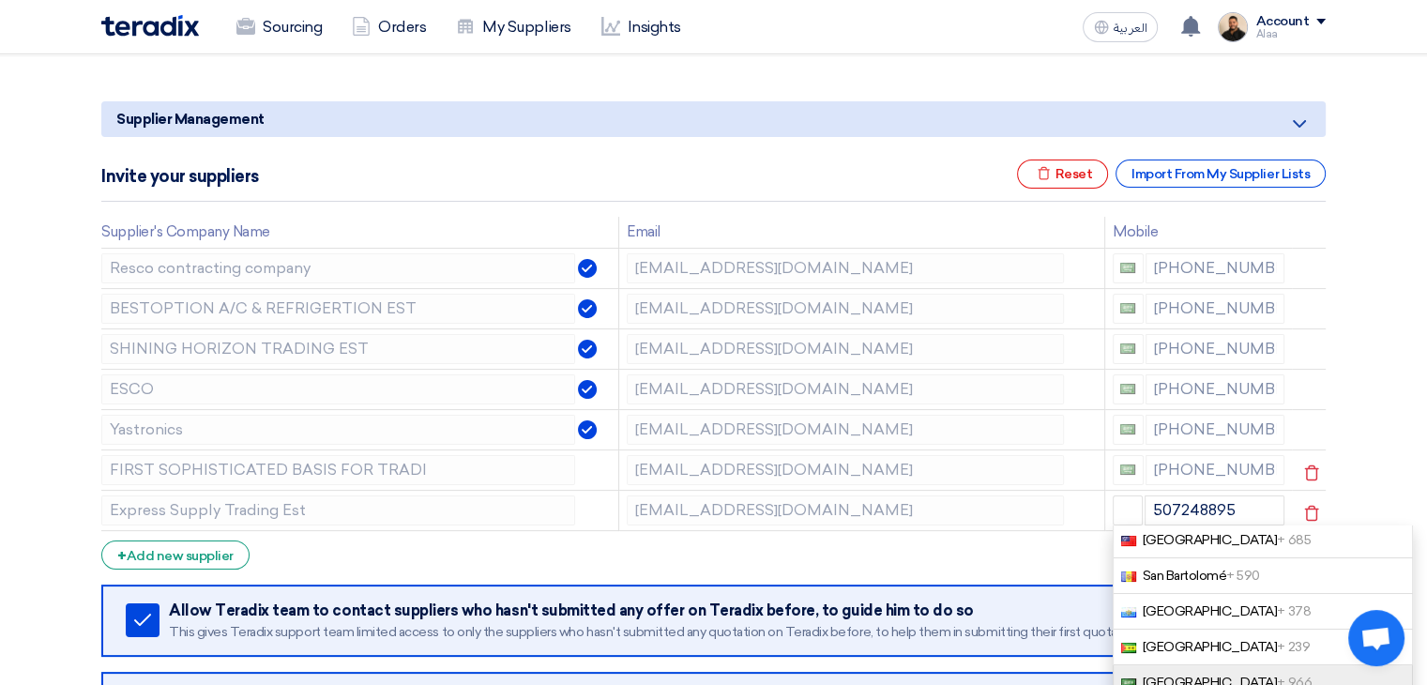
click at [1173, 667] on link "[GEOGRAPHIC_DATA] + 966" at bounding box center [1263, 683] width 300 height 36
type input "[PHONE_NUMBER]"
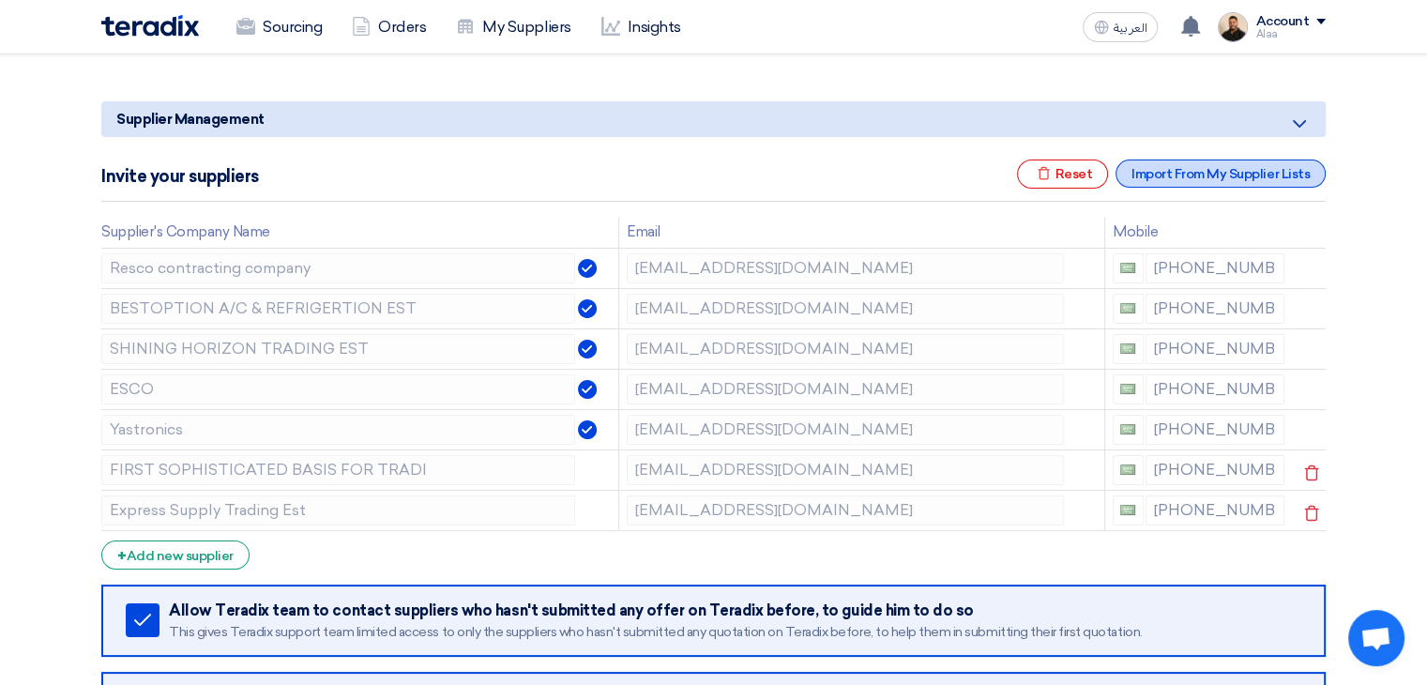
click at [1224, 175] on div "Import From My Supplier Lists" at bounding box center [1221, 174] width 210 height 28
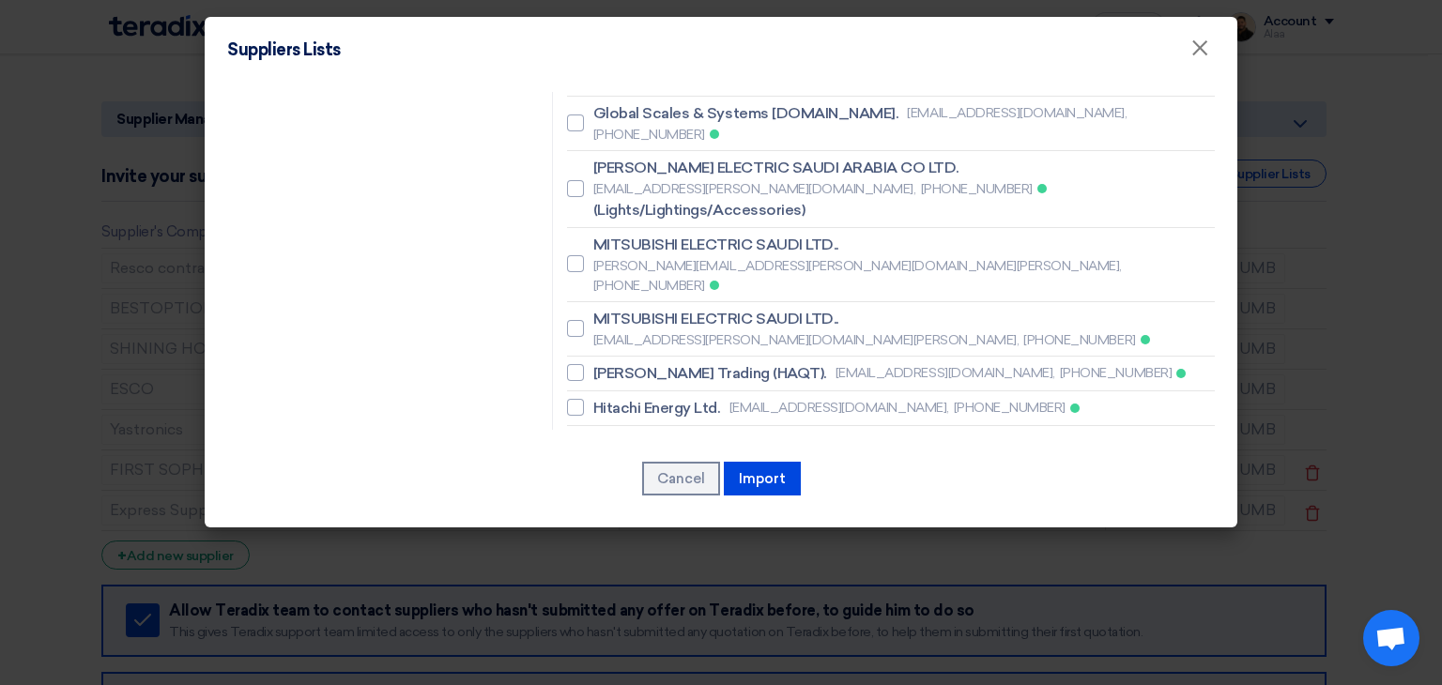
scroll to position [1689, 0]
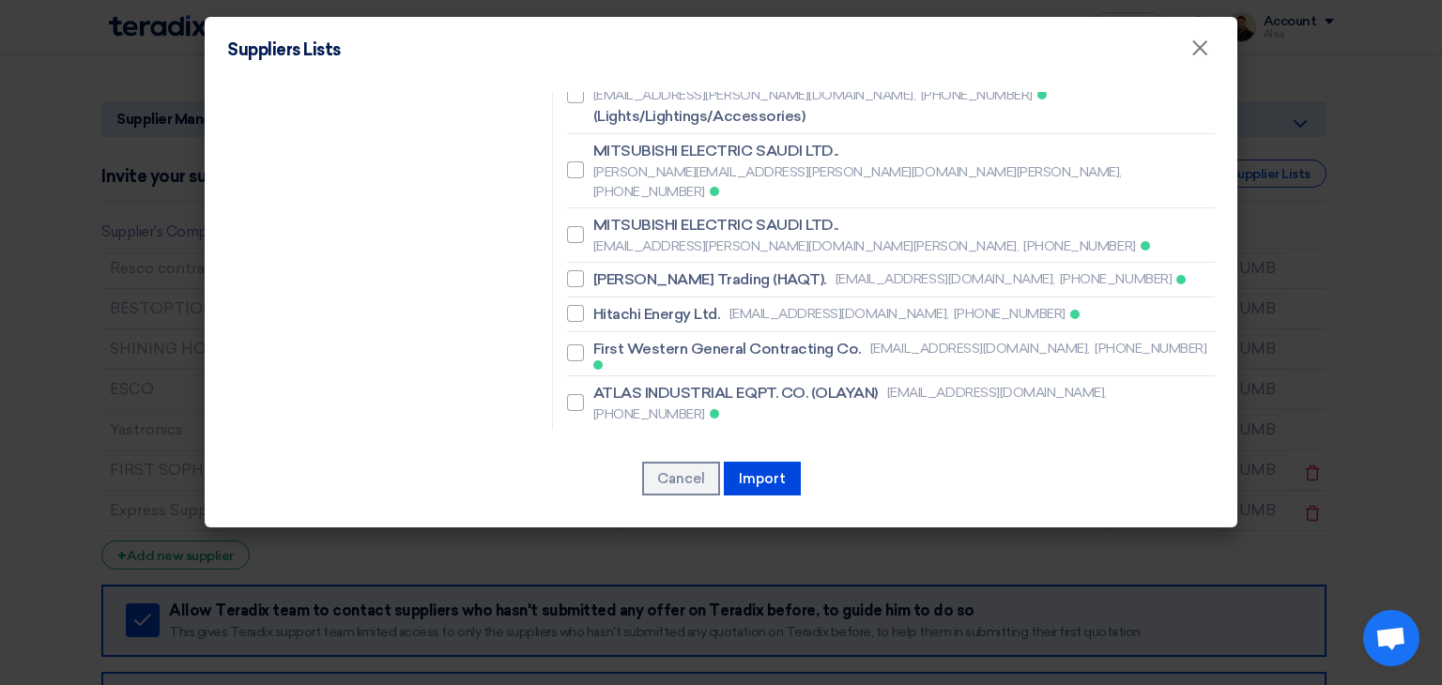
click at [664, 575] on span "FIRST SOPHISTICATED BASIS FOR TRADI" at bounding box center [741, 586] width 296 height 23
click at [605, 580] on input "FIRST SOPHISTICATED BASIS FOR TRADI [EMAIL_ADDRESS][DOMAIN_NAME], 569159437" at bounding box center [599, 586] width 12 height 12
checkbox input "false"
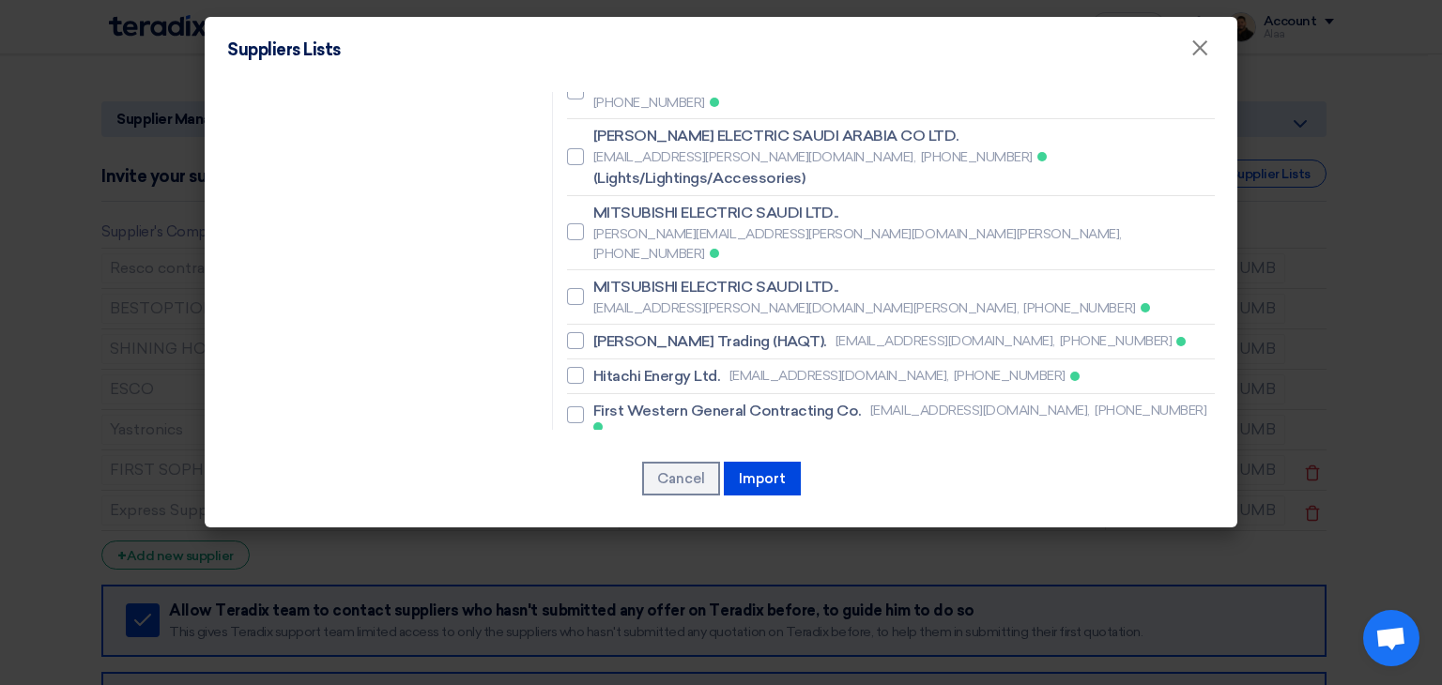
scroll to position [1595, 0]
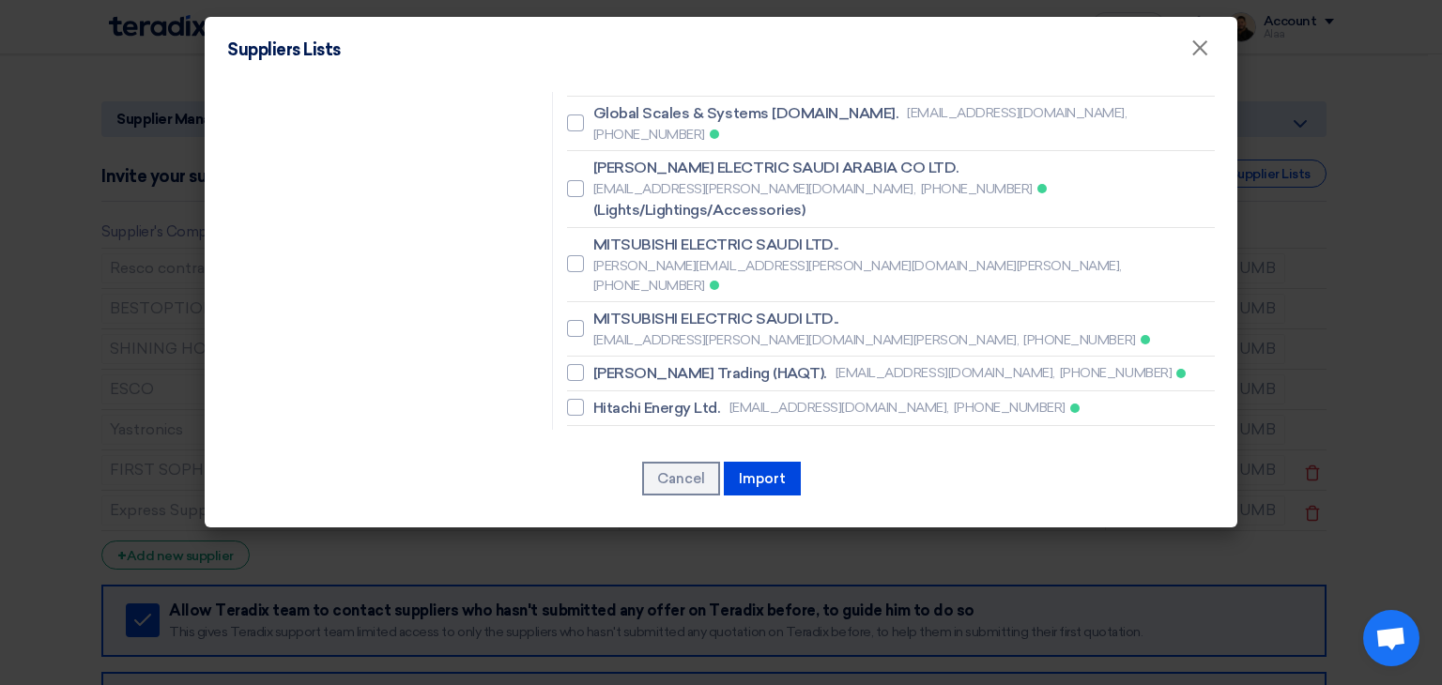
click at [667, 600] on span "Express Supply Trading Est" at bounding box center [686, 611] width 187 height 23
click at [605, 604] on input "Express Supply Trading Est [EMAIL_ADDRESS][DOMAIN_NAME], 507248895" at bounding box center [599, 610] width 12 height 12
checkbox input "false"
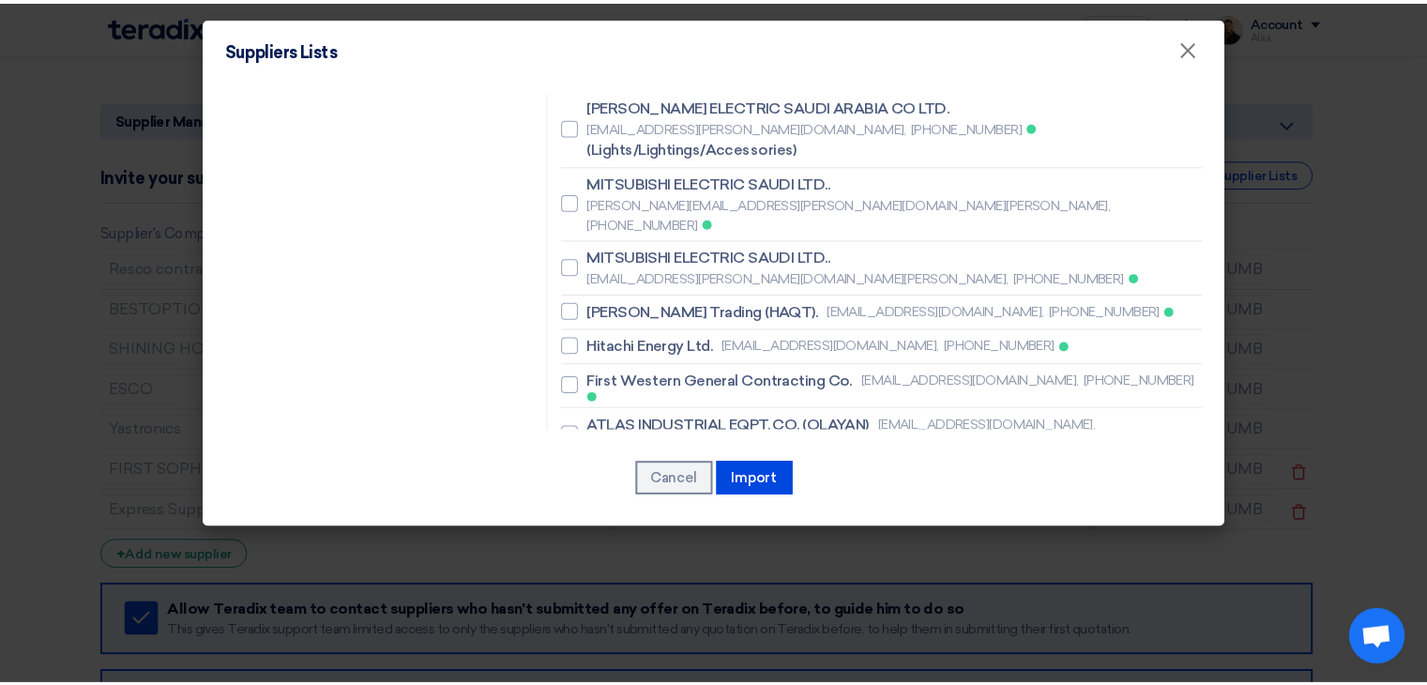
scroll to position [1689, 0]
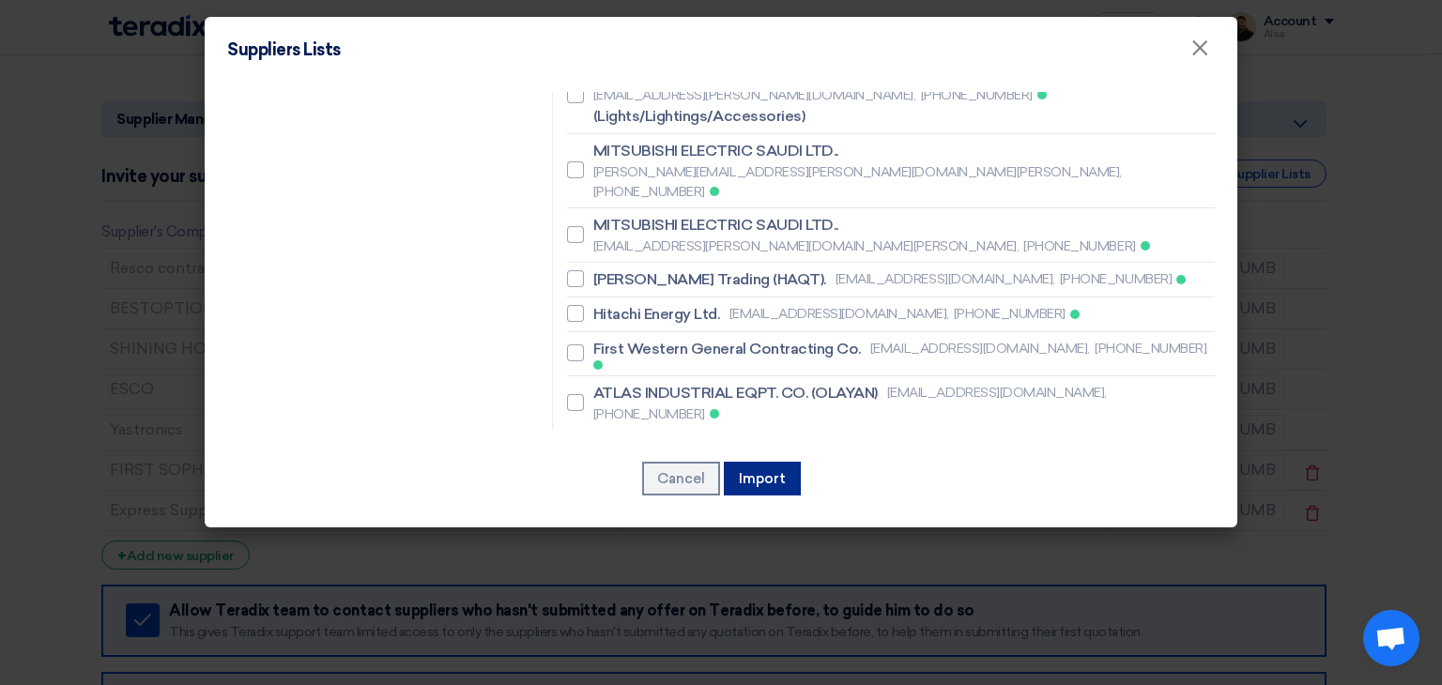
click at [776, 479] on button "Import" at bounding box center [762, 479] width 77 height 34
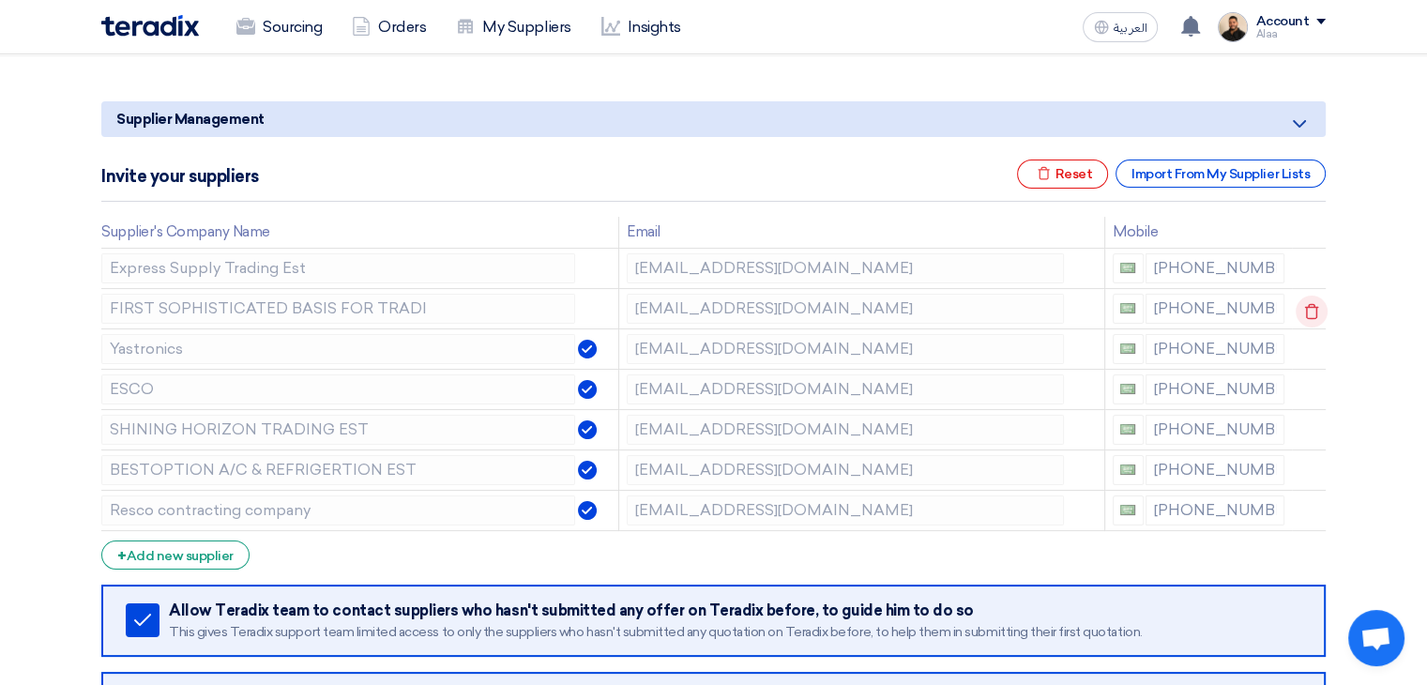
click at [1318, 315] on icon at bounding box center [1312, 312] width 32 height 32
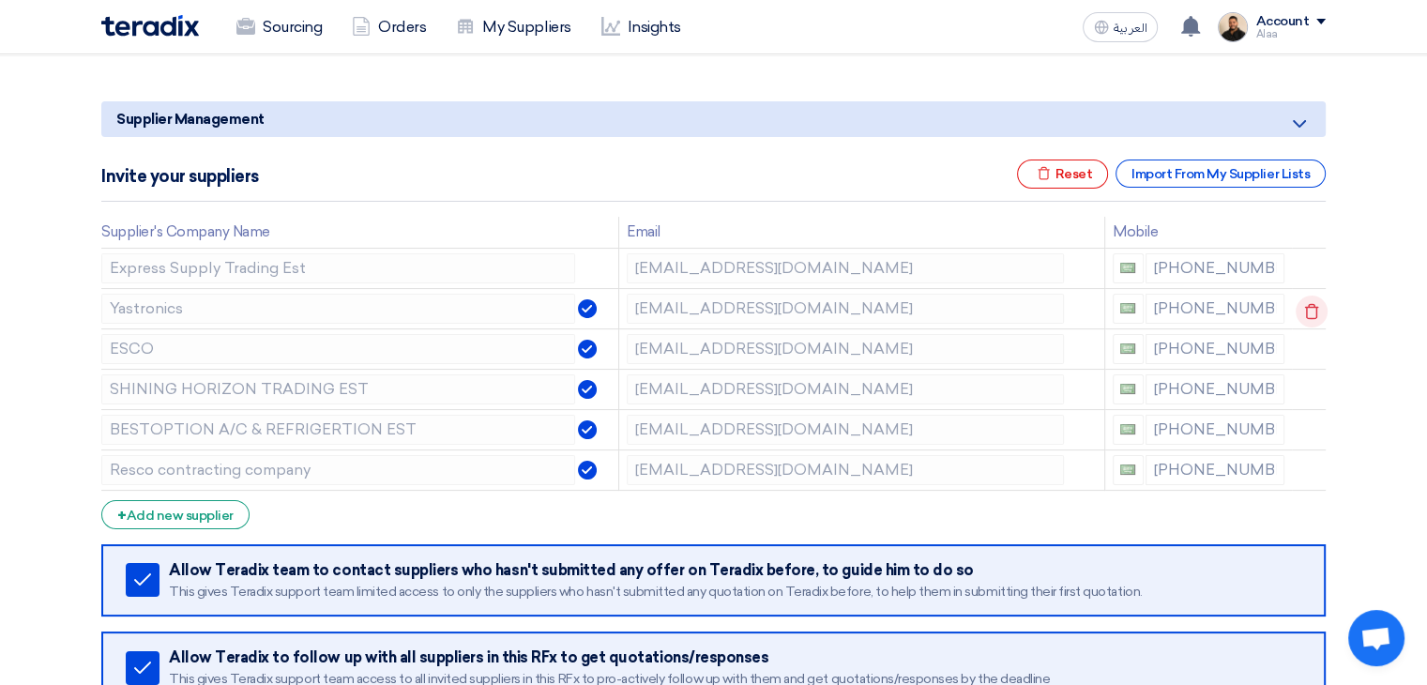
click at [0, 0] on icon at bounding box center [0, 0] width 0 height 0
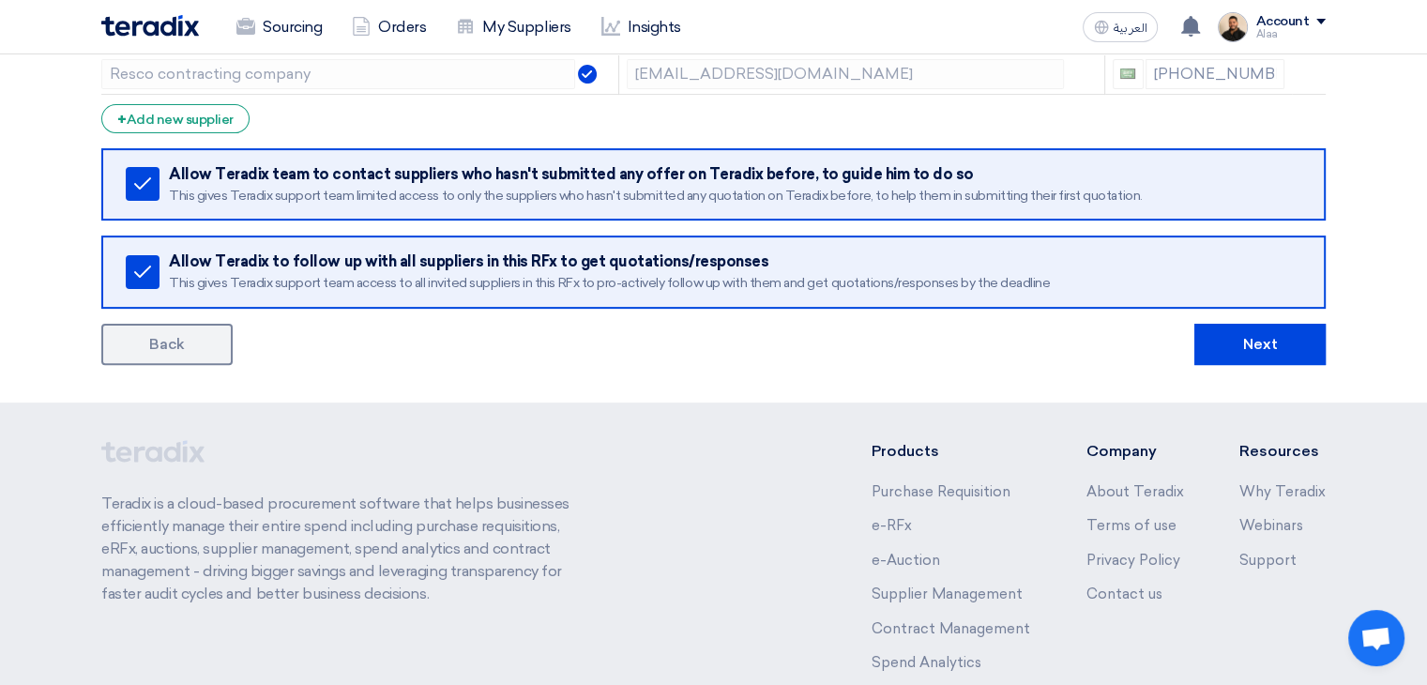
scroll to position [563, 0]
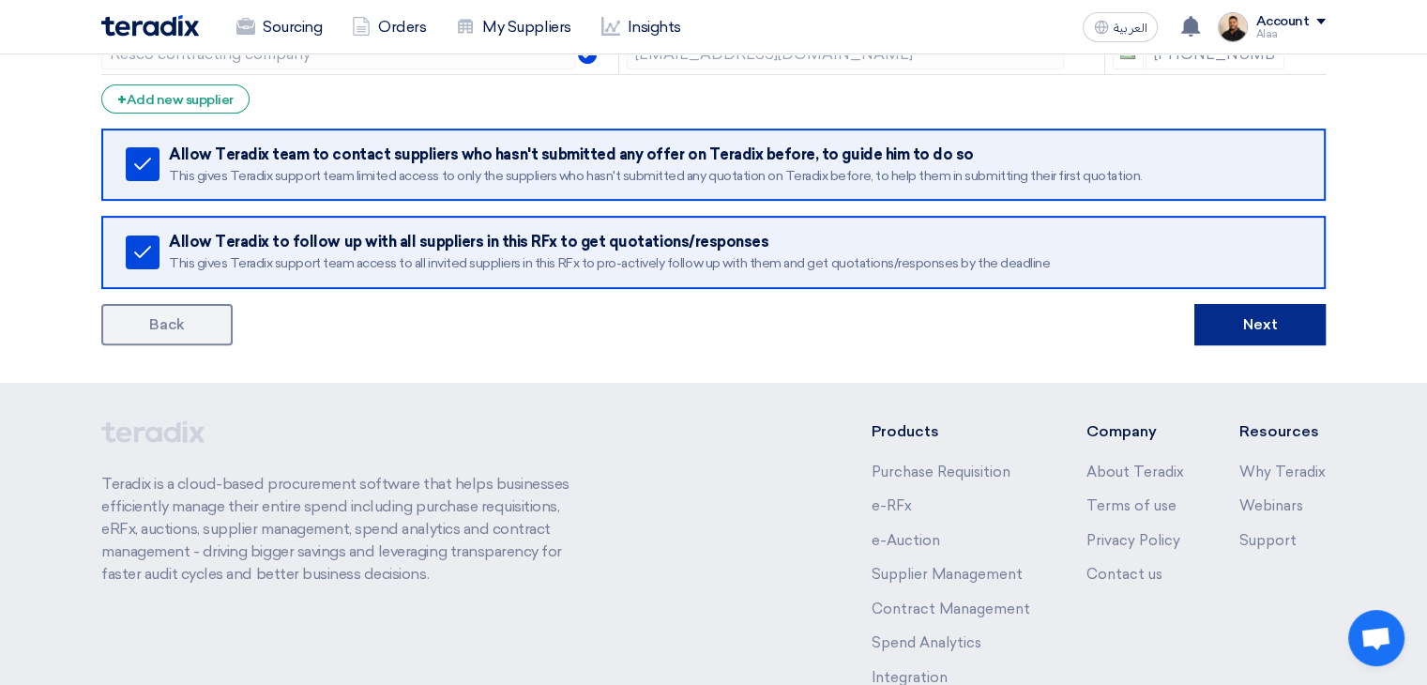
click at [1218, 322] on button "Next" at bounding box center [1260, 324] width 131 height 41
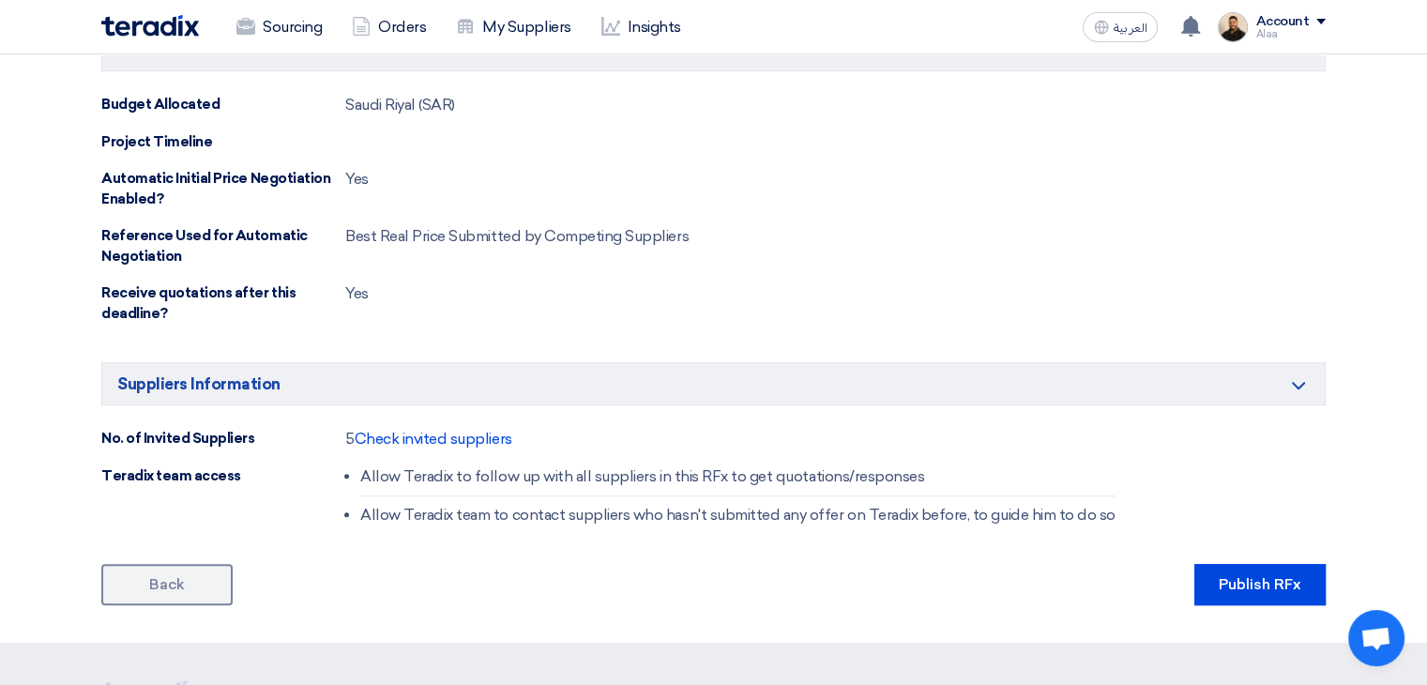
scroll to position [1032, 0]
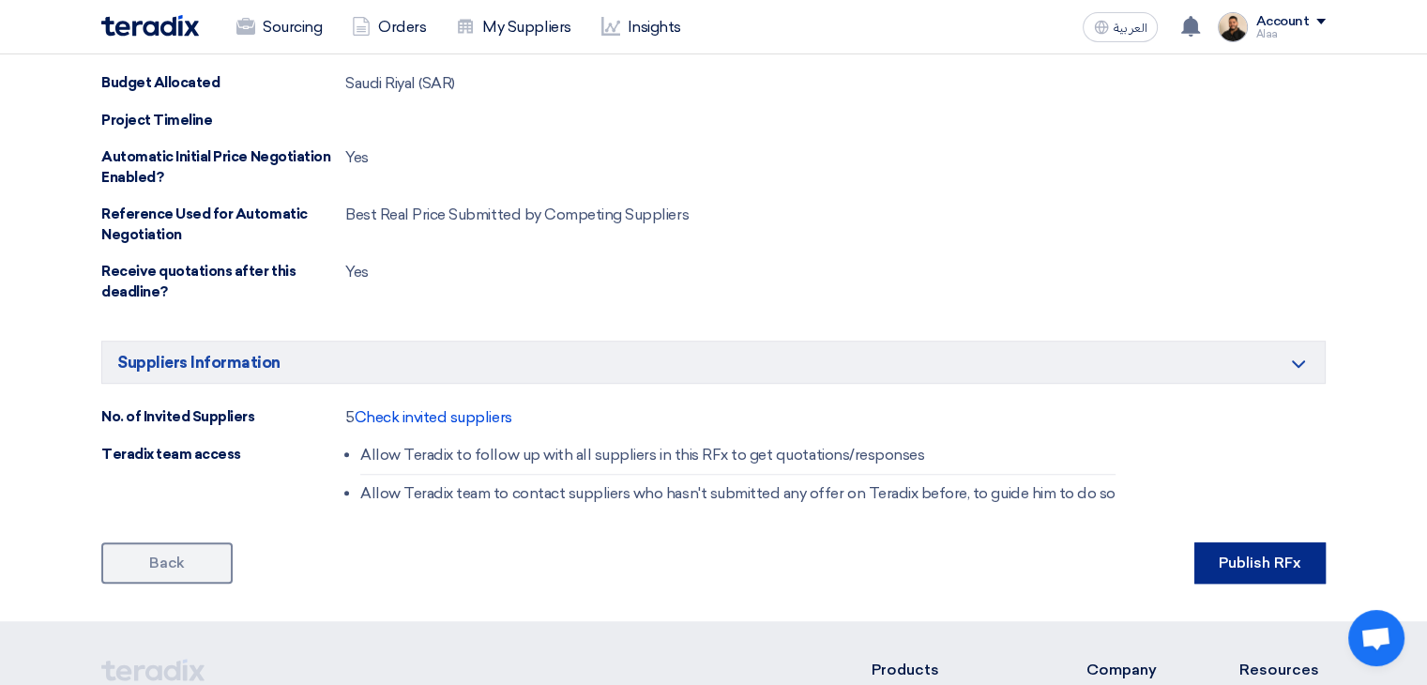
click at [1258, 549] on button "Publish RFx" at bounding box center [1260, 562] width 131 height 41
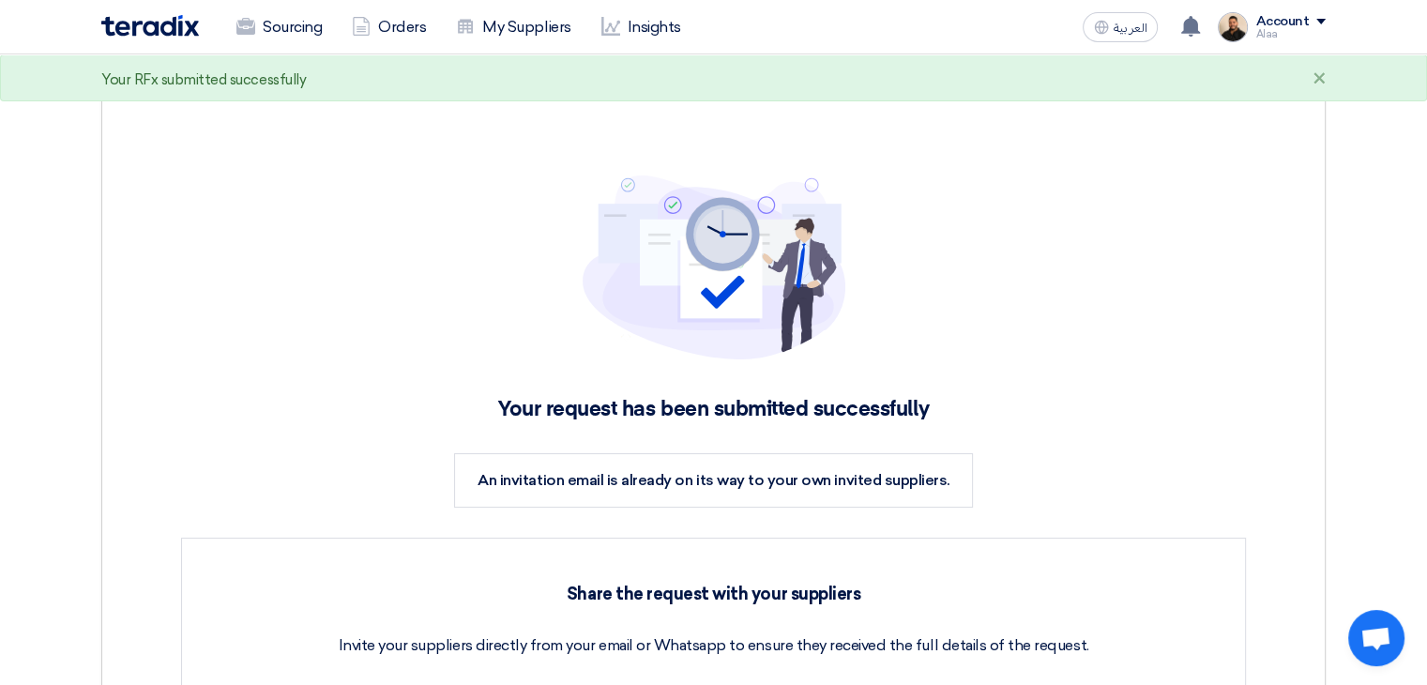
click at [286, 33] on link "Sourcing" at bounding box center [278, 27] width 115 height 41
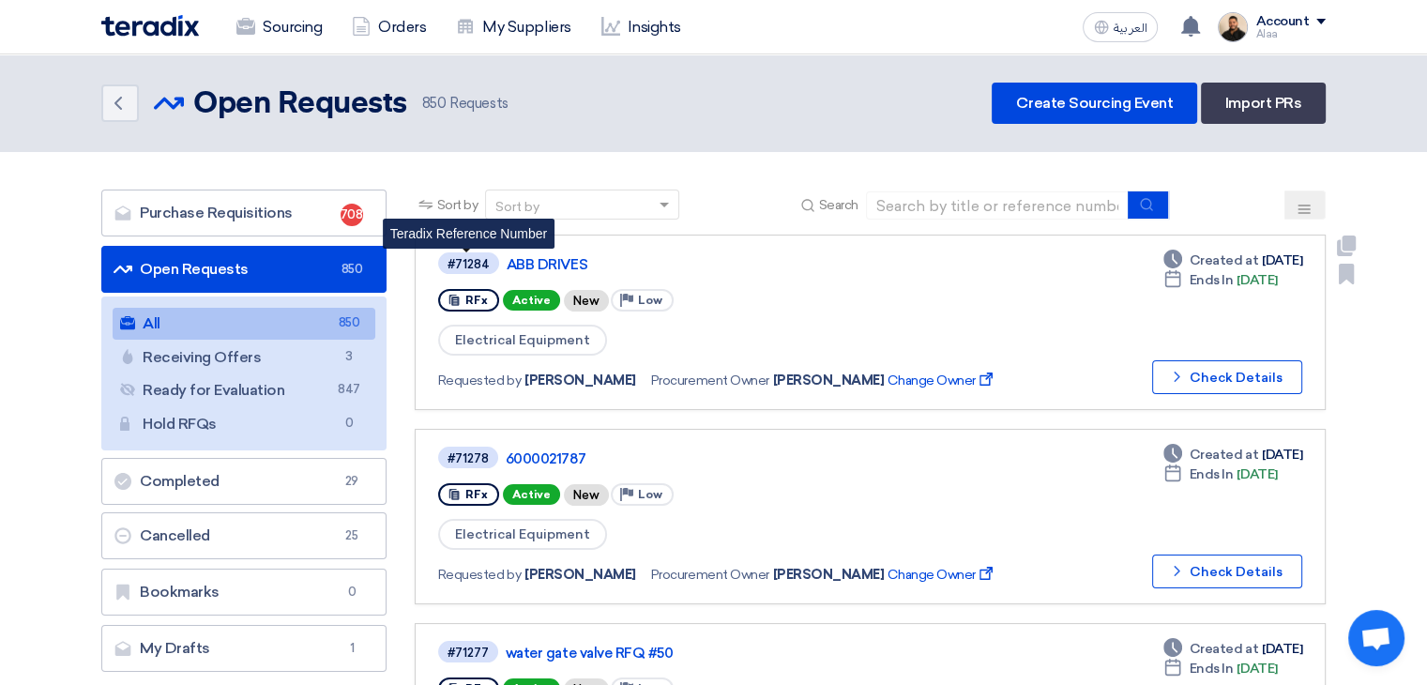
click at [466, 260] on div "#71284" at bounding box center [469, 264] width 42 height 12
copy div "71284"
